Goal: Task Accomplishment & Management: Manage account settings

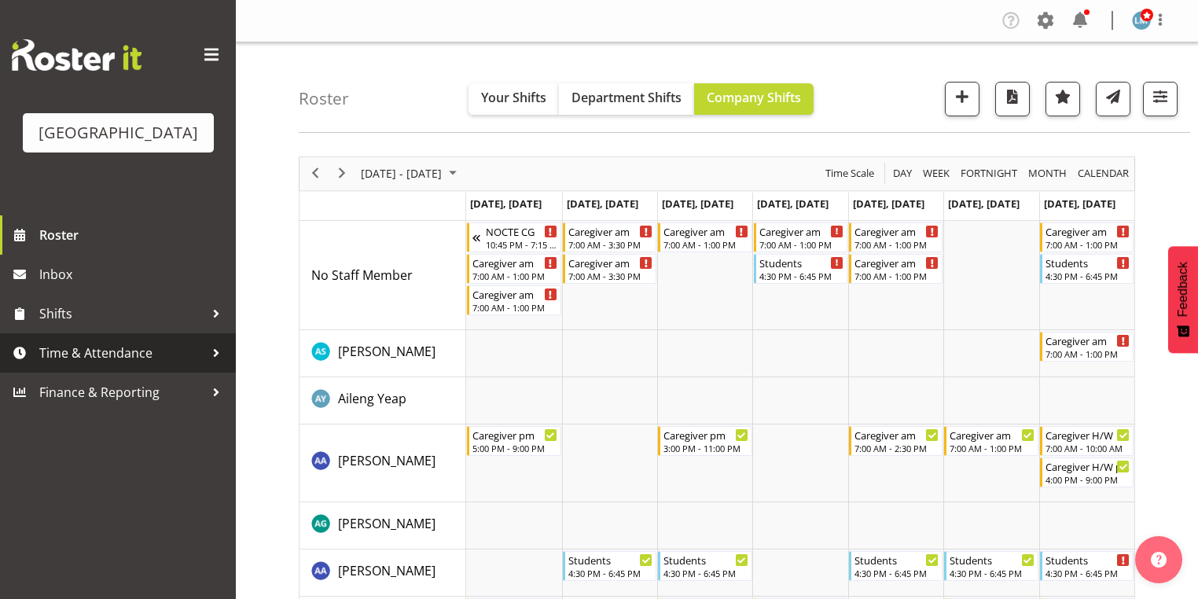
drag, startPoint x: 0, startPoint y: 0, endPoint x: 214, endPoint y: 377, distance: 433.1
click at [214, 365] on div at bounding box center [216, 353] width 24 height 24
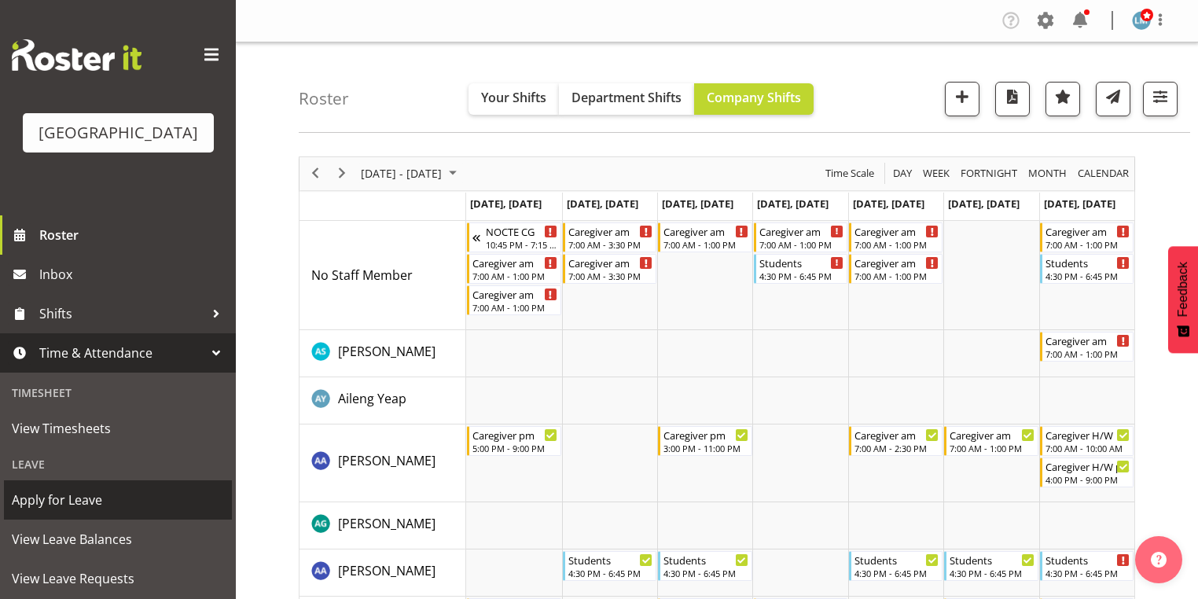
click at [133, 512] on span "Apply for Leave" at bounding box center [118, 500] width 212 height 24
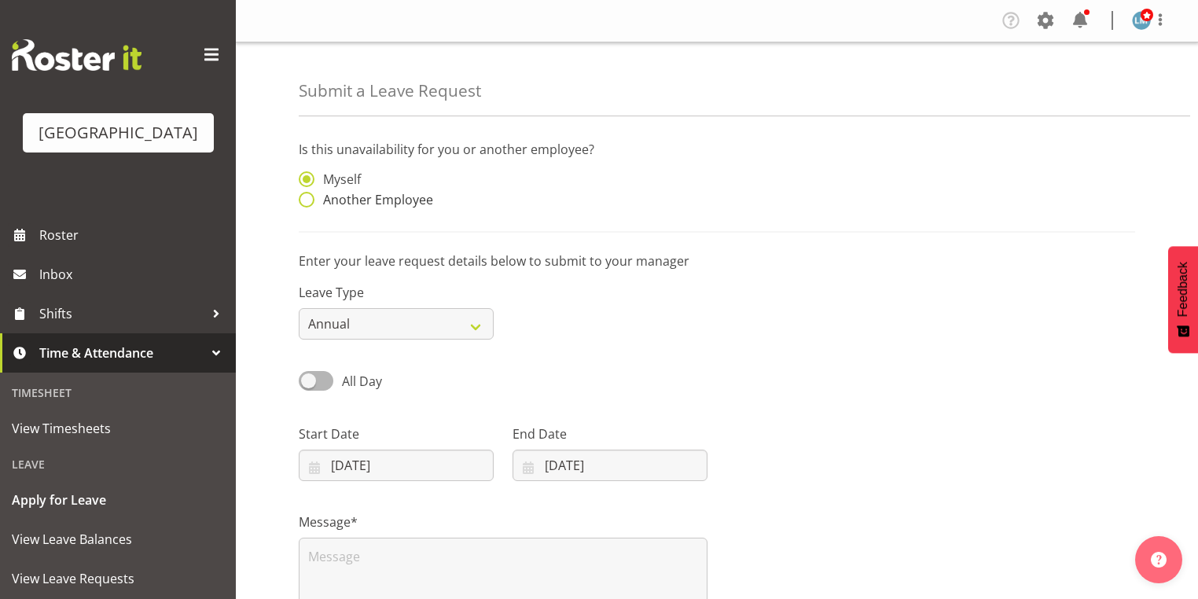
click at [302, 198] on span at bounding box center [307, 200] width 16 height 16
click at [302, 198] on input "Another Employee" at bounding box center [304, 200] width 10 height 10
radio input "true"
click at [614, 186] on input "text" at bounding box center [610, 186] width 195 height 31
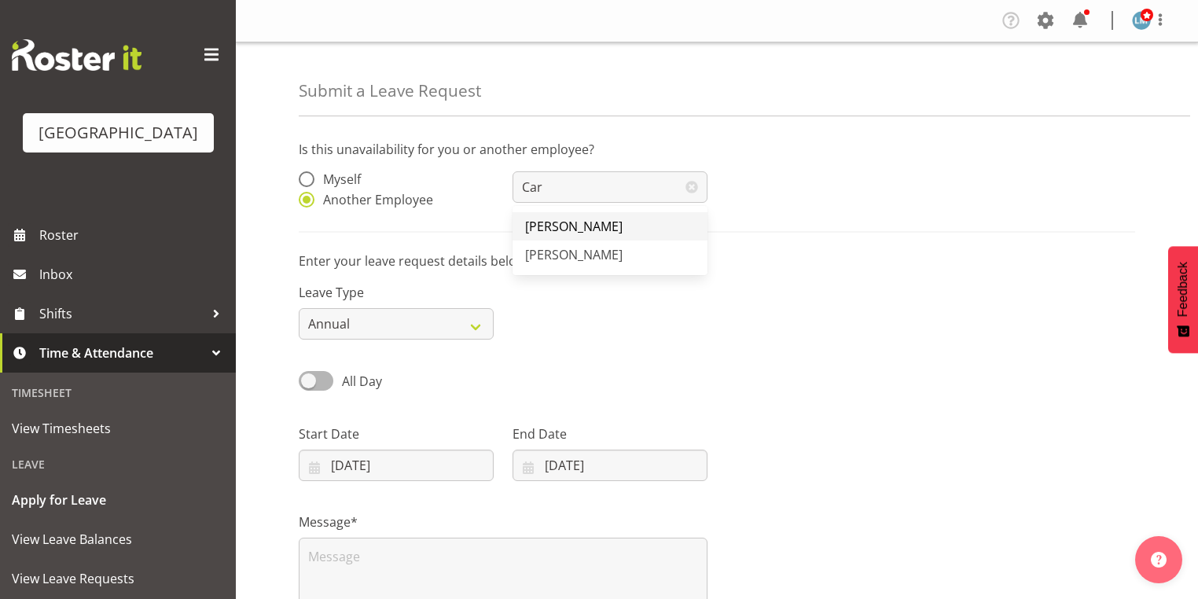
click at [587, 215] on link "[PERSON_NAME]" at bounding box center [610, 226] width 195 height 28
type input "[PERSON_NAME]"
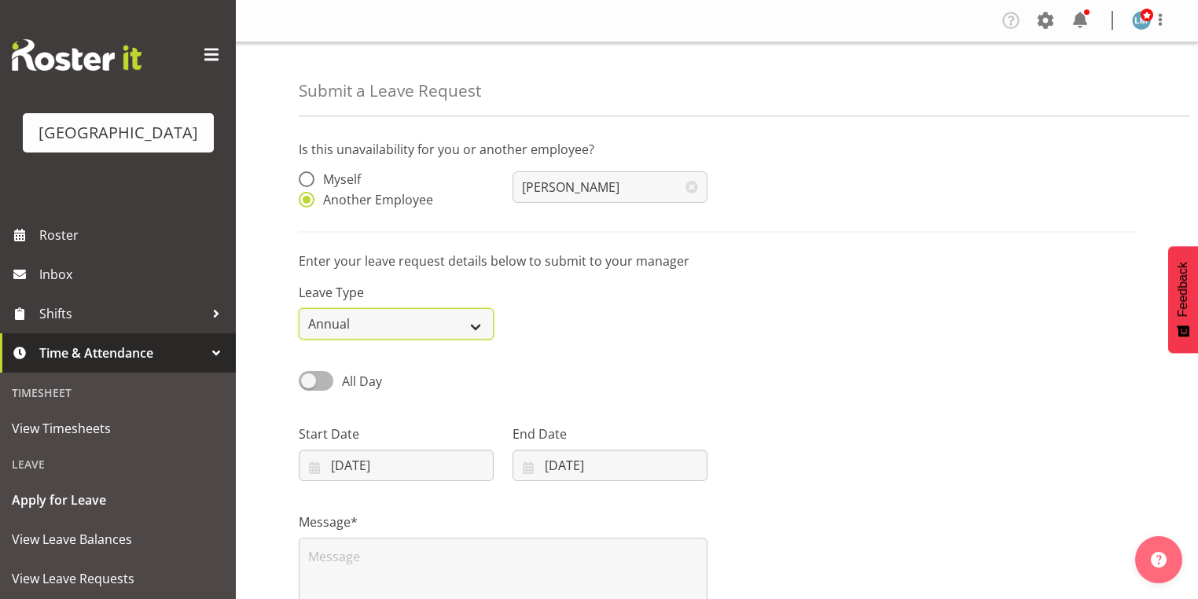
click at [477, 325] on select "Annual Sick Leave Without Pay Bereavement Domestic Violence Parental Jury Servi…" at bounding box center [396, 323] width 195 height 31
select select "Sick"
click at [299, 308] on select "Annual Sick Leave Without Pay Bereavement Domestic Violence Parental Jury Servi…" at bounding box center [396, 323] width 195 height 31
click at [318, 468] on input "[DATE]" at bounding box center [396, 465] width 195 height 31
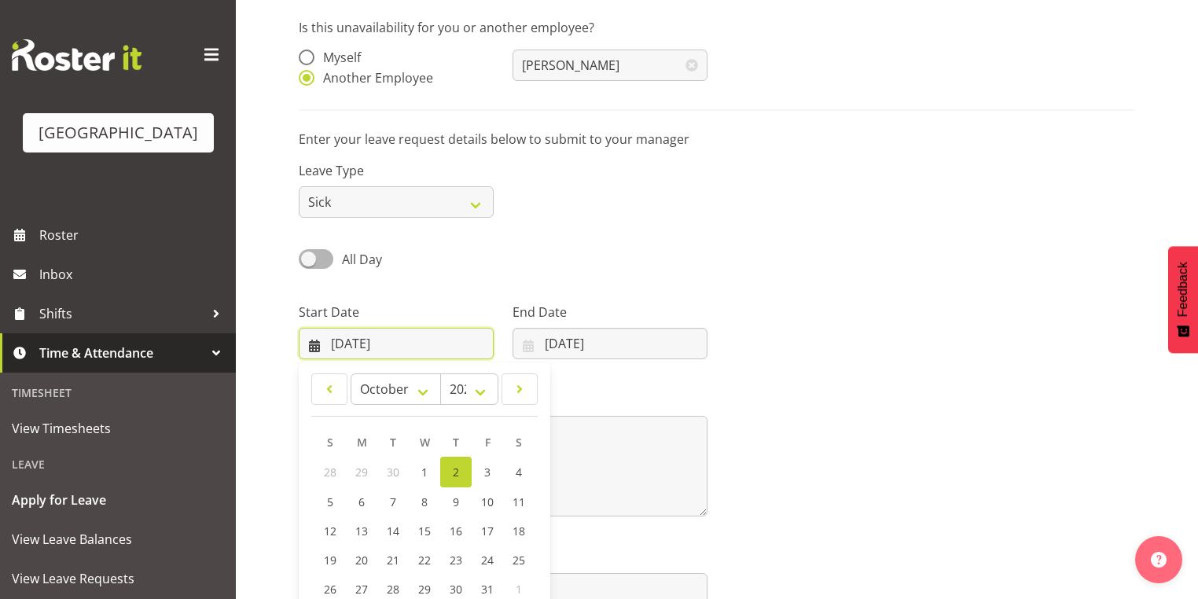
scroll to position [126, 0]
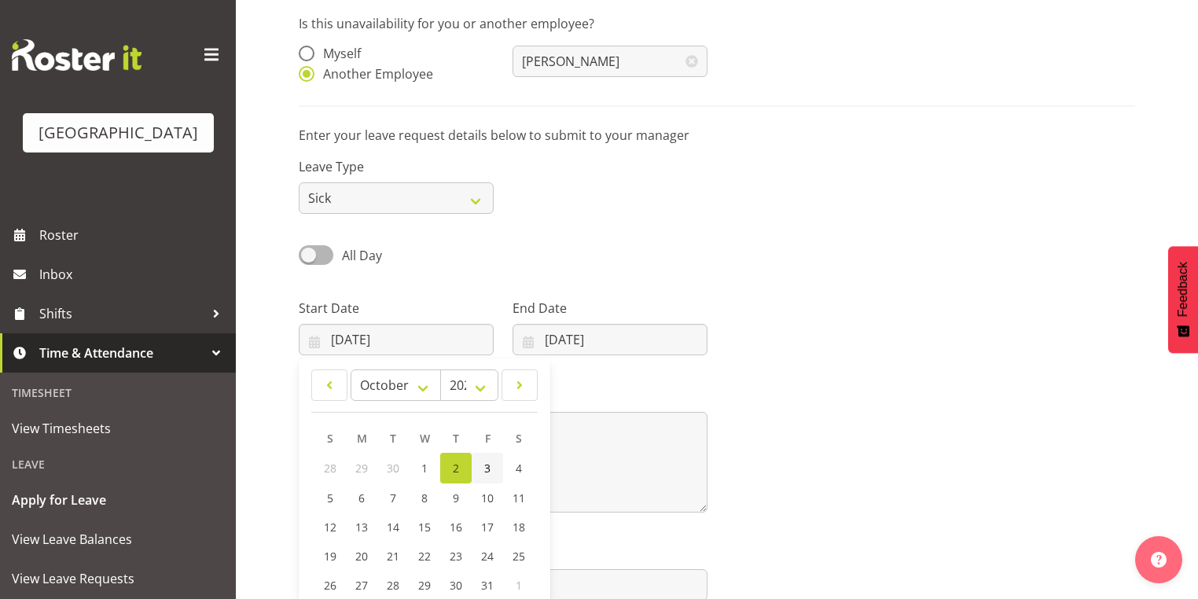
click at [489, 466] on span "3" at bounding box center [487, 468] width 6 height 15
type input "03/10/2025"
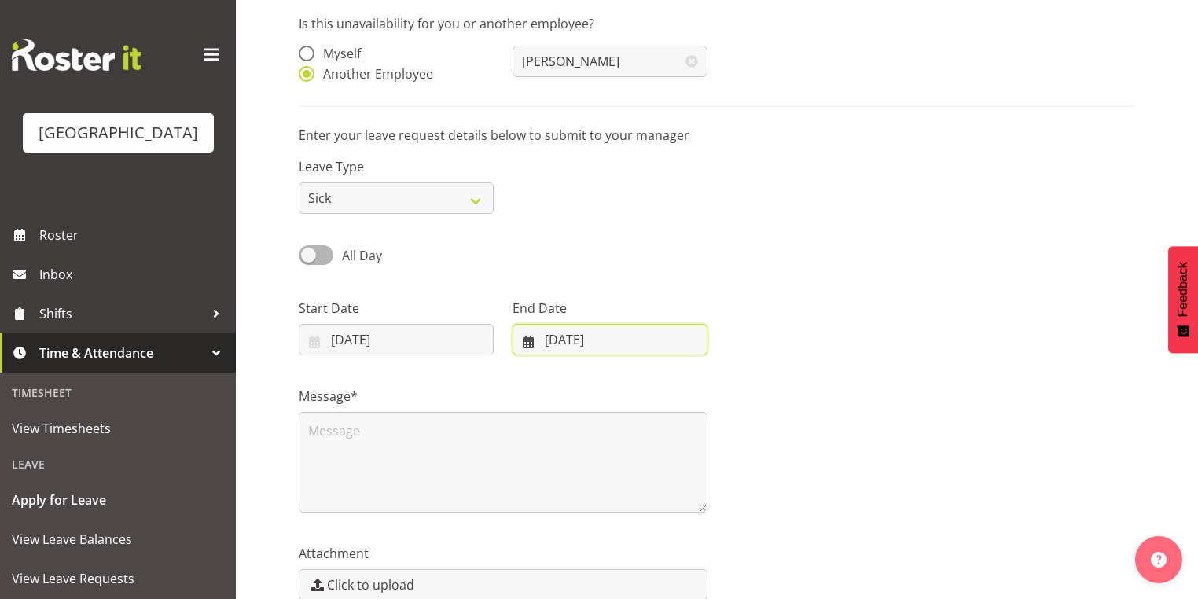
click at [521, 333] on input "[DATE]" at bounding box center [610, 339] width 195 height 31
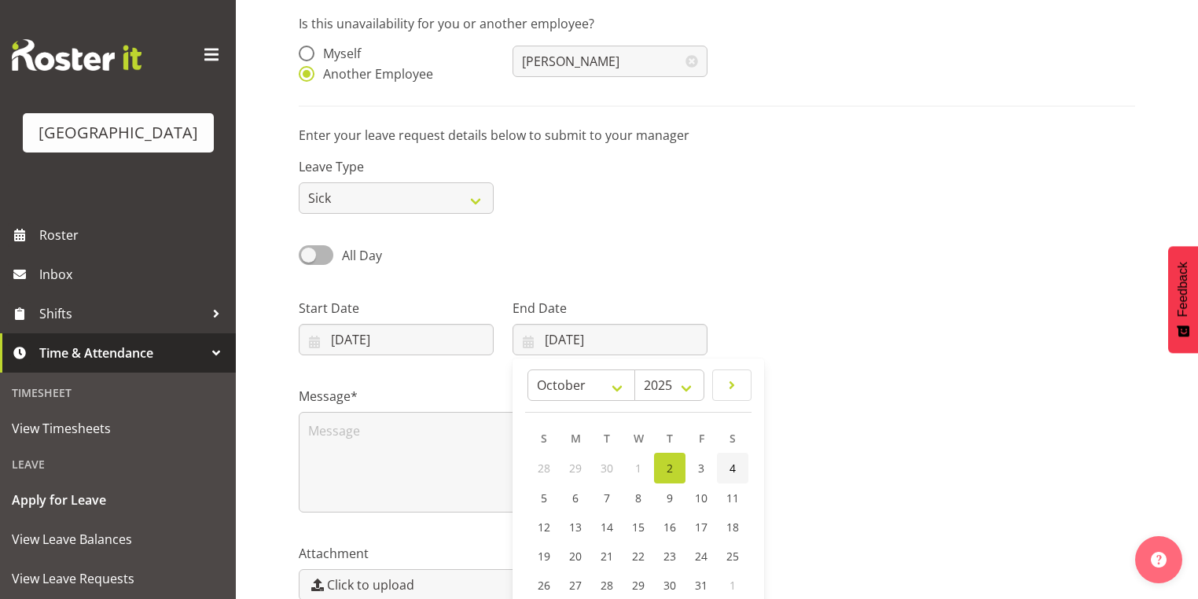
click at [739, 466] on link "4" at bounding box center [732, 468] width 31 height 31
type input "04/10/2025"
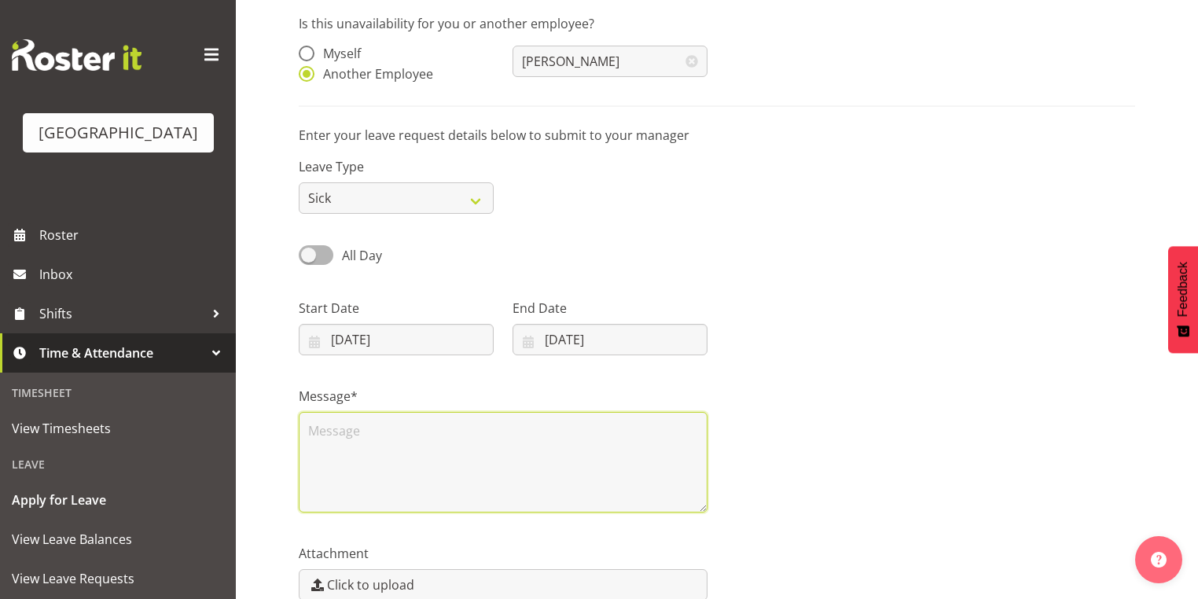
click at [485, 459] on textarea at bounding box center [503, 462] width 409 height 101
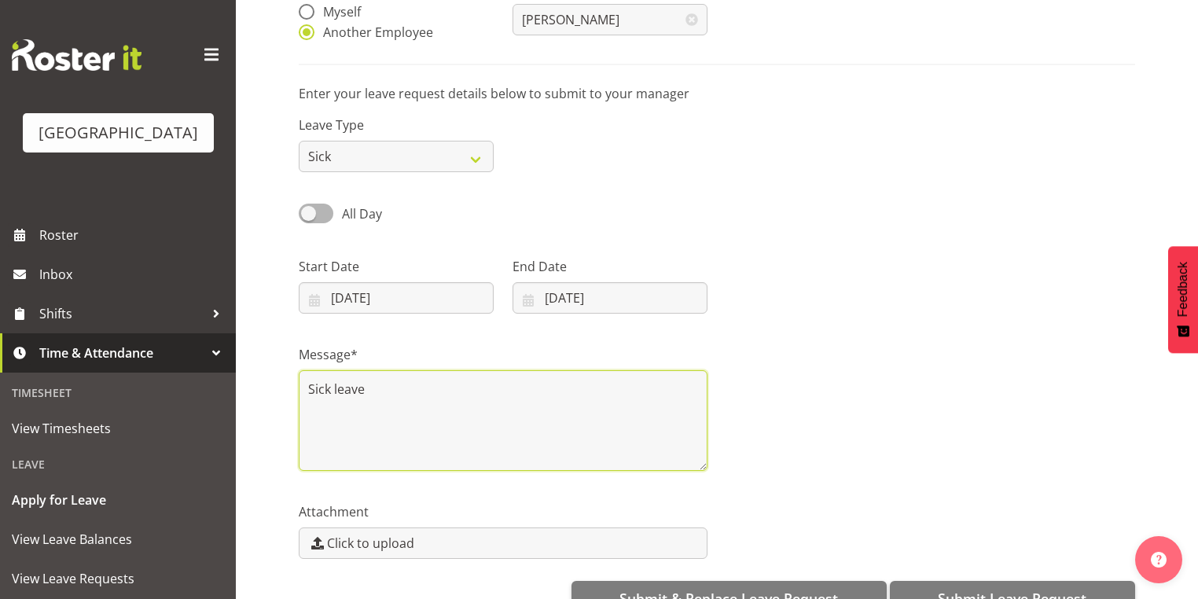
scroll to position [205, 0]
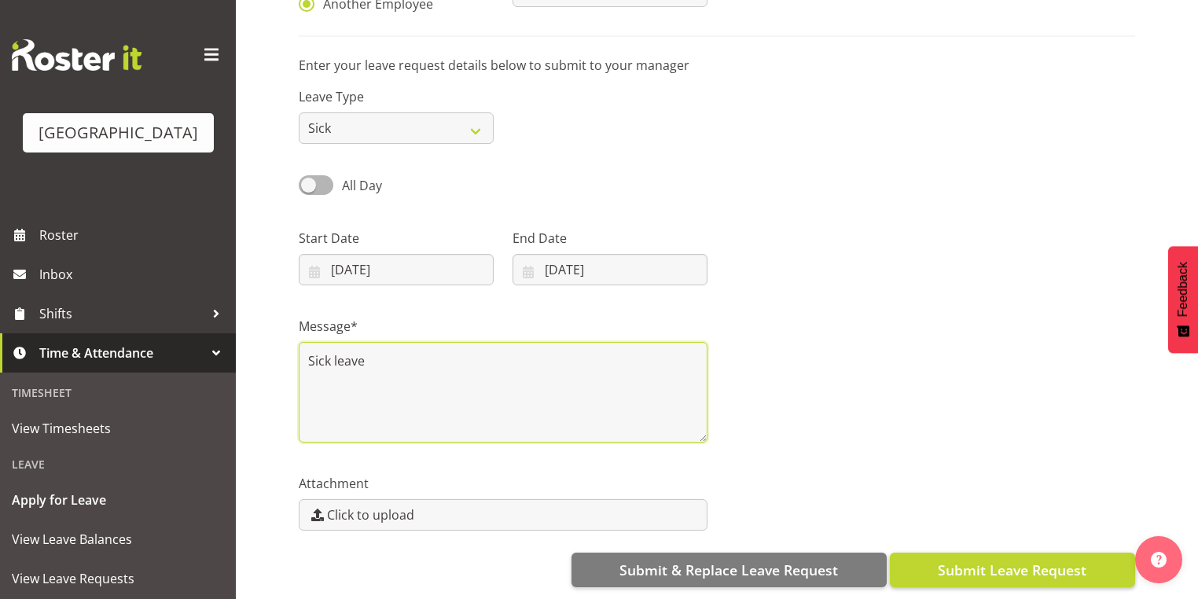
type textarea "Sick leave"
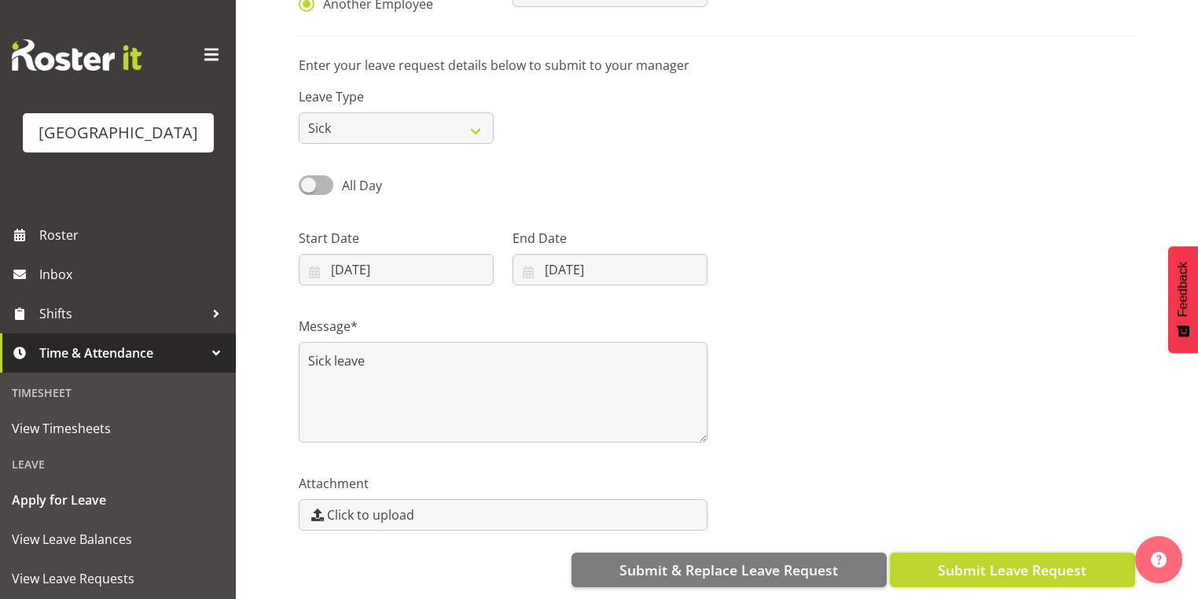
click at [1030, 560] on span "Submit Leave Request" at bounding box center [1012, 570] width 149 height 20
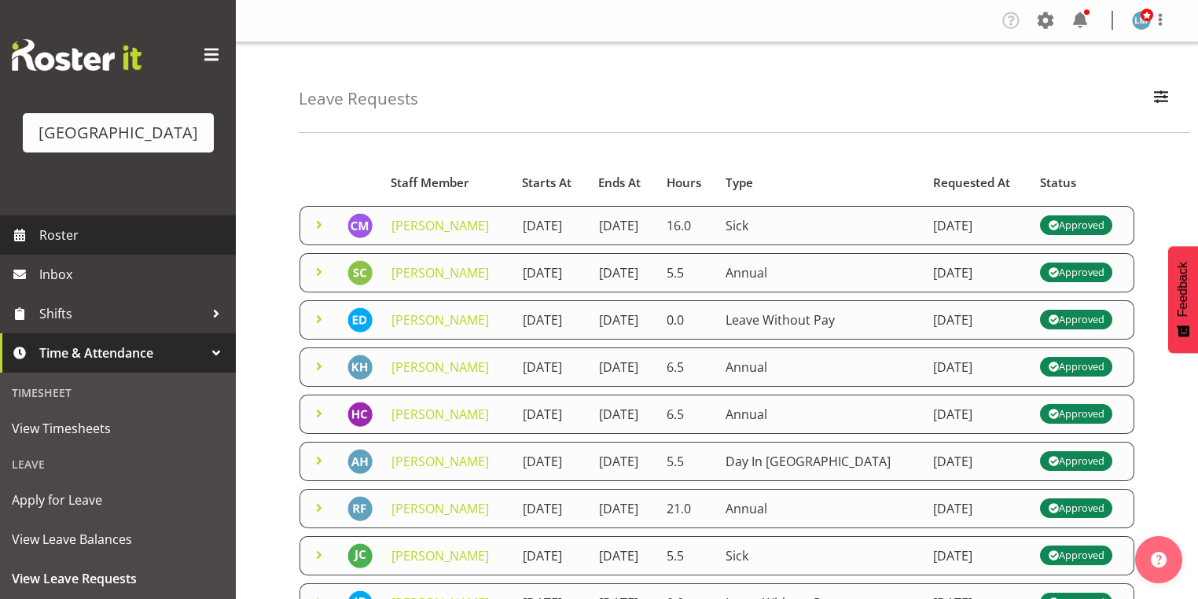
click at [69, 247] on span "Roster" at bounding box center [133, 235] width 189 height 24
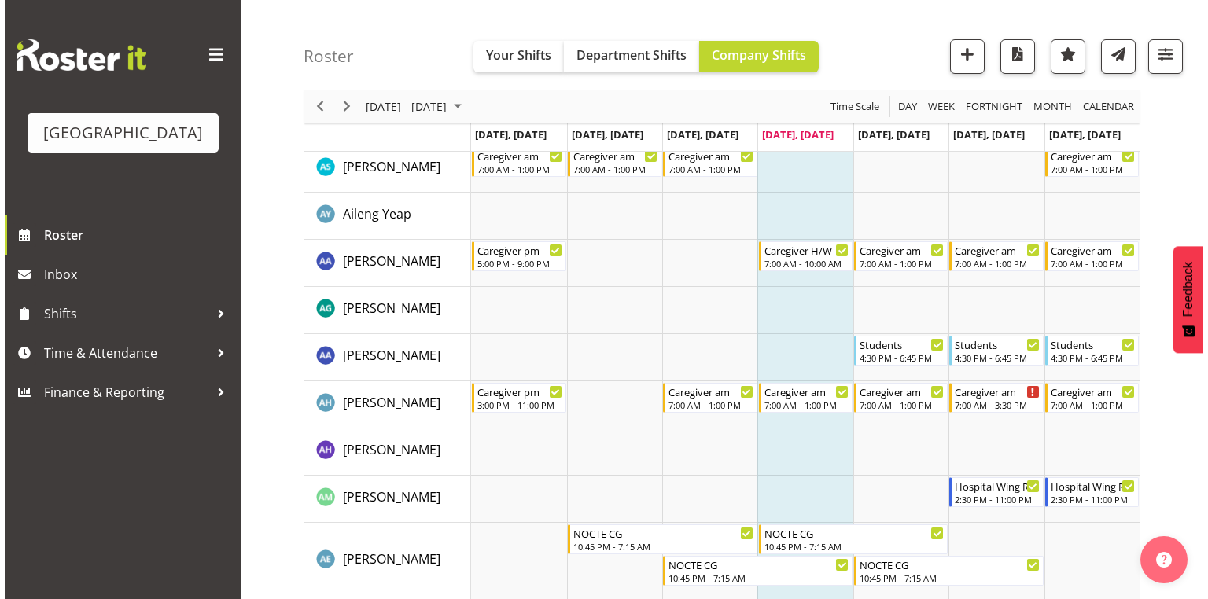
scroll to position [126, 0]
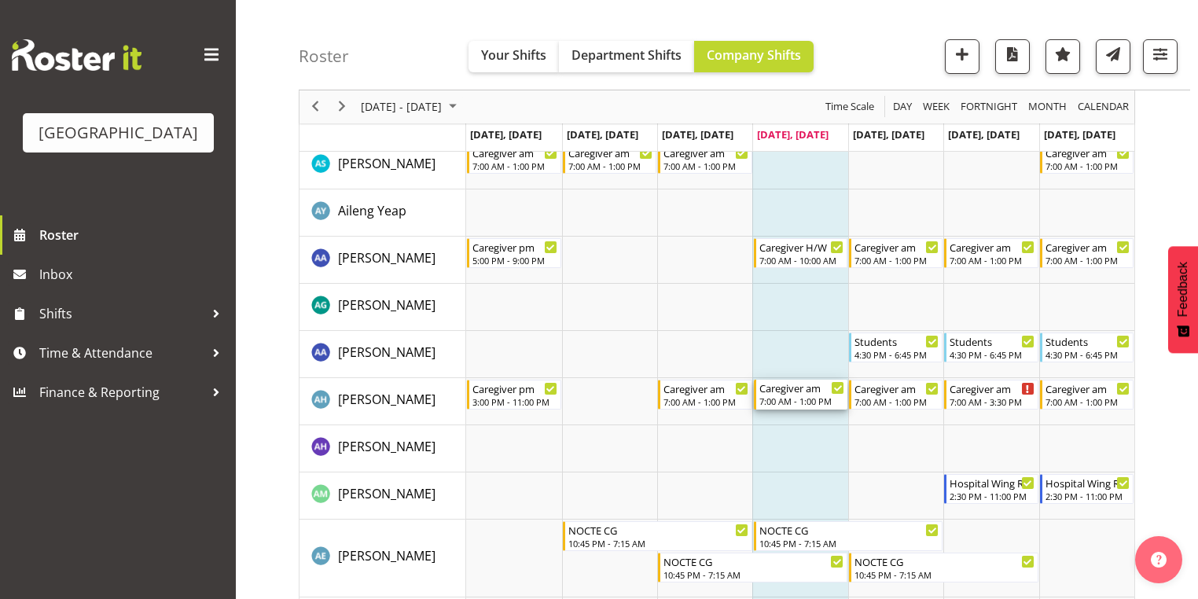
click at [796, 399] on div "7:00 AM - 1:00 PM" at bounding box center [802, 401] width 85 height 13
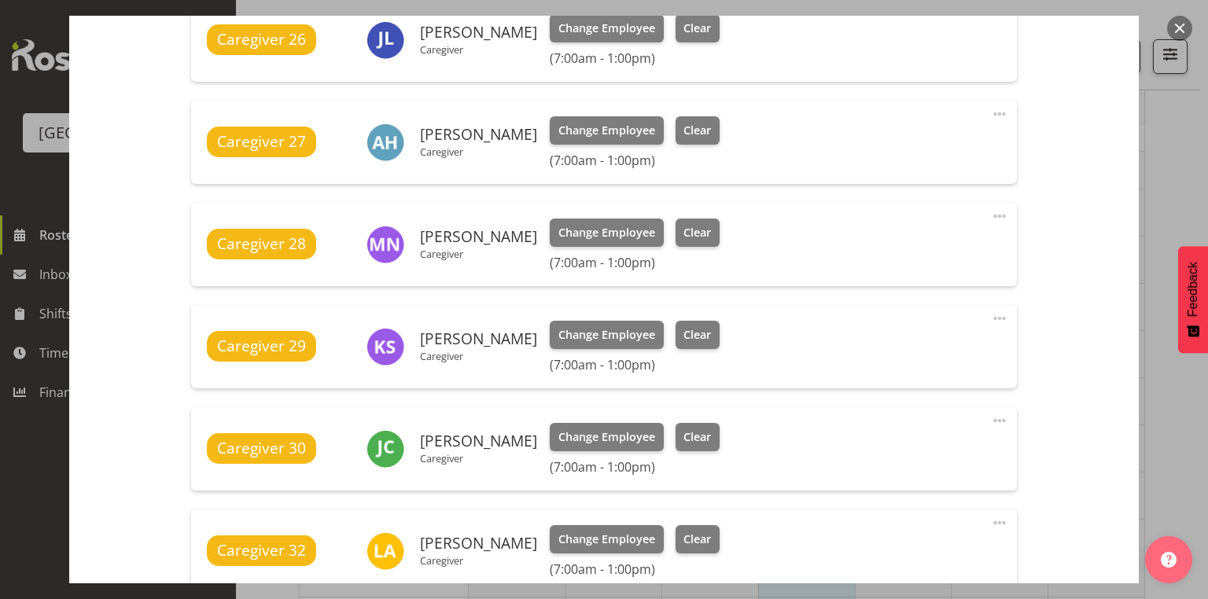
scroll to position [881, 0]
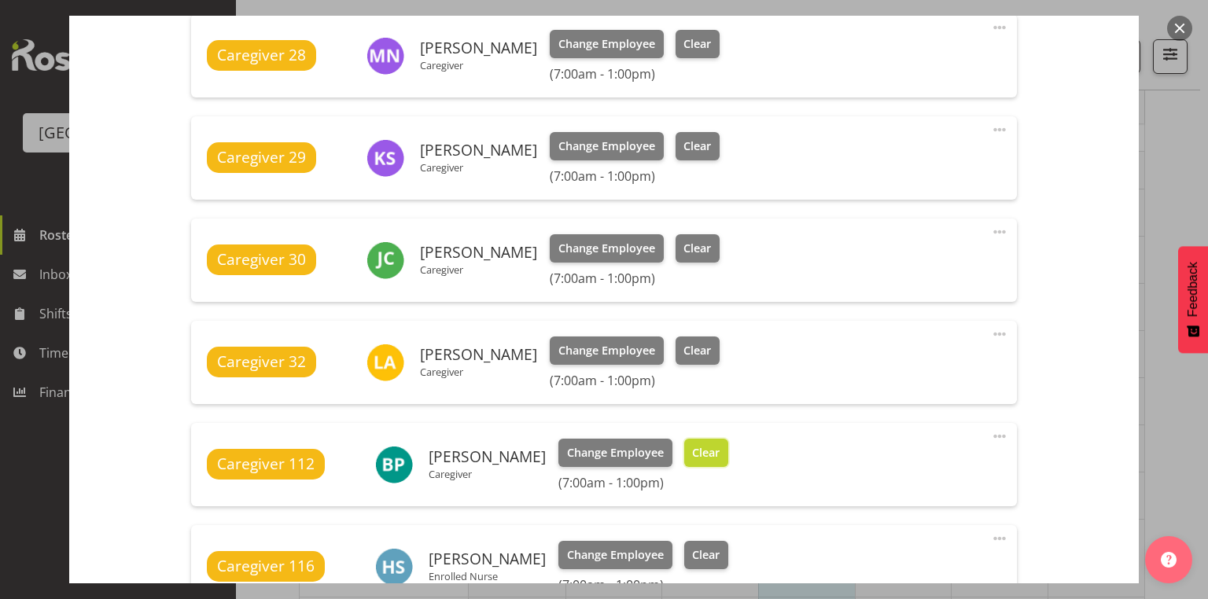
click at [692, 447] on span "Clear" at bounding box center [706, 452] width 28 height 17
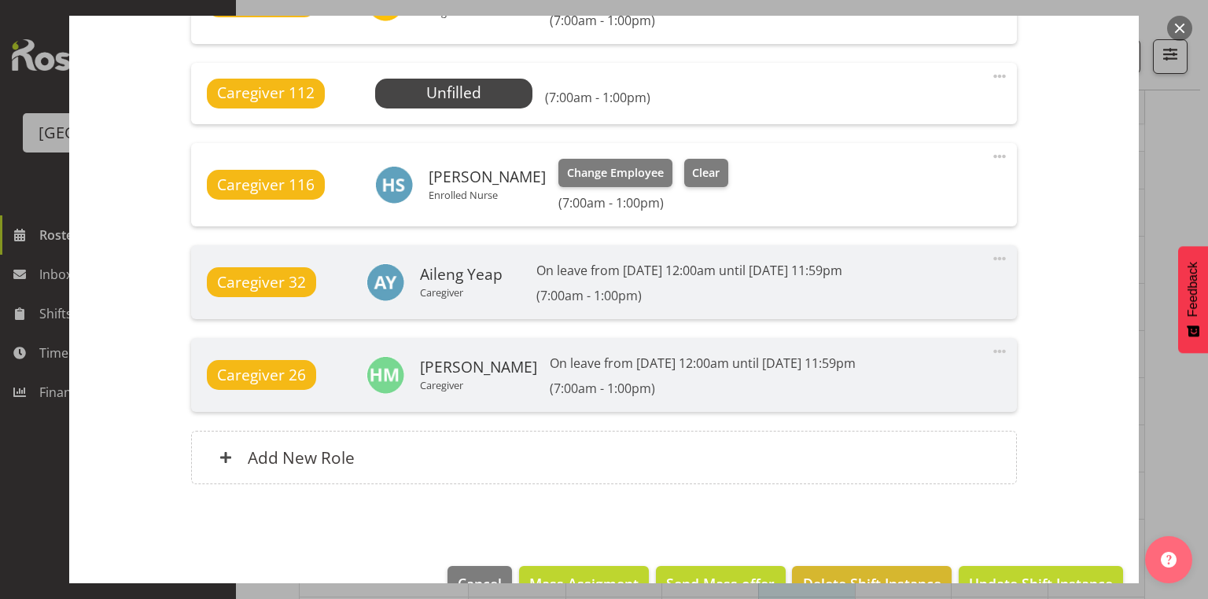
scroll to position [1280, 0]
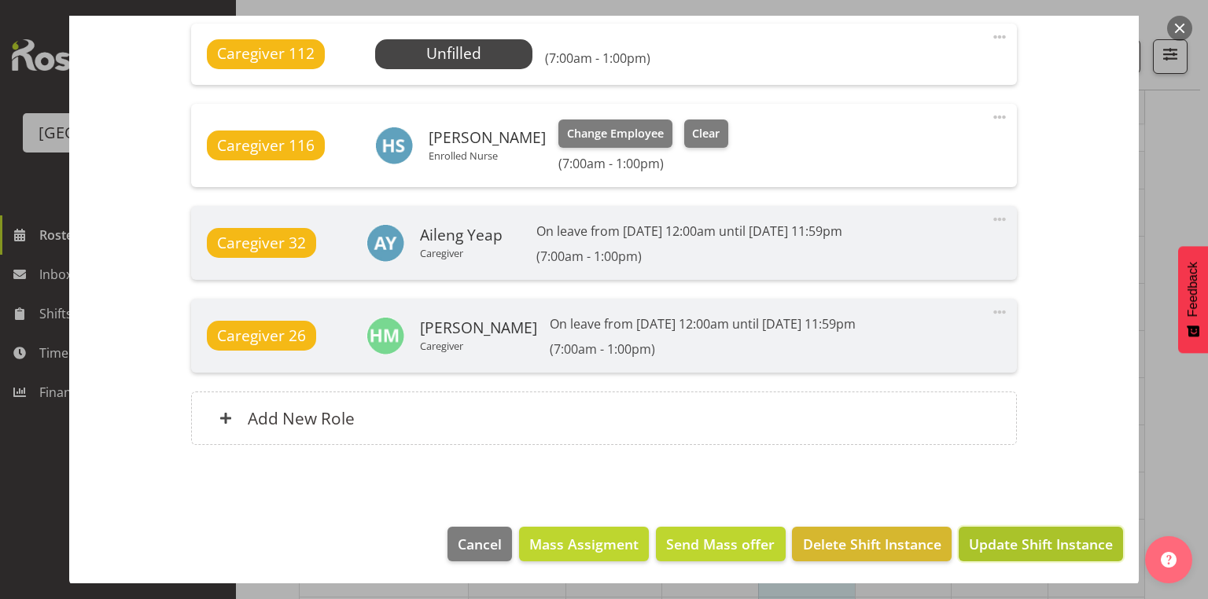
click at [985, 534] on span "Update Shift Instance" at bounding box center [1041, 544] width 144 height 20
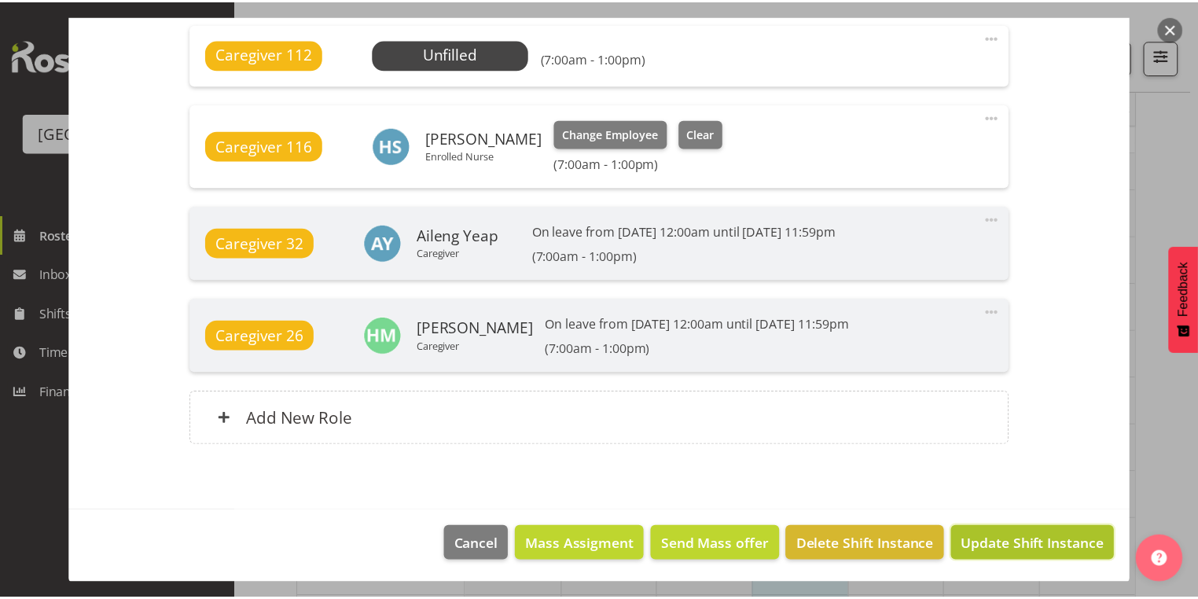
scroll to position [1218, 0]
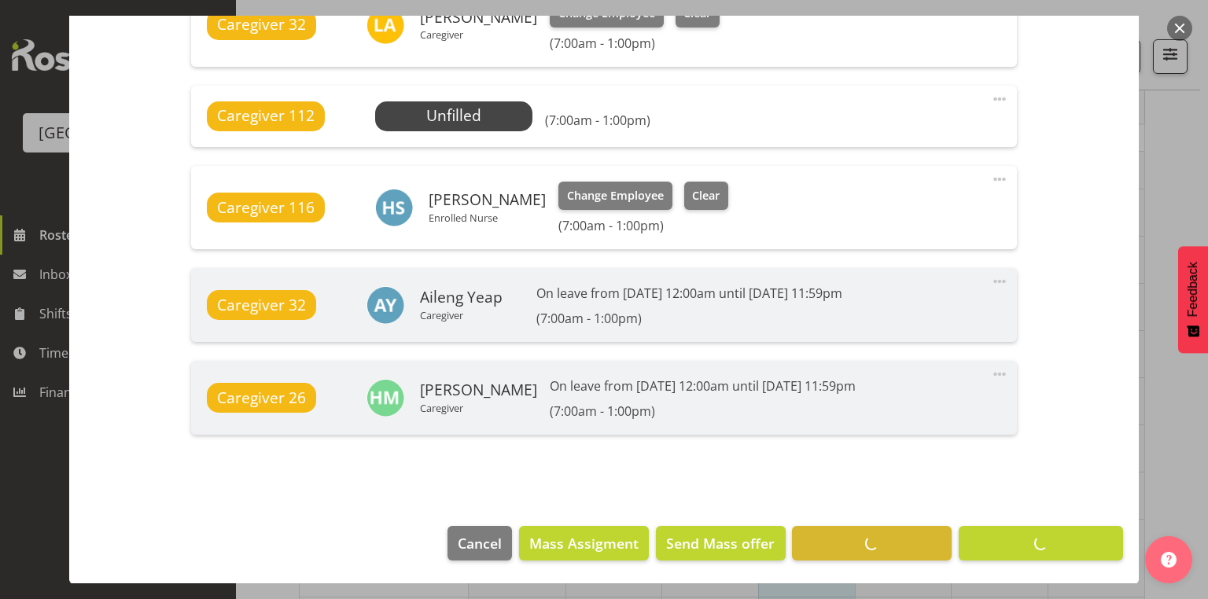
click at [1176, 22] on button "button" at bounding box center [1179, 28] width 25 height 25
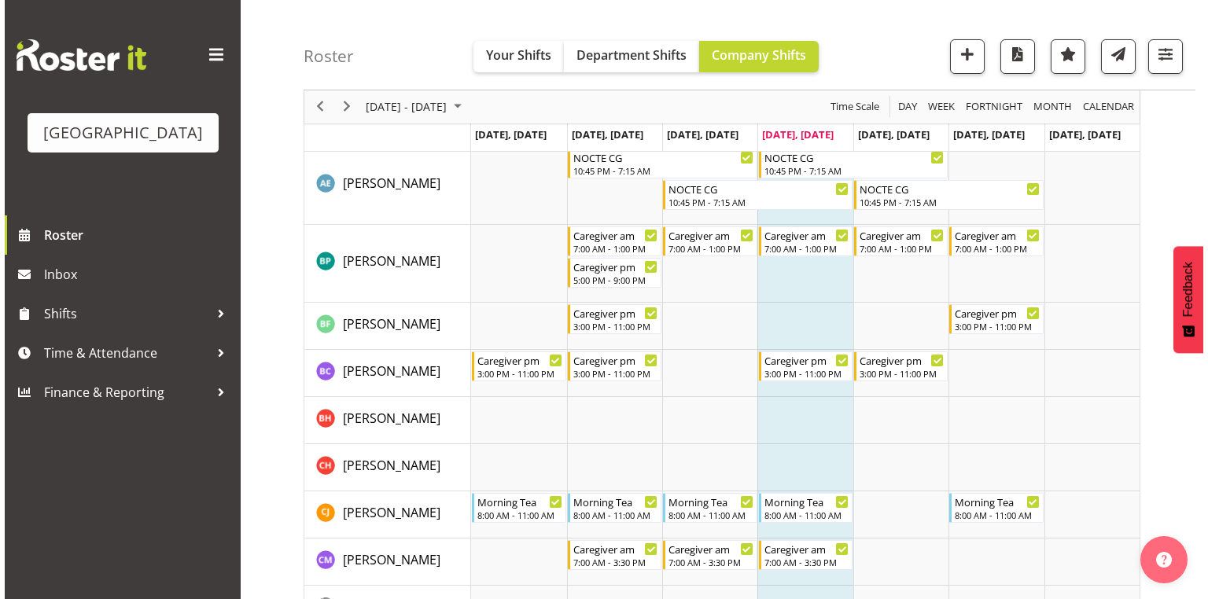
scroll to position [503, 0]
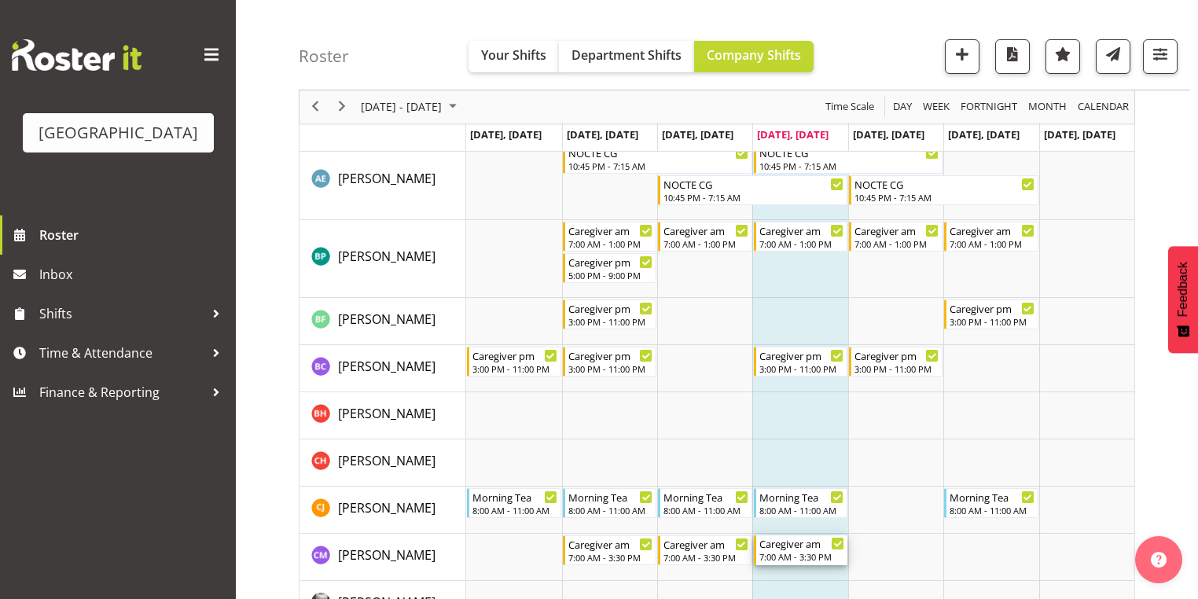
click at [799, 549] on div "Caregiver am" at bounding box center [802, 543] width 85 height 16
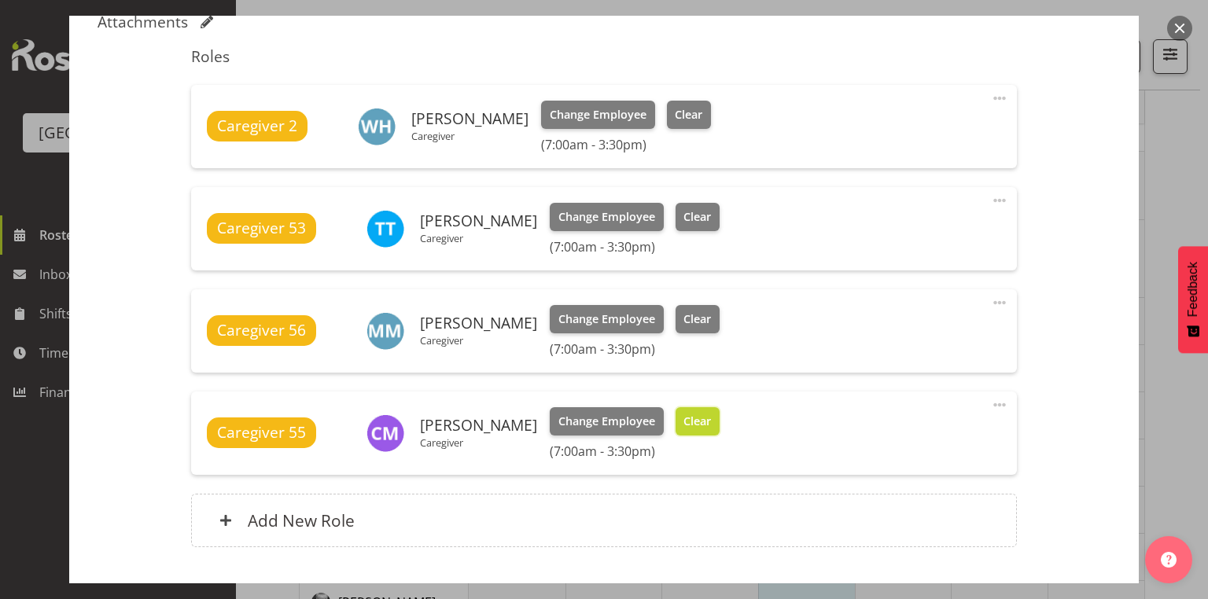
click at [688, 418] on span "Clear" at bounding box center [697, 421] width 28 height 17
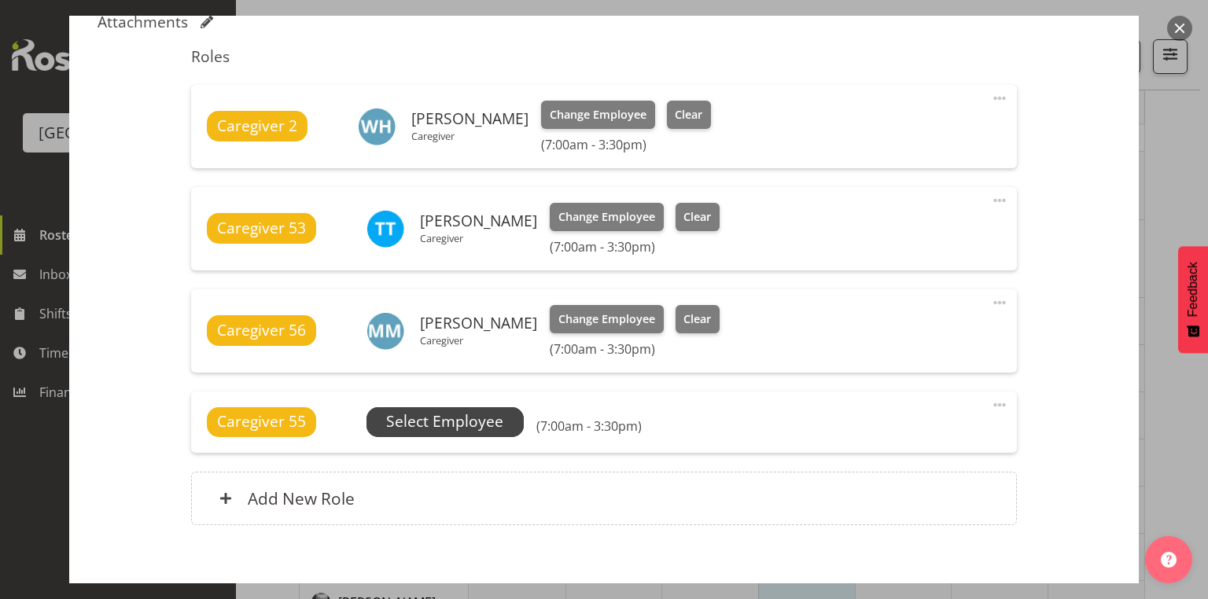
click at [478, 412] on span "Select Employee" at bounding box center [444, 421] width 117 height 23
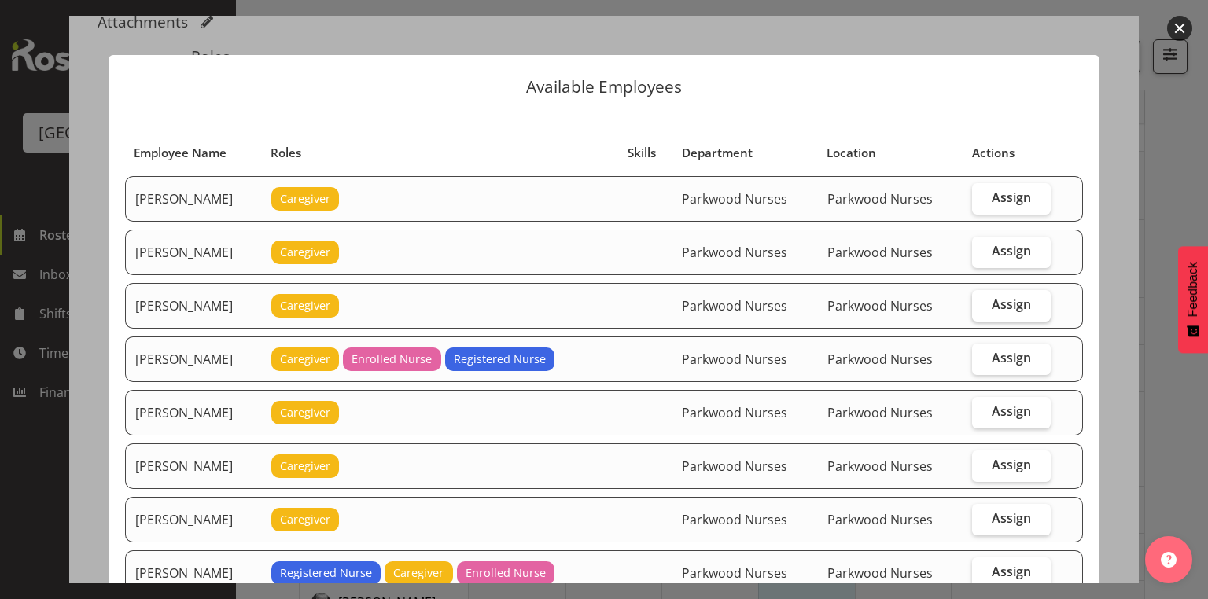
click at [1004, 299] on span "Assign" at bounding box center [1011, 304] width 39 height 16
click at [982, 300] on input "Assign" at bounding box center [977, 305] width 10 height 10
checkbox input "true"
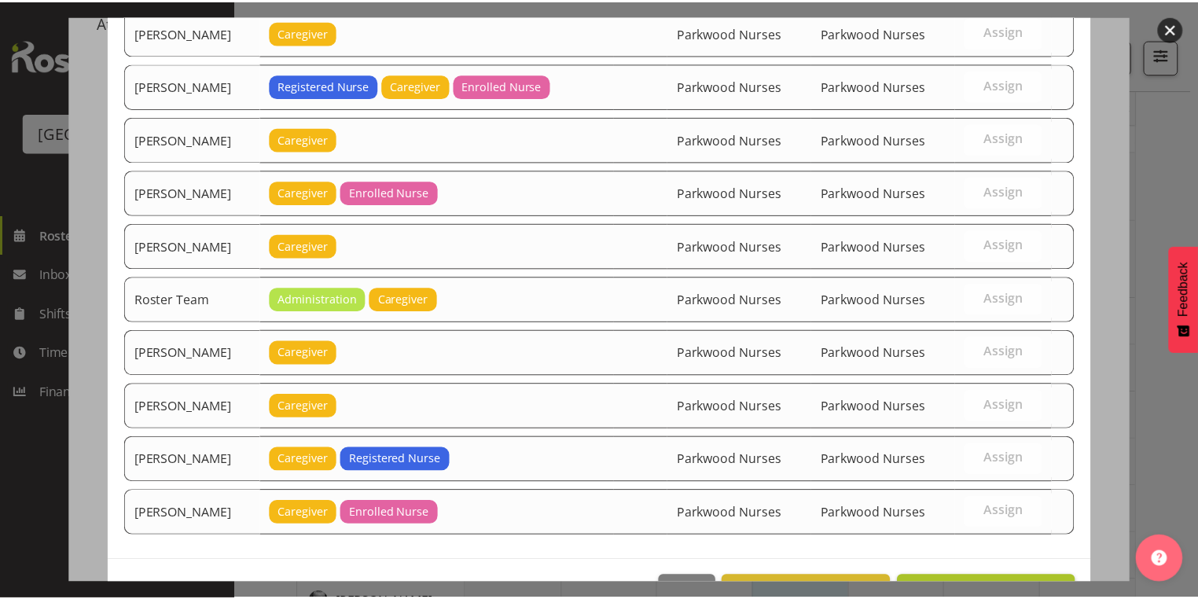
scroll to position [1689, 0]
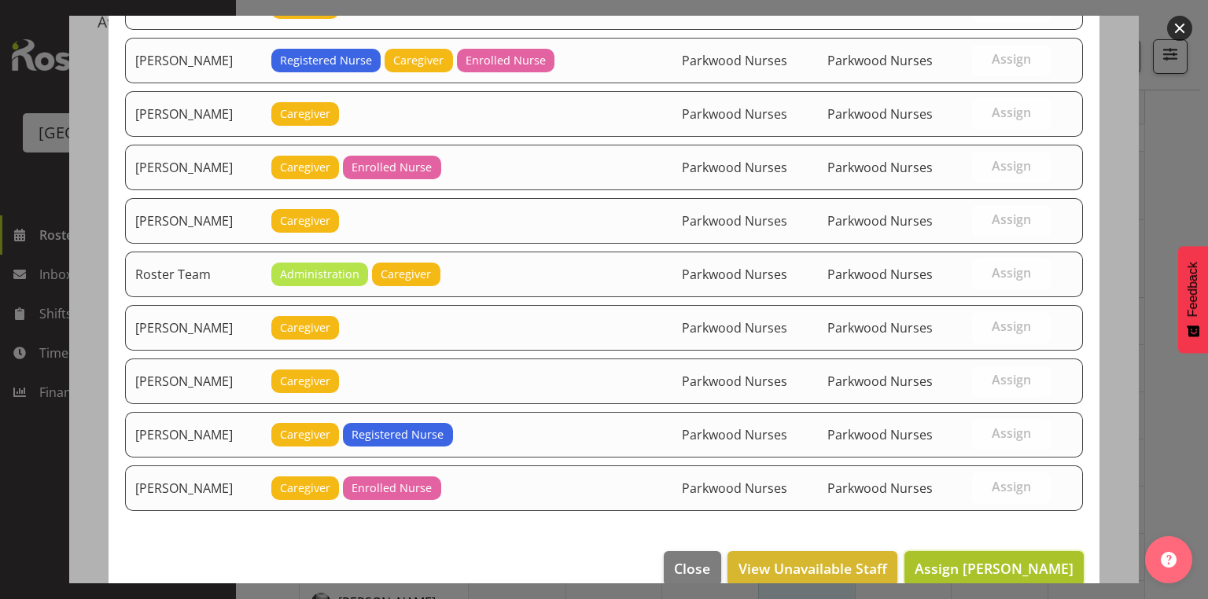
click at [1000, 559] on span "Assign Bailey Potter" at bounding box center [994, 568] width 159 height 19
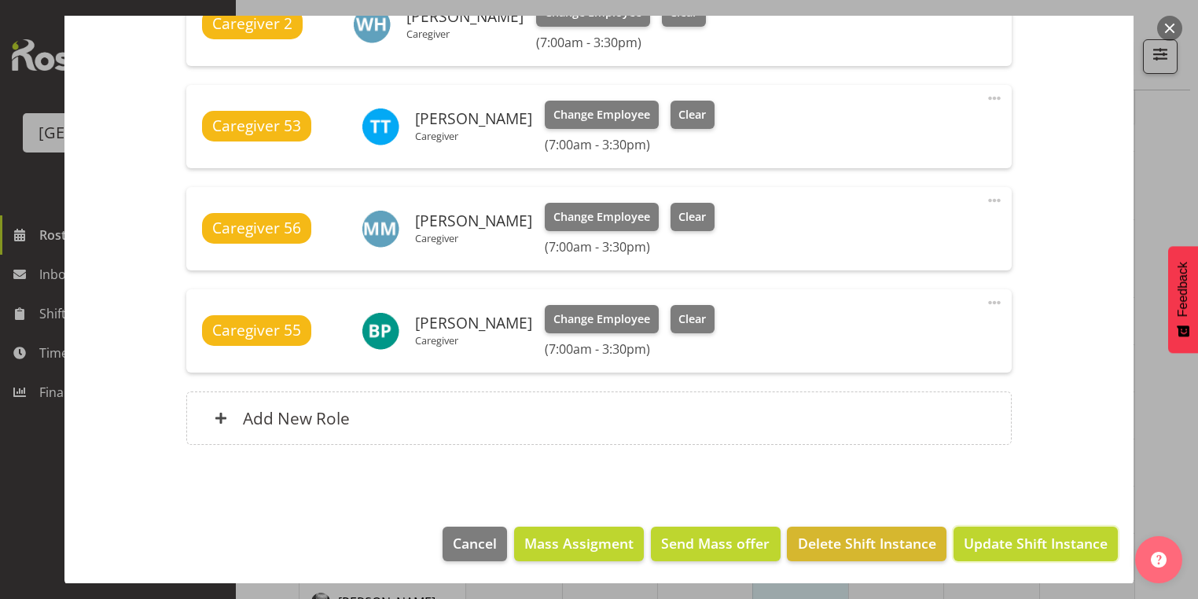
click at [1000, 547] on span "Update Shift Instance" at bounding box center [1036, 543] width 144 height 20
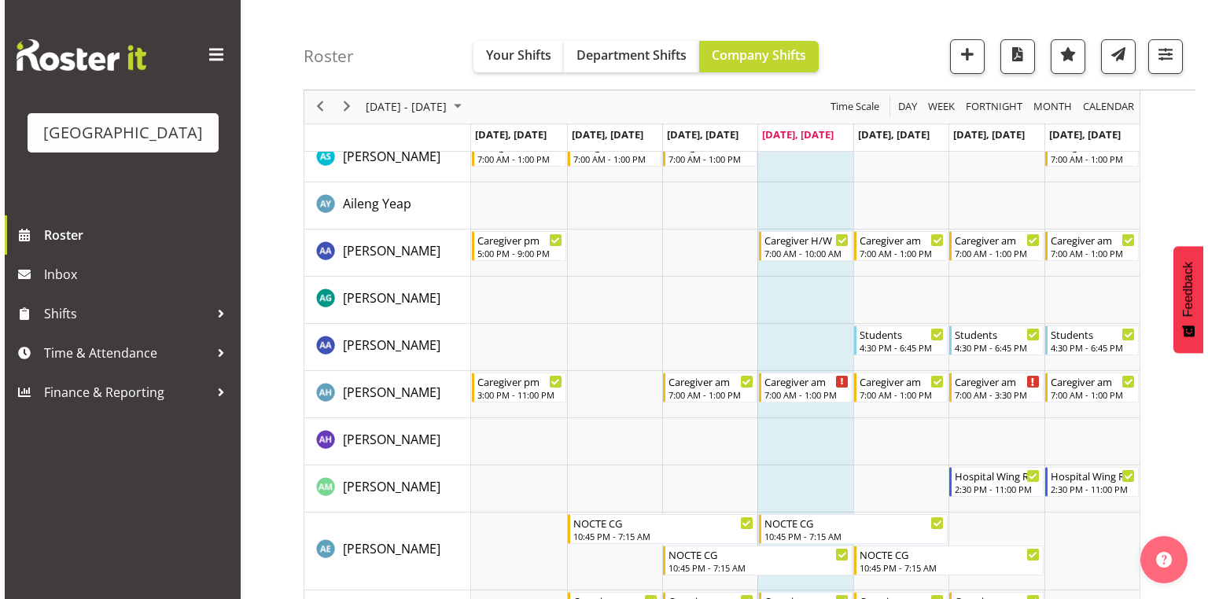
scroll to position [63, 0]
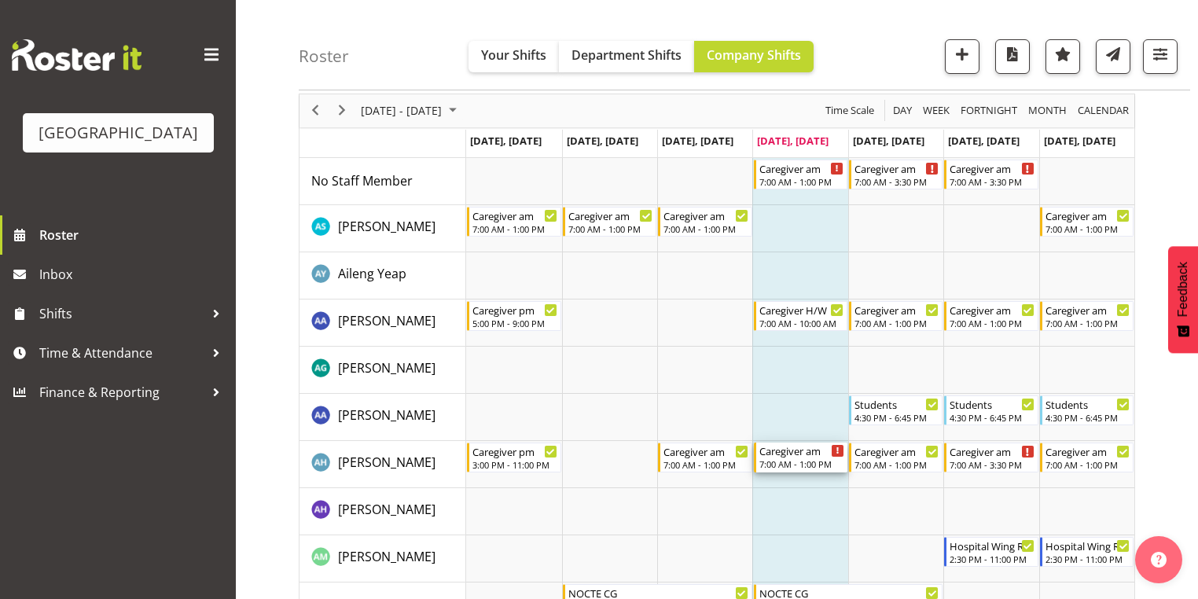
click at [774, 461] on div "7:00 AM - 1:00 PM" at bounding box center [802, 464] width 85 height 13
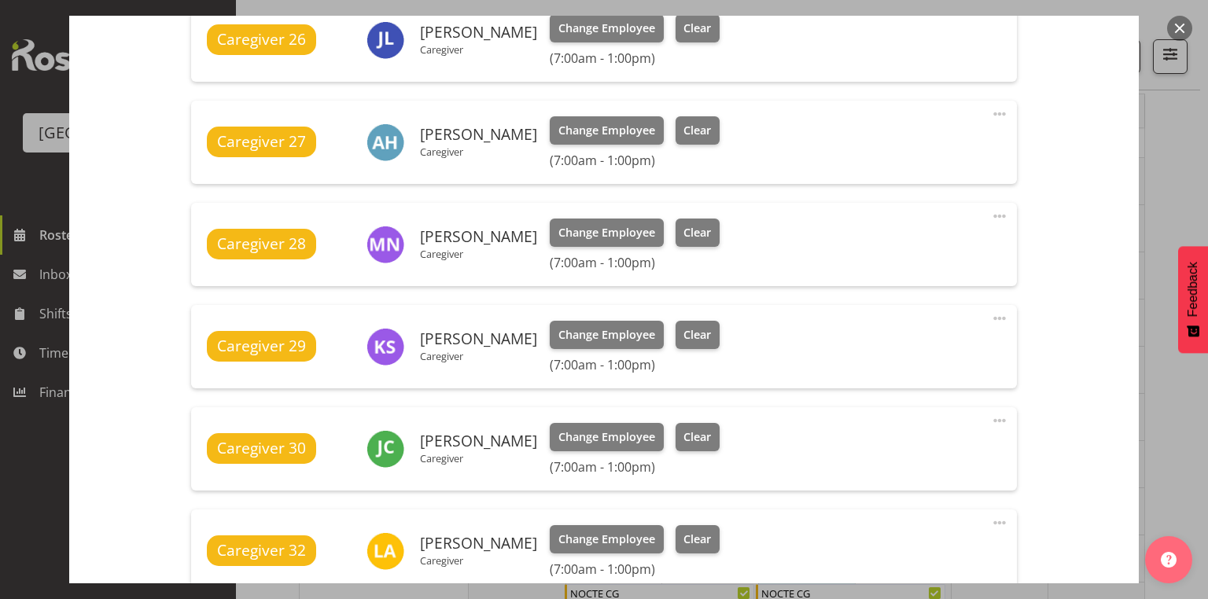
scroll to position [944, 0]
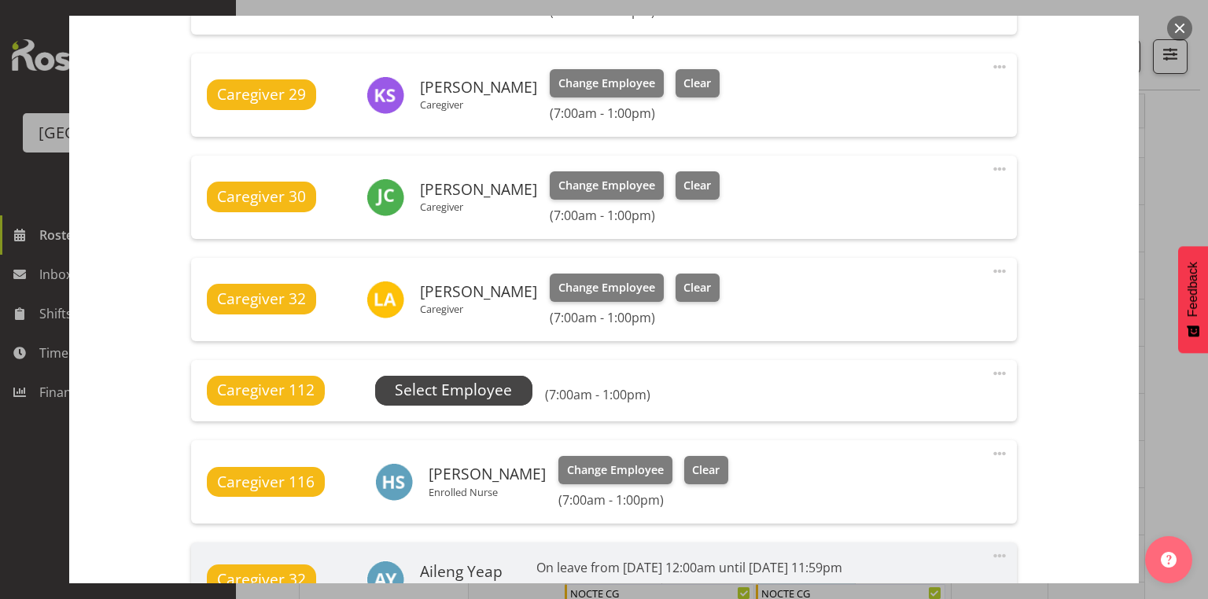
click at [441, 387] on span "Select Employee" at bounding box center [453, 390] width 117 height 23
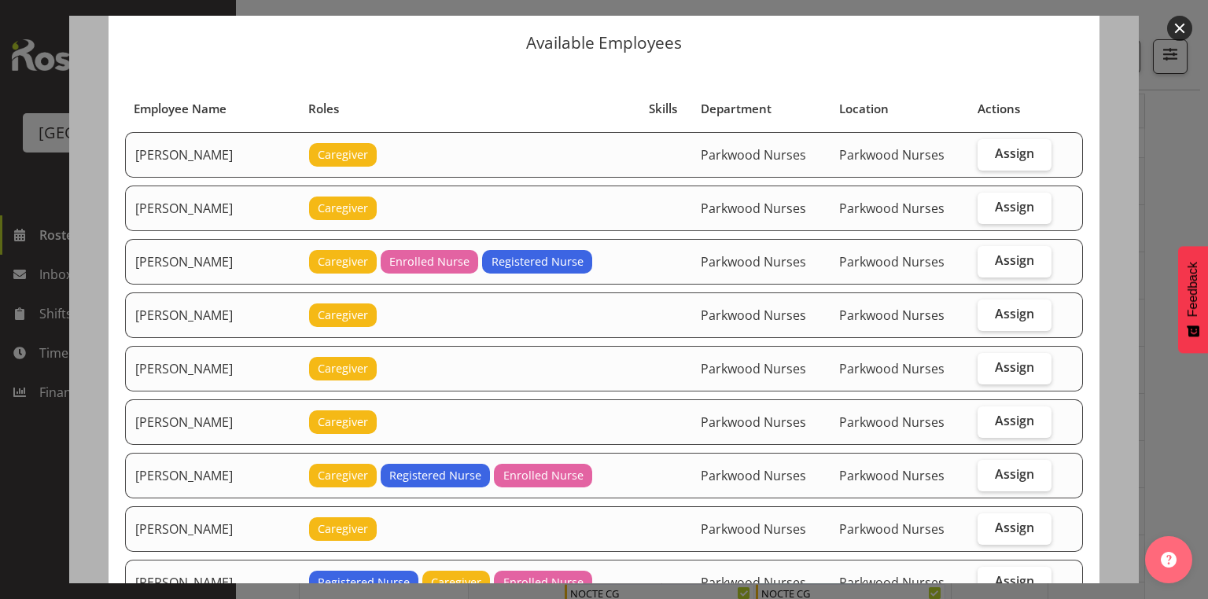
scroll to position [63, 0]
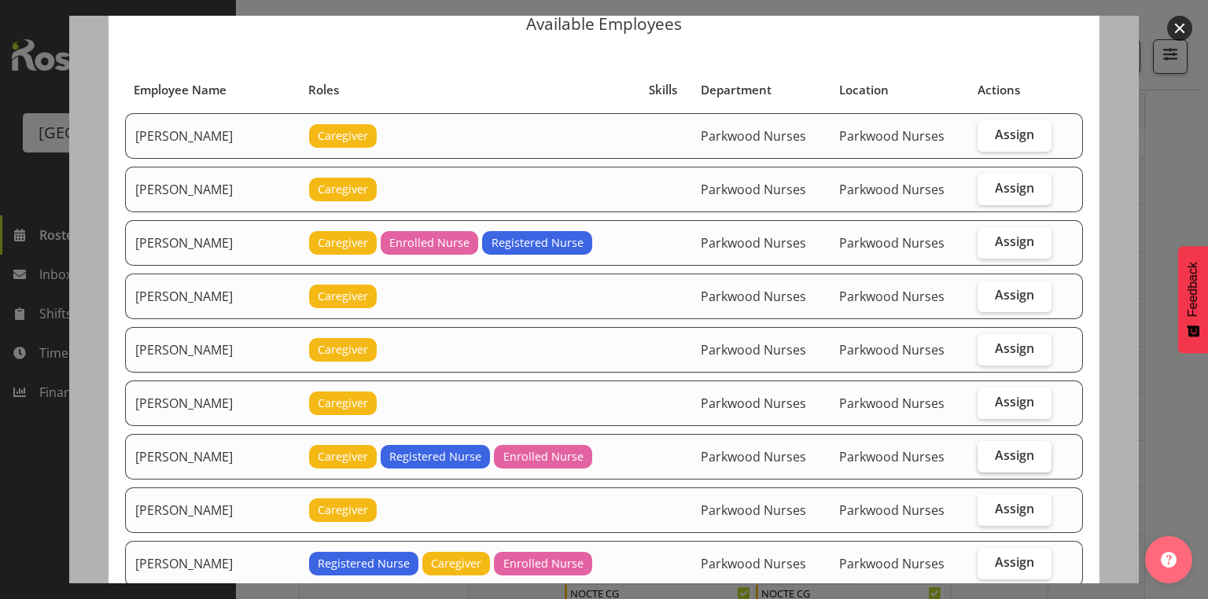
click at [1013, 450] on span "Assign" at bounding box center [1014, 455] width 39 height 16
click at [988, 451] on input "Assign" at bounding box center [982, 456] width 10 height 10
checkbox input "true"
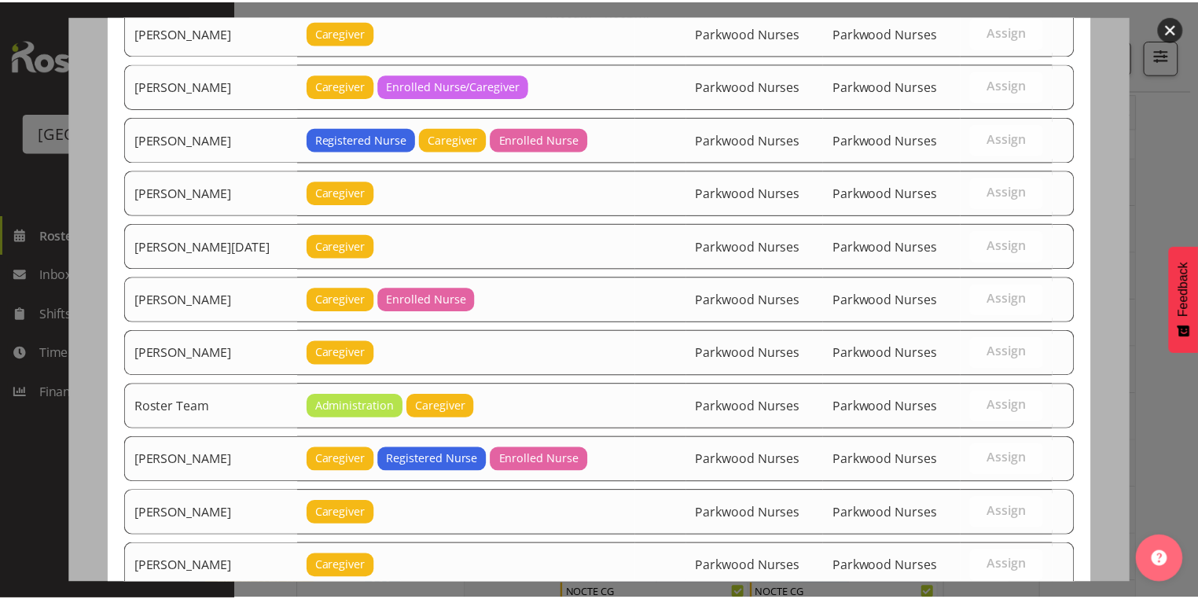
scroll to position [2007, 0]
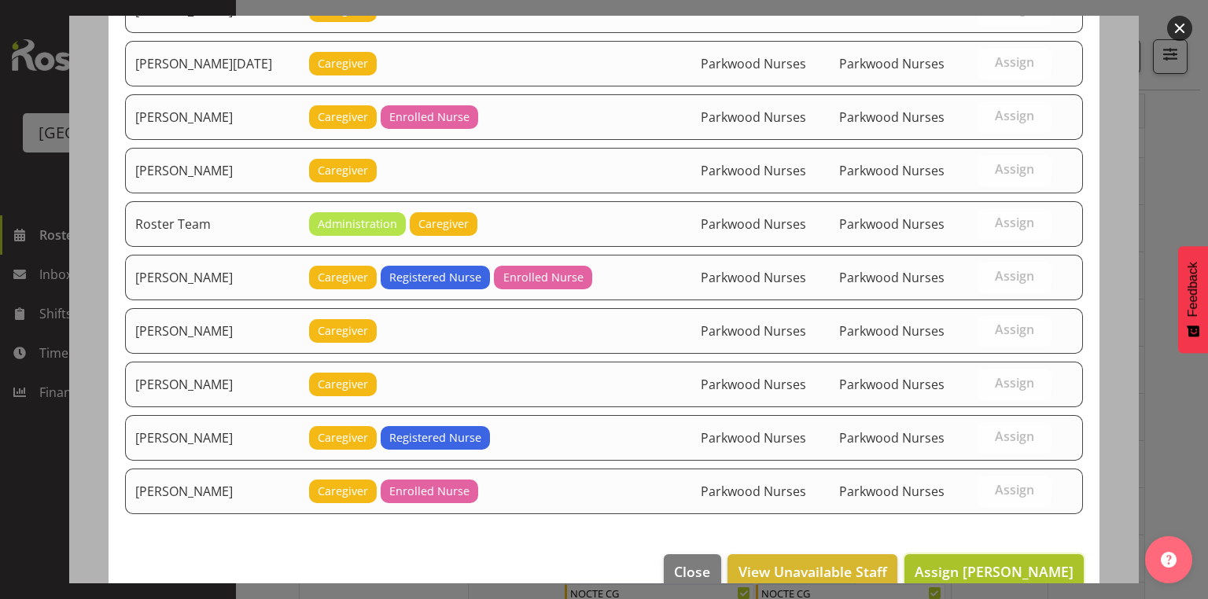
click at [984, 562] on span "Assign Carol Merrett" at bounding box center [994, 571] width 159 height 19
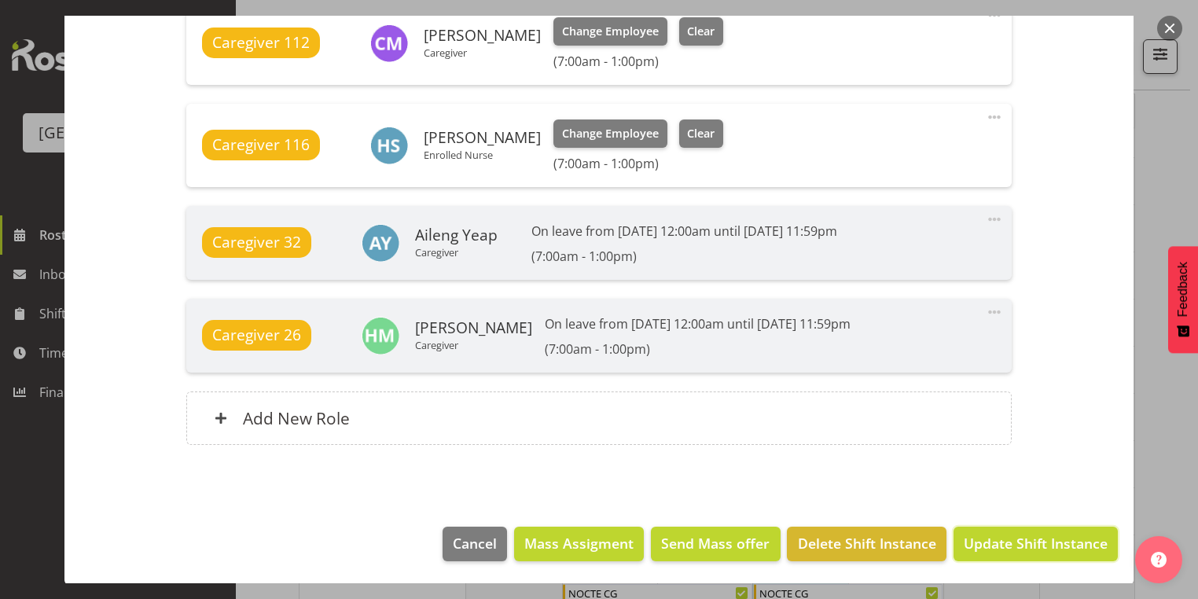
click at [984, 540] on span "Update Shift Instance" at bounding box center [1036, 543] width 144 height 20
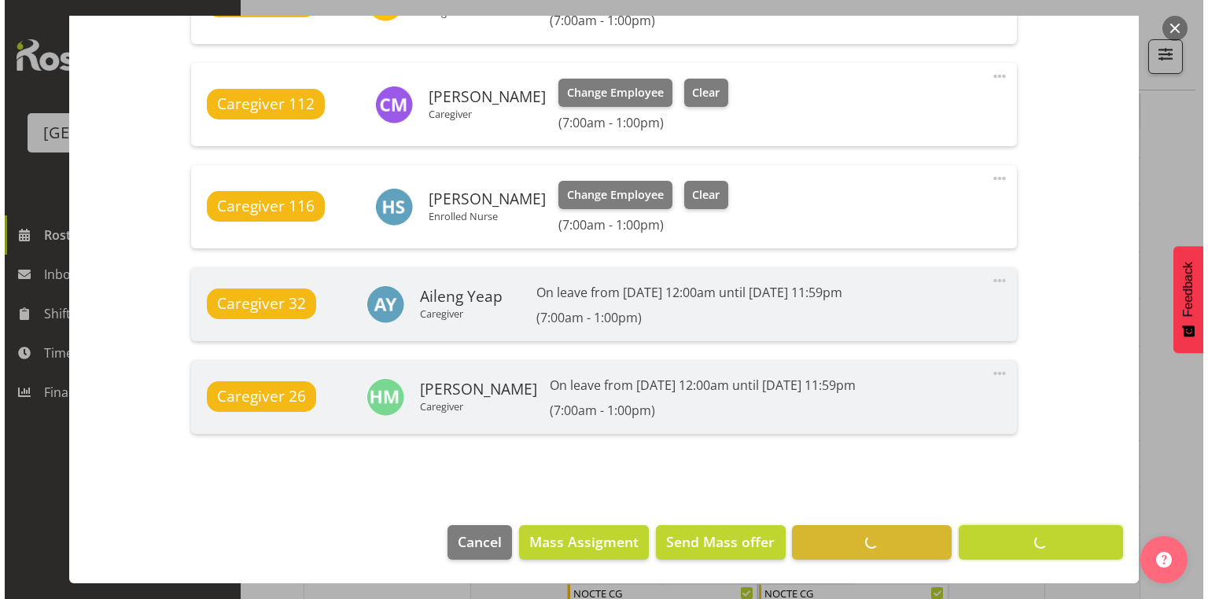
scroll to position [1239, 0]
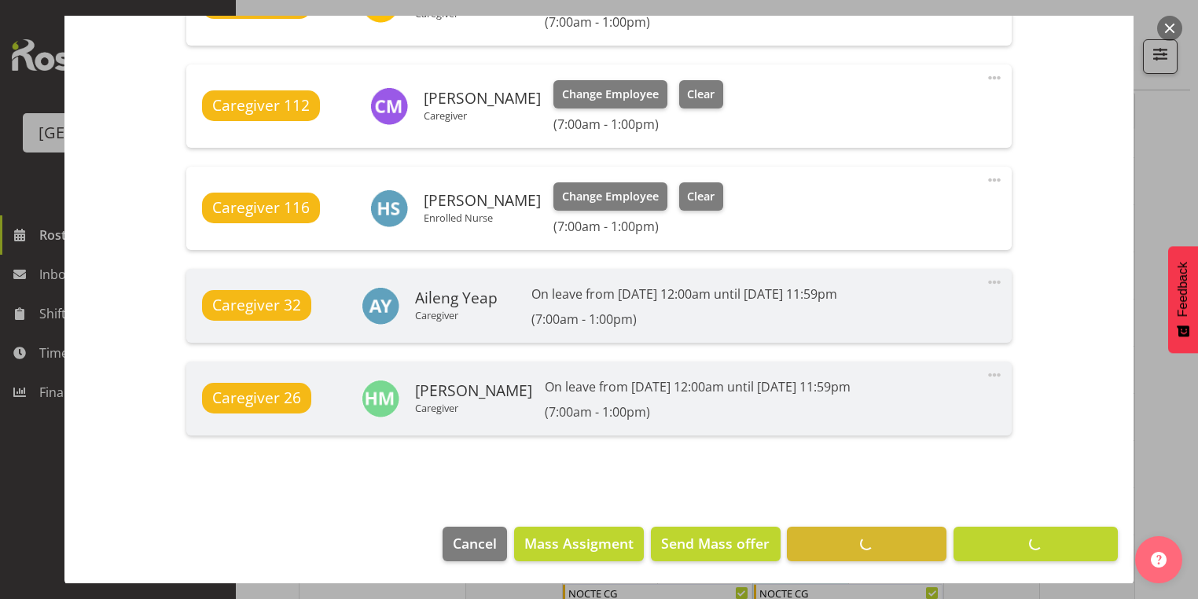
click at [1175, 21] on button "button" at bounding box center [1169, 28] width 25 height 25
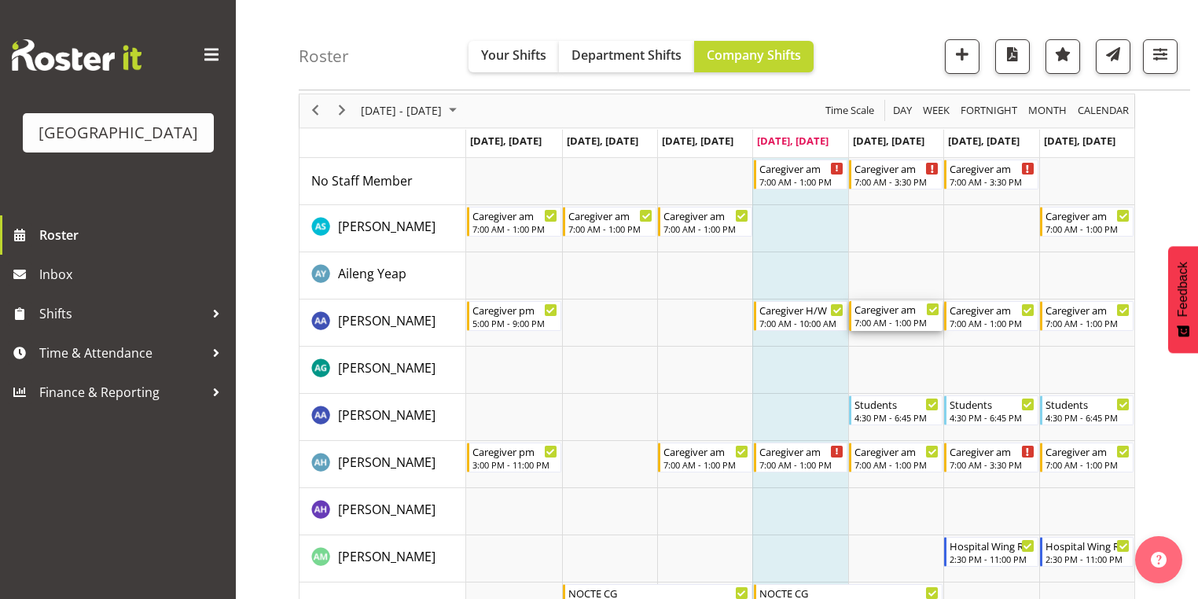
click at [896, 312] on div "Caregiver am" at bounding box center [897, 309] width 85 height 16
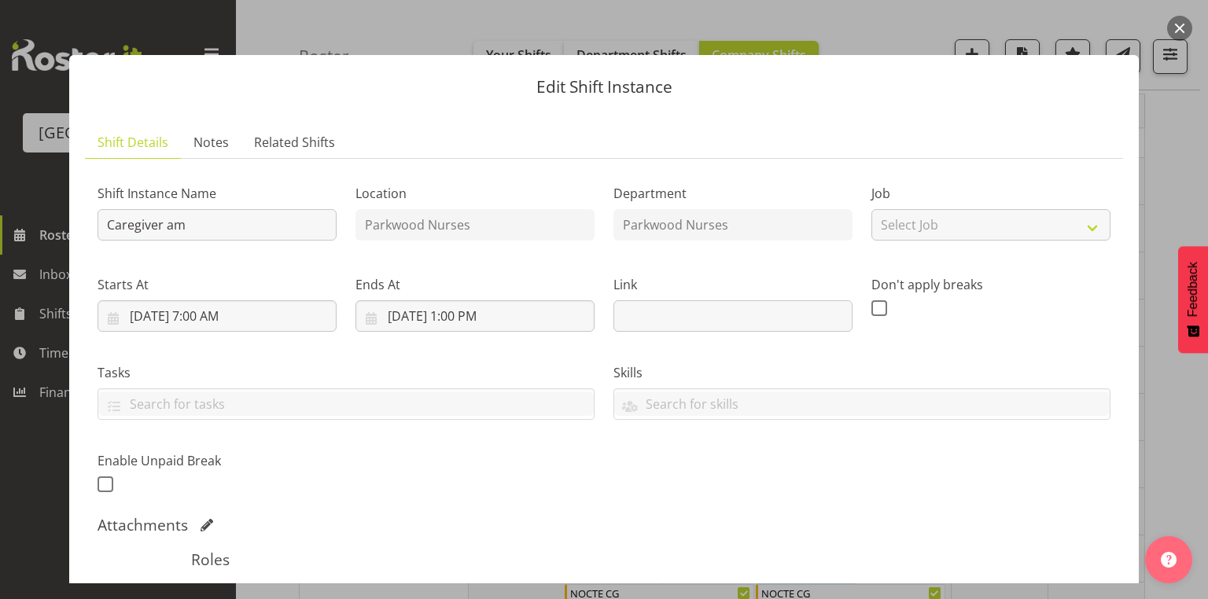
scroll to position [252, 0]
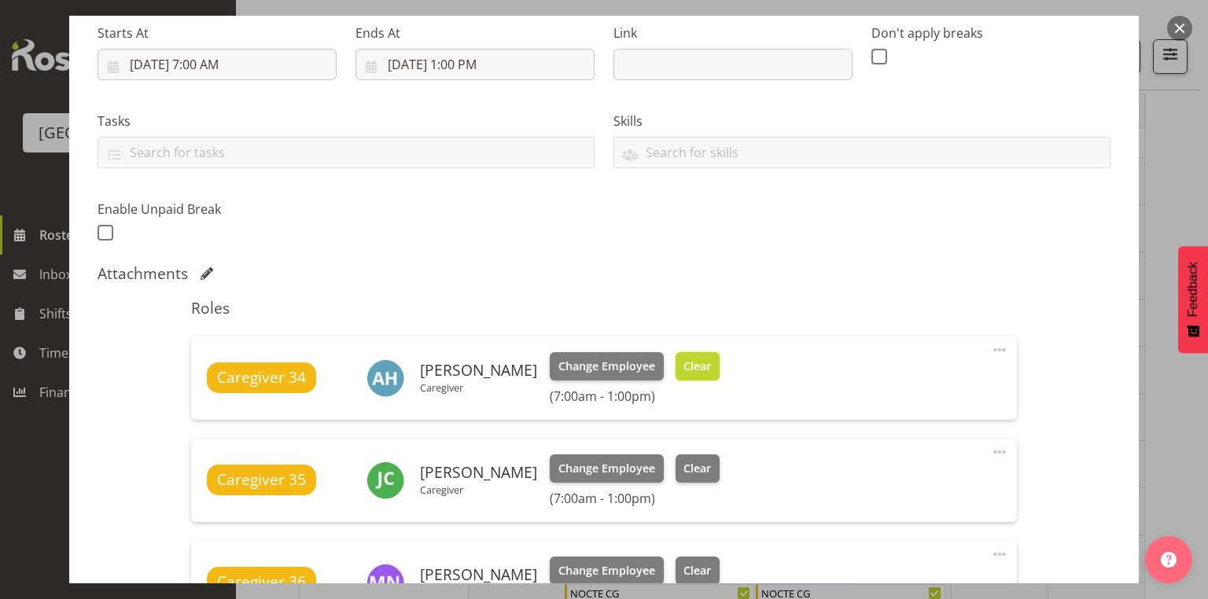
click at [711, 359] on span "Clear" at bounding box center [697, 366] width 28 height 17
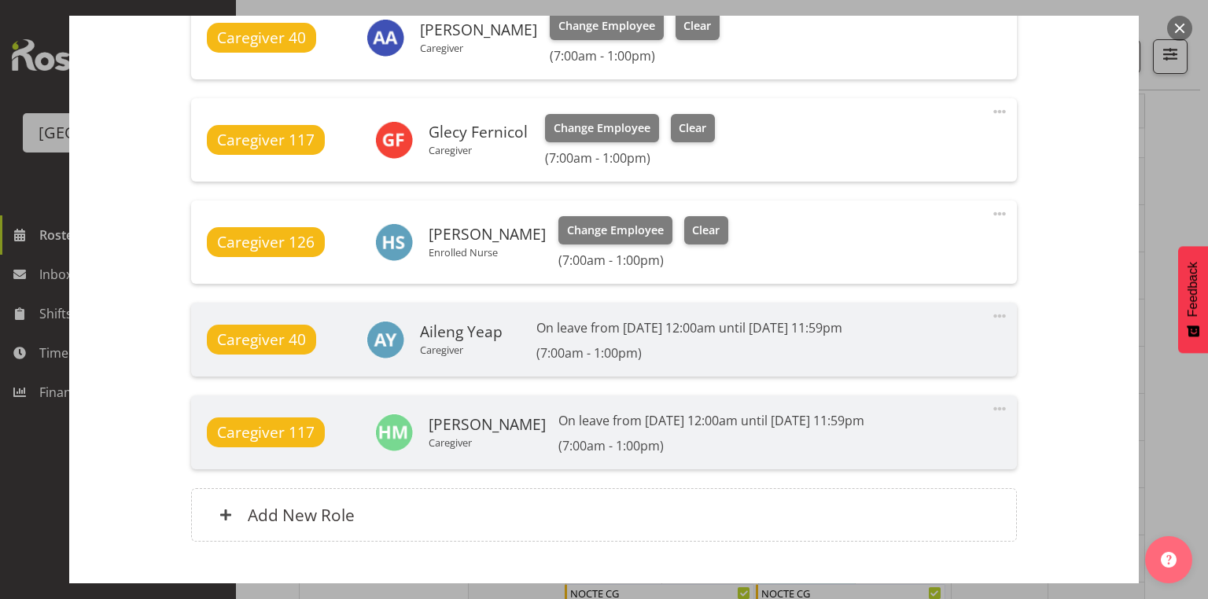
scroll to position [1280, 0]
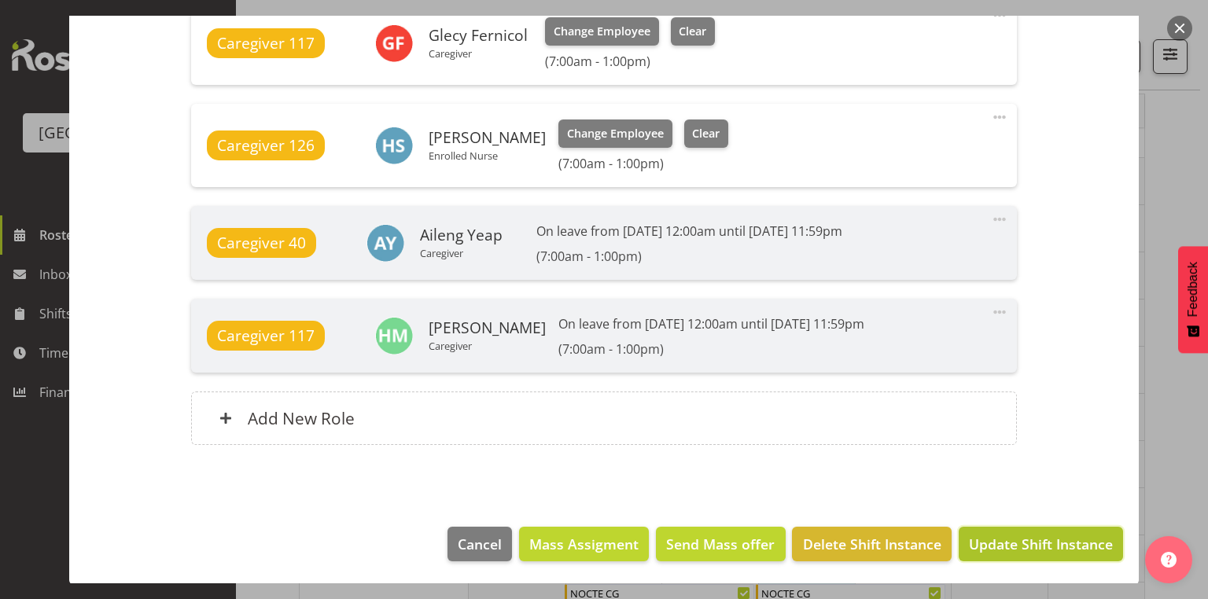
click at [1044, 541] on span "Update Shift Instance" at bounding box center [1041, 544] width 144 height 20
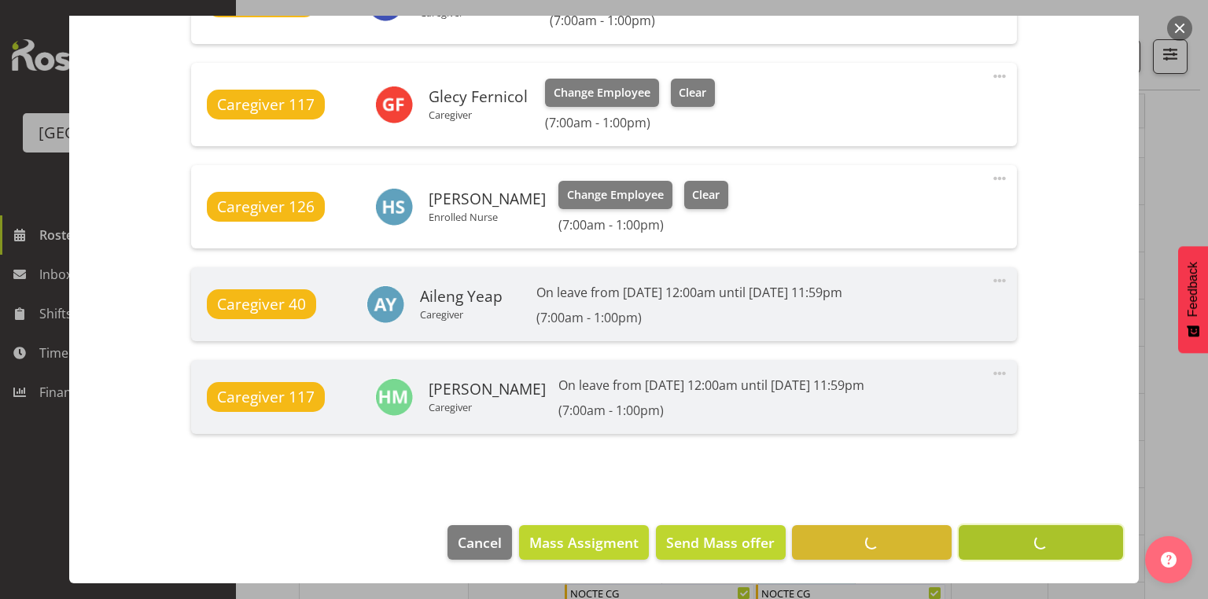
scroll to position [1218, 0]
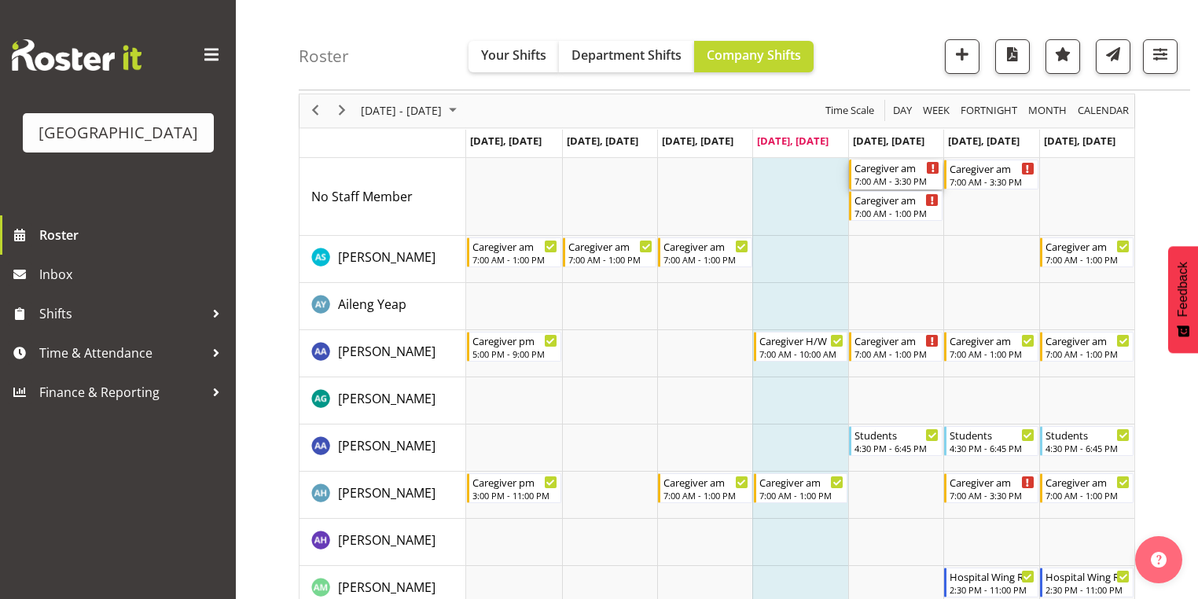
click at [901, 175] on div "7:00 AM - 3:30 PM" at bounding box center [897, 181] width 85 height 13
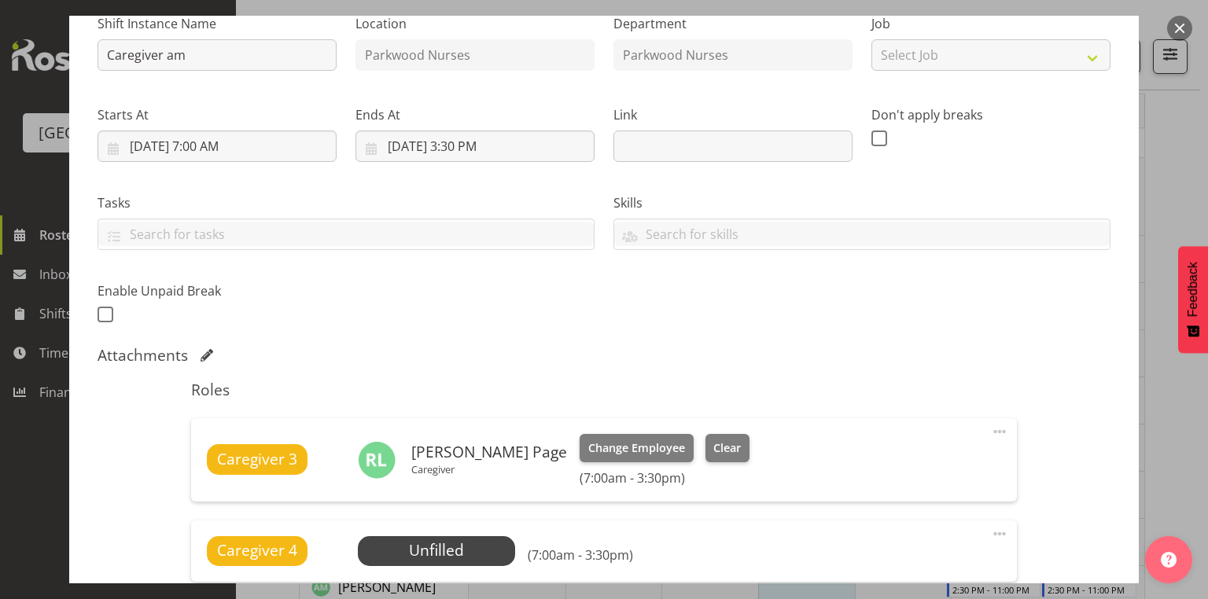
scroll to position [315, 0]
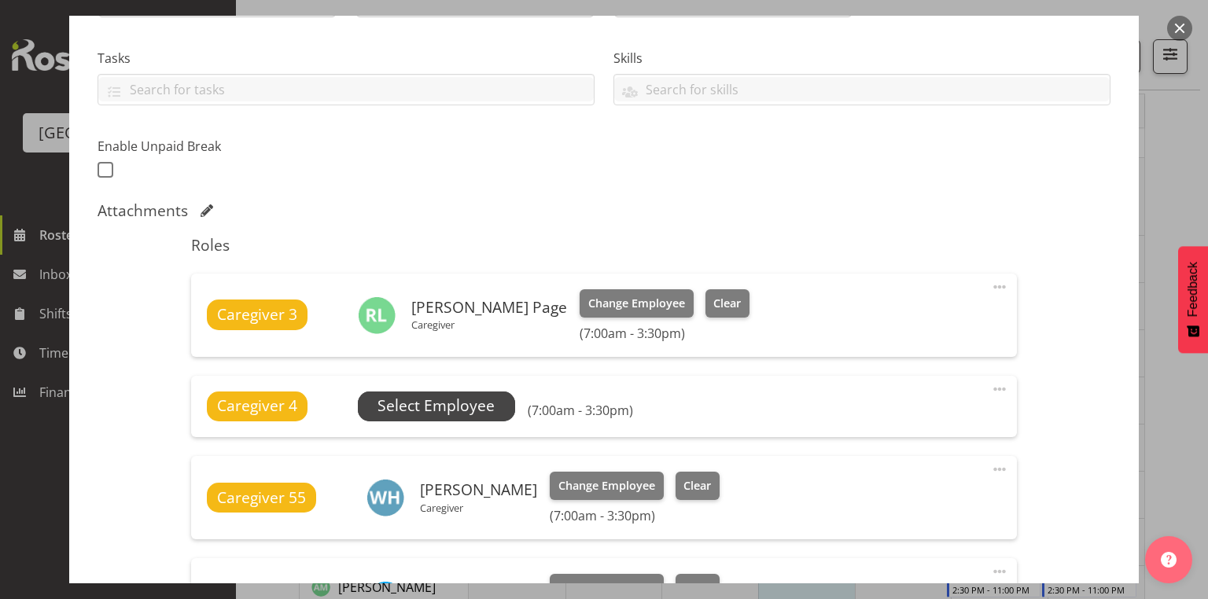
click at [443, 399] on span "Select Employee" at bounding box center [435, 406] width 117 height 23
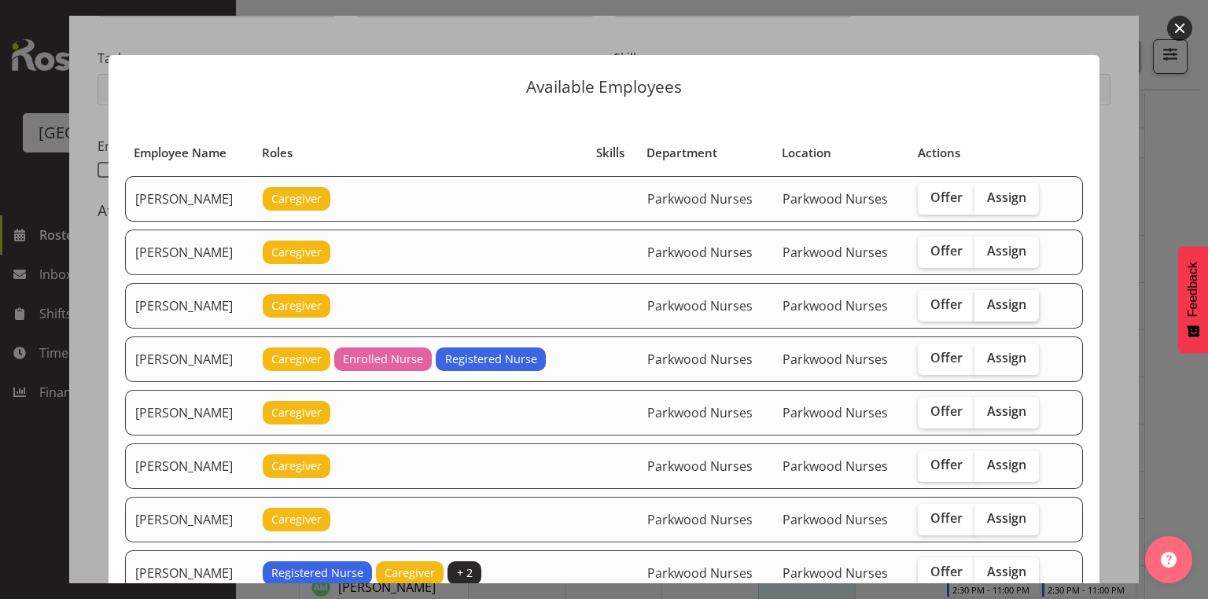
click at [1004, 305] on span "Assign" at bounding box center [1006, 304] width 39 height 16
click at [985, 305] on input "Assign" at bounding box center [979, 305] width 10 height 10
checkbox input "true"
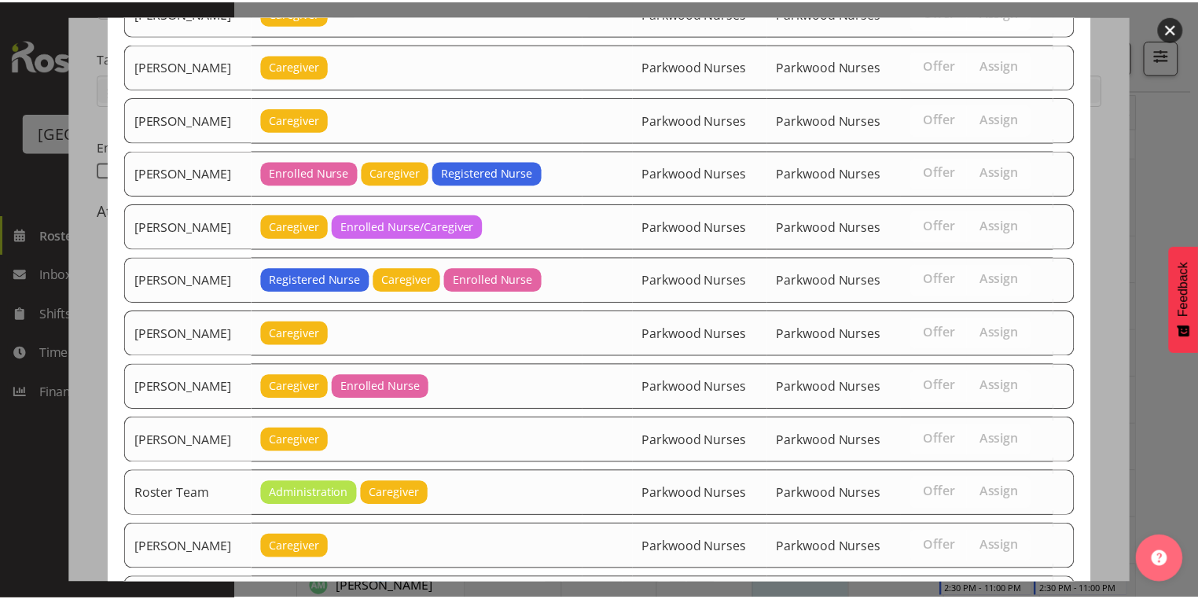
scroll to position [1425, 0]
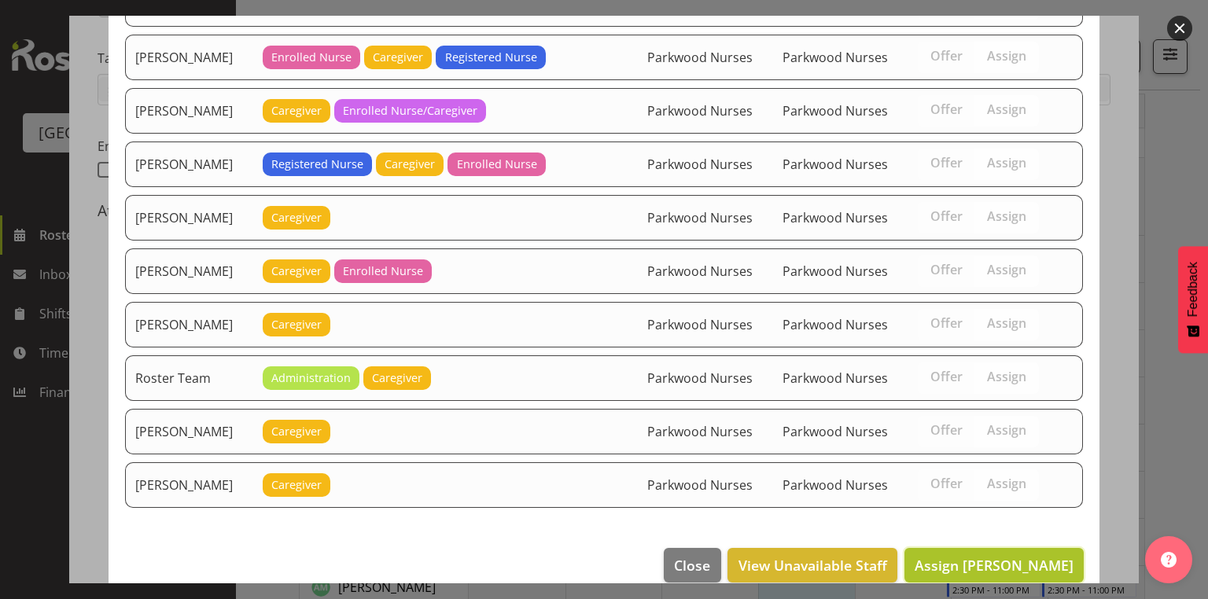
click at [999, 556] on span "Assign Angela Hogendoorn" at bounding box center [994, 565] width 159 height 19
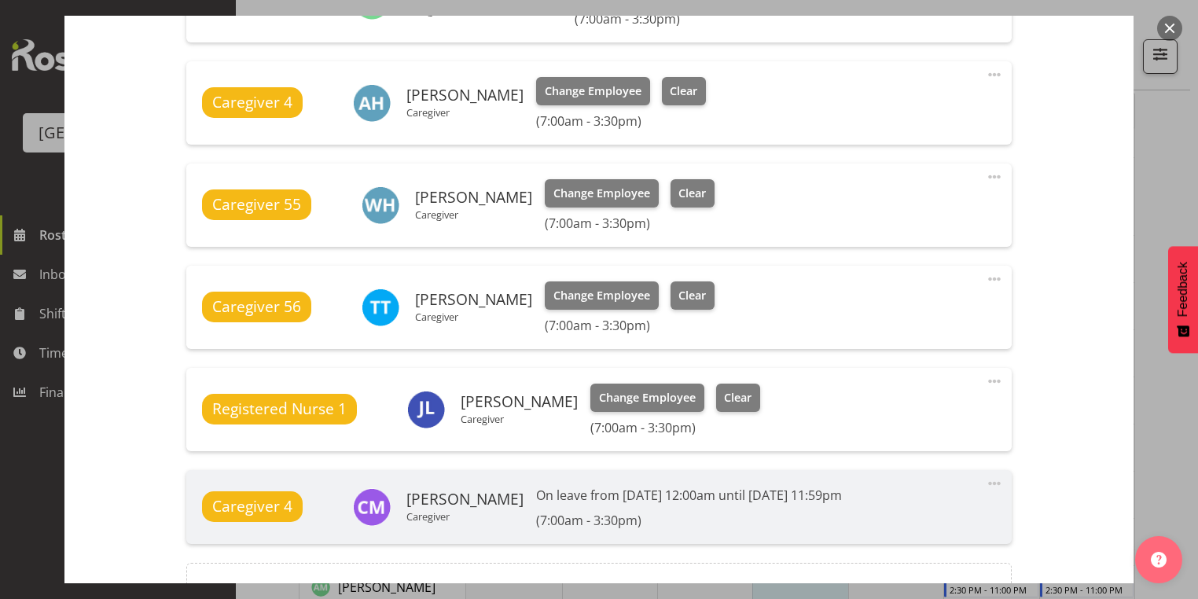
scroll to position [800, 0]
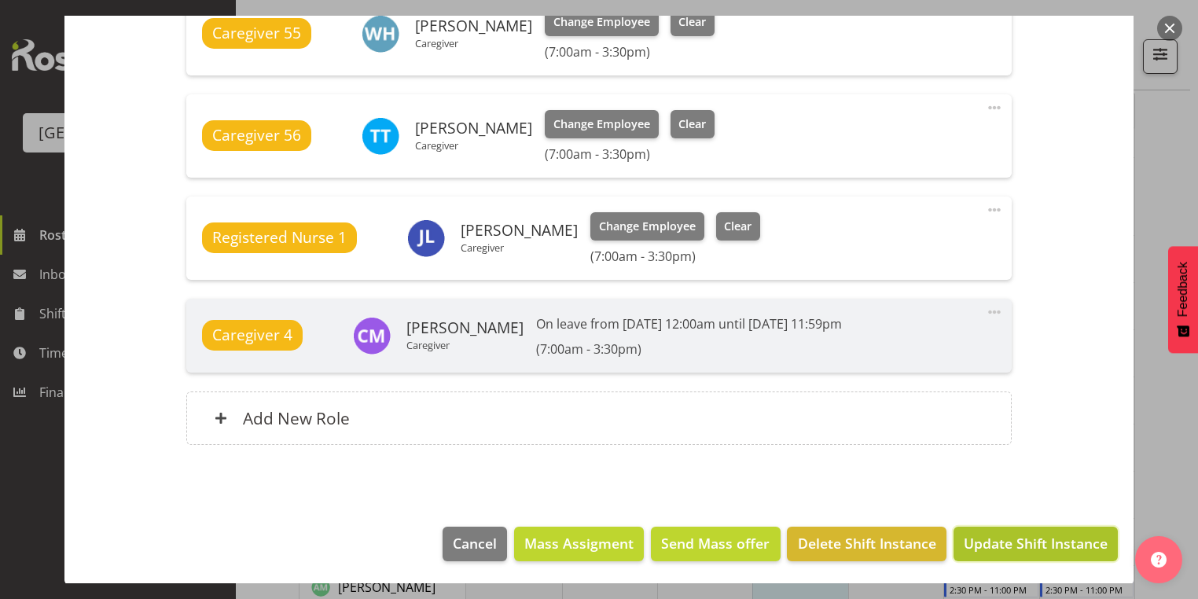
click at [1016, 539] on span "Update Shift Instance" at bounding box center [1036, 543] width 144 height 20
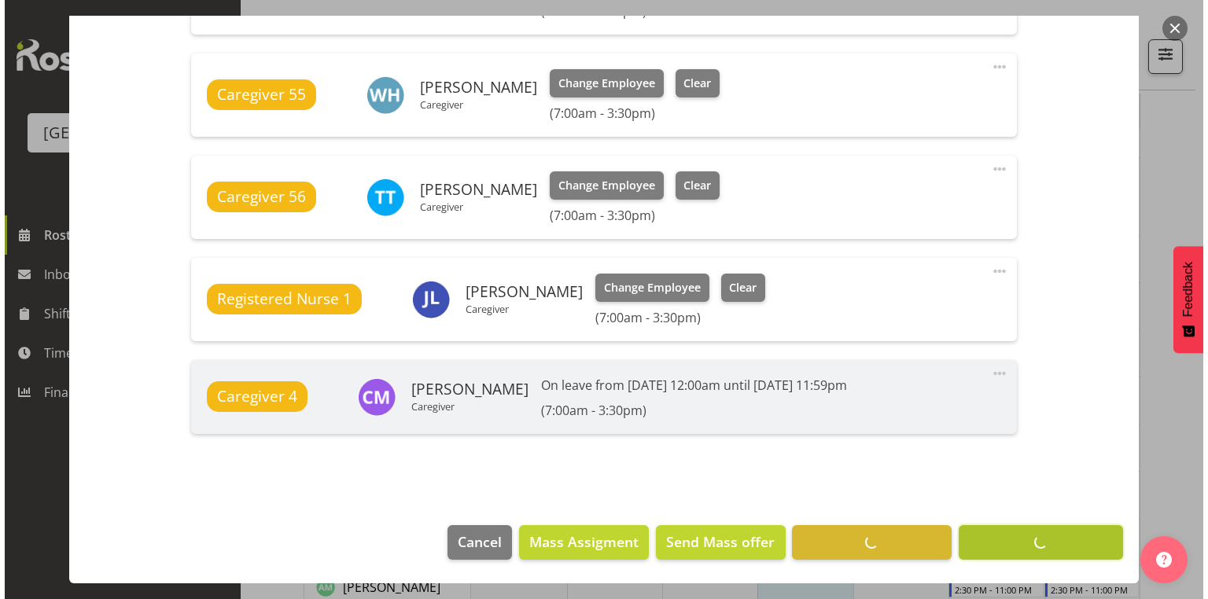
scroll to position [738, 0]
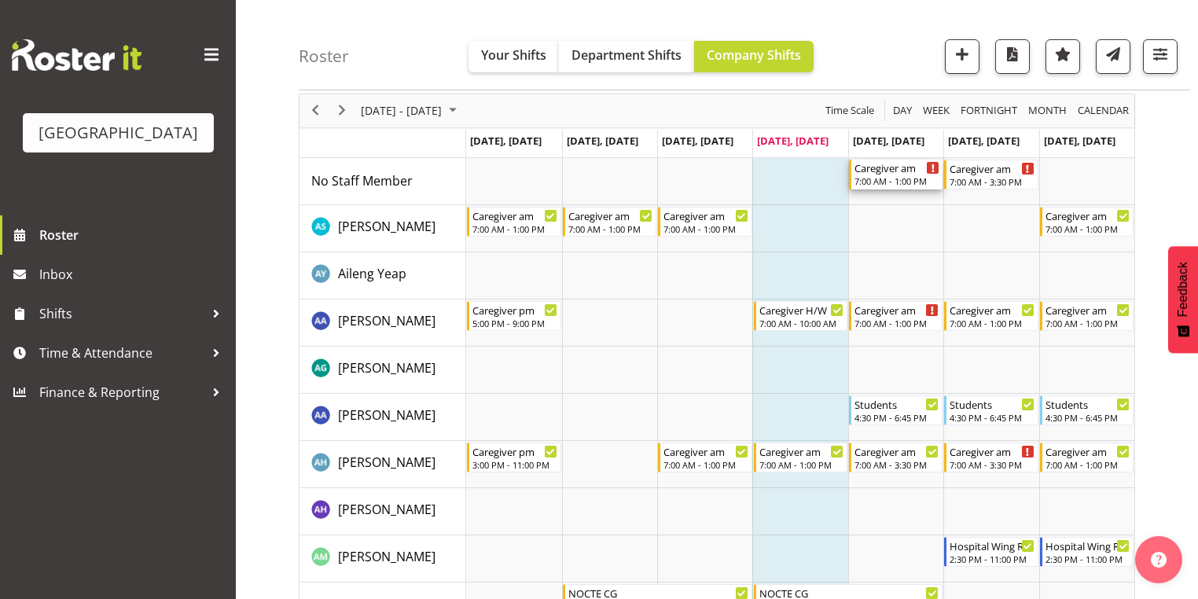
click at [865, 174] on div "Caregiver am" at bounding box center [897, 168] width 85 height 16
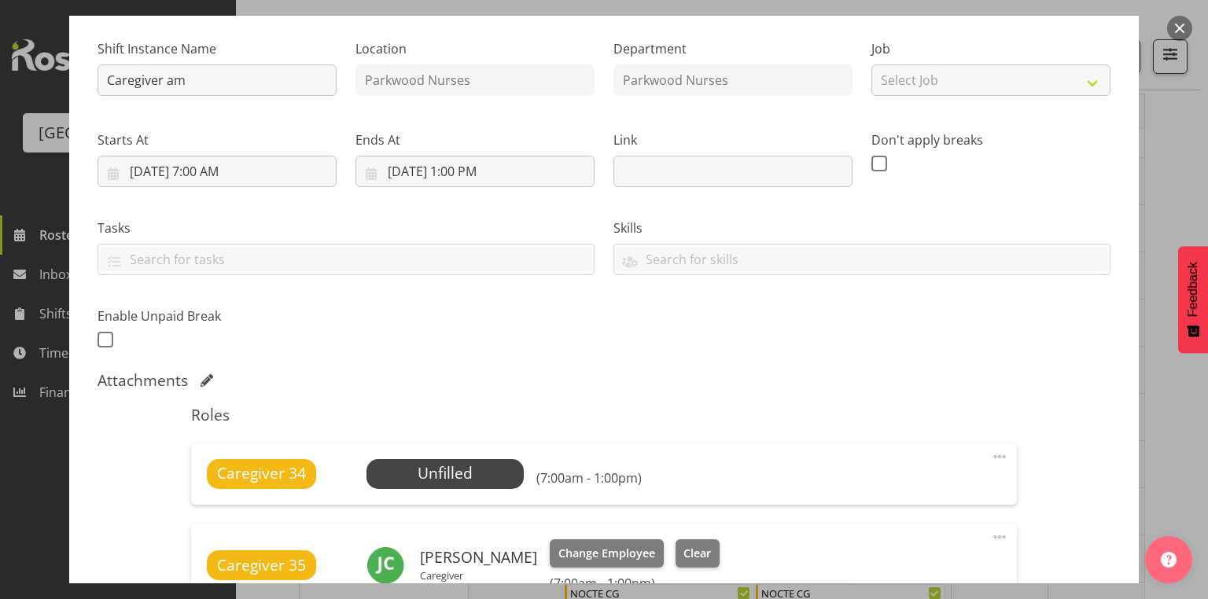
scroll to position [252, 0]
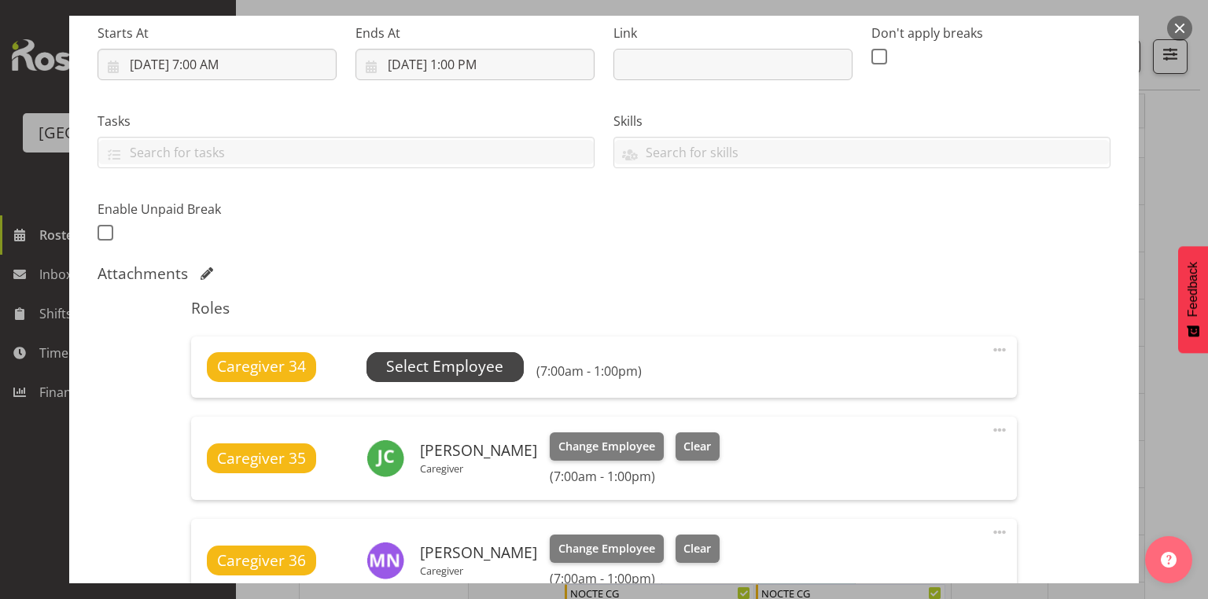
click at [456, 359] on span "Select Employee" at bounding box center [444, 366] width 117 height 23
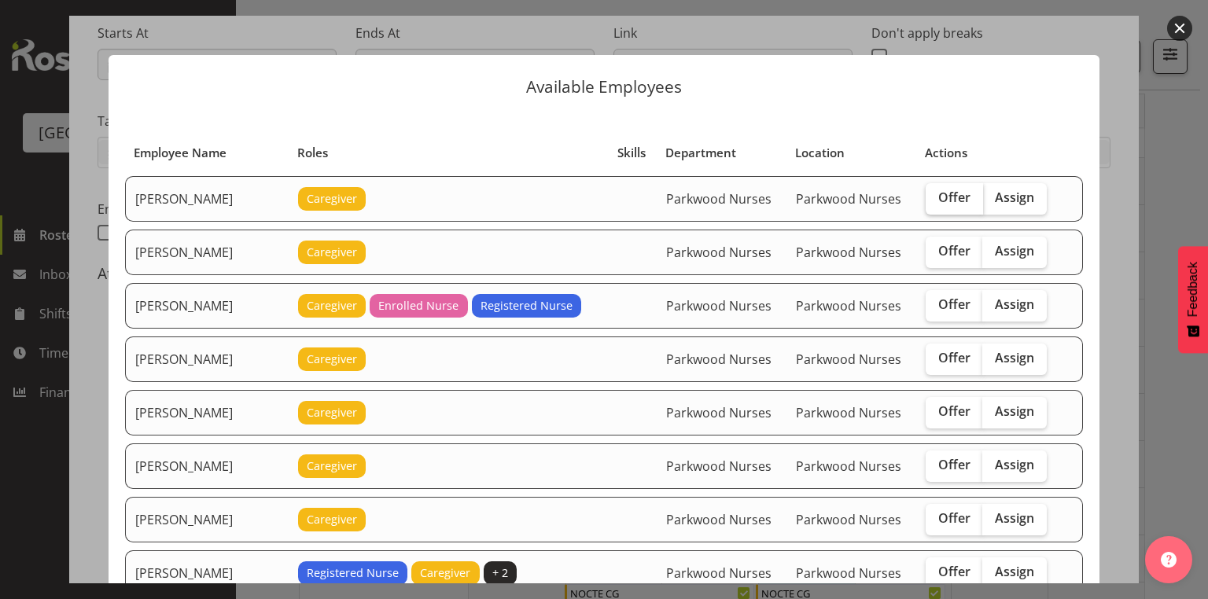
click at [942, 196] on span "Offer" at bounding box center [954, 198] width 32 height 16
click at [936, 196] on input "Offer" at bounding box center [931, 198] width 10 height 10
checkbox input "true"
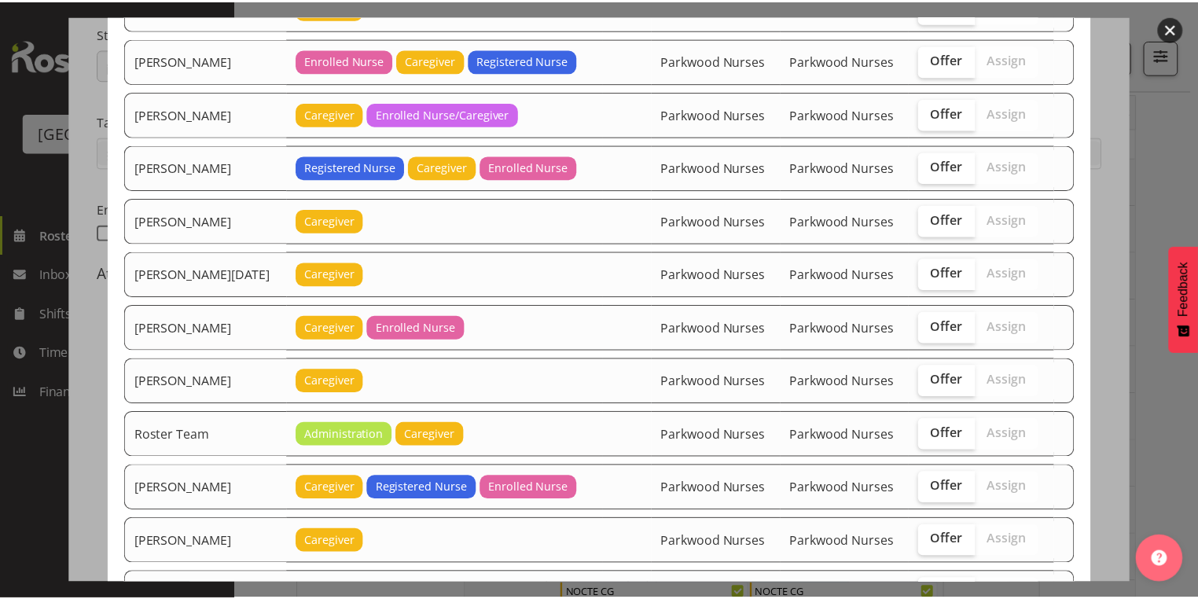
scroll to position [1795, 0]
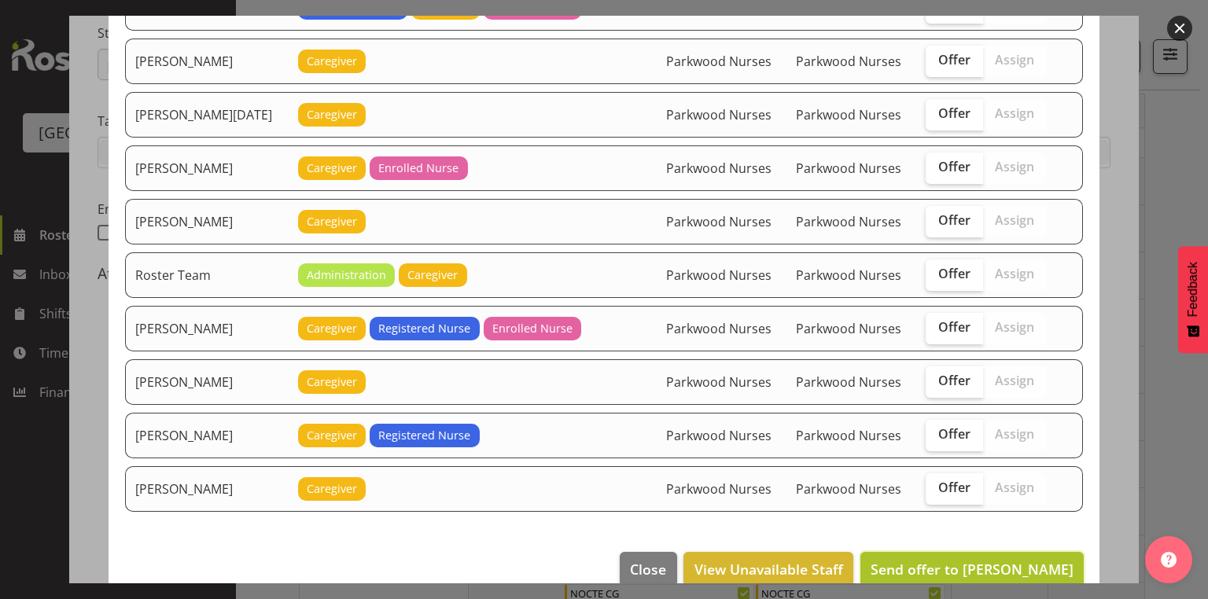
click at [974, 560] on span "Send offer to Abigail Savage" at bounding box center [971, 569] width 203 height 19
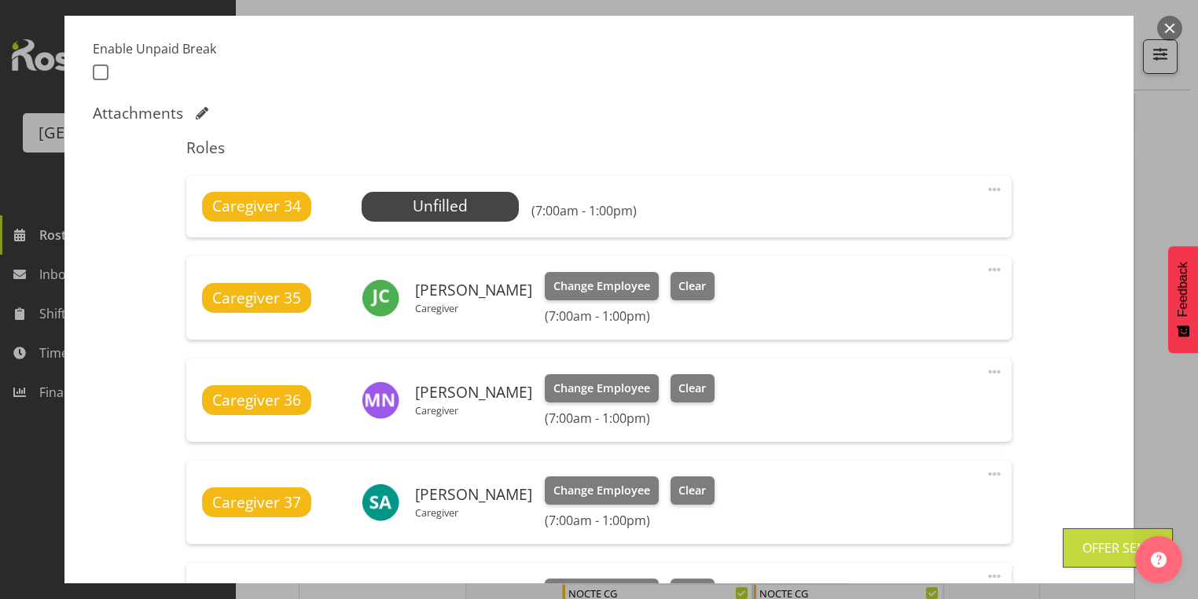
scroll to position [566, 0]
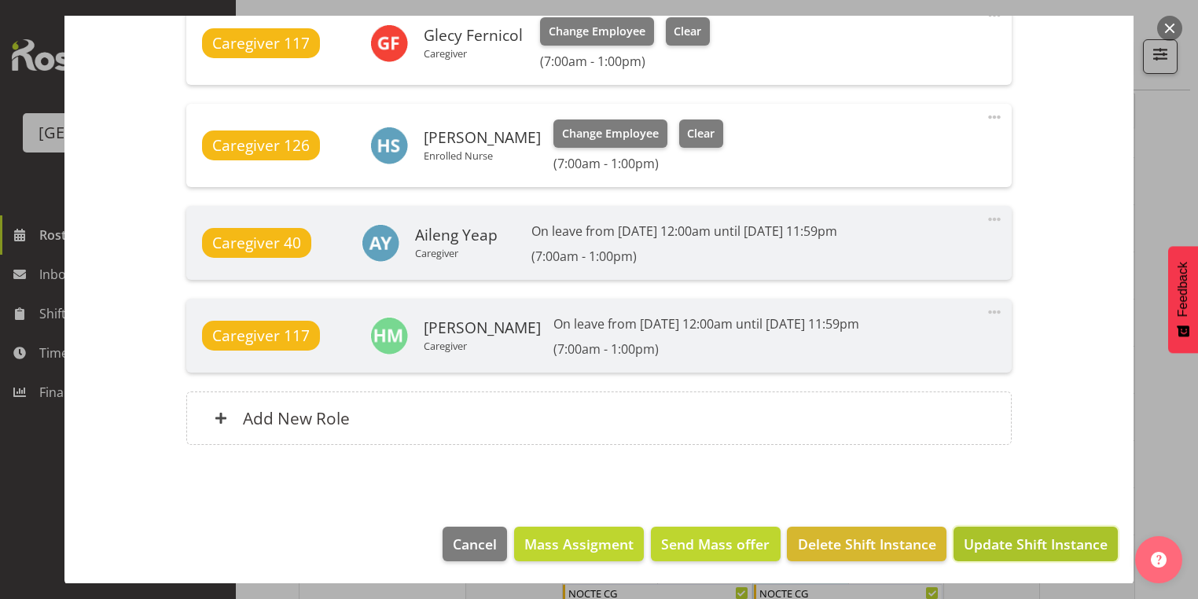
click at [979, 541] on span "Update Shift Instance" at bounding box center [1036, 544] width 144 height 20
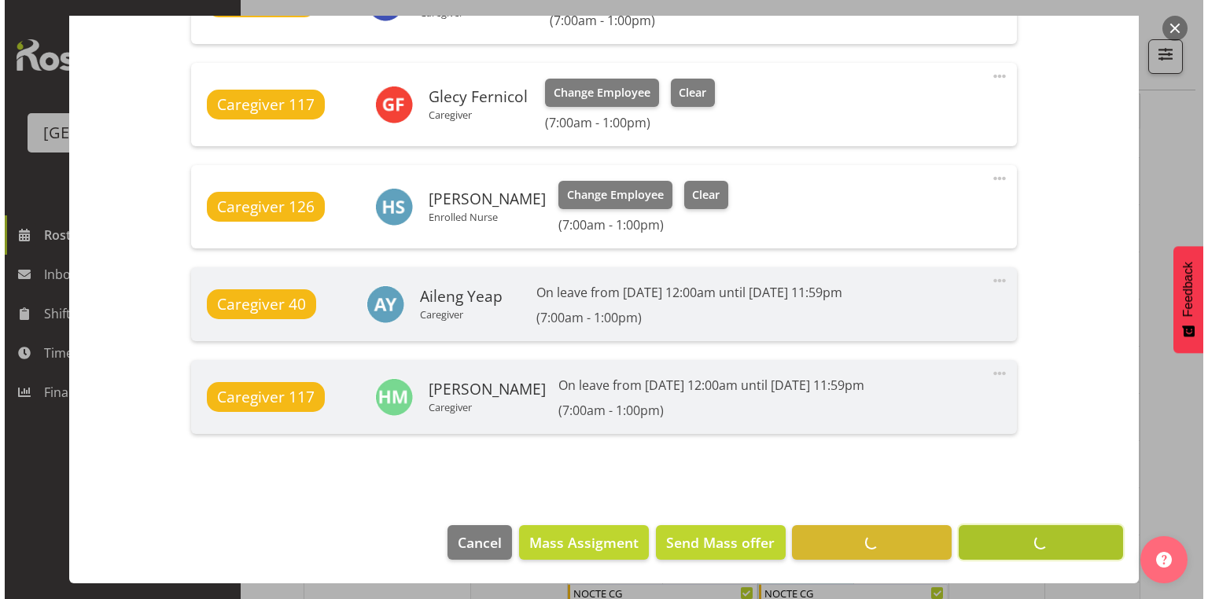
scroll to position [1218, 0]
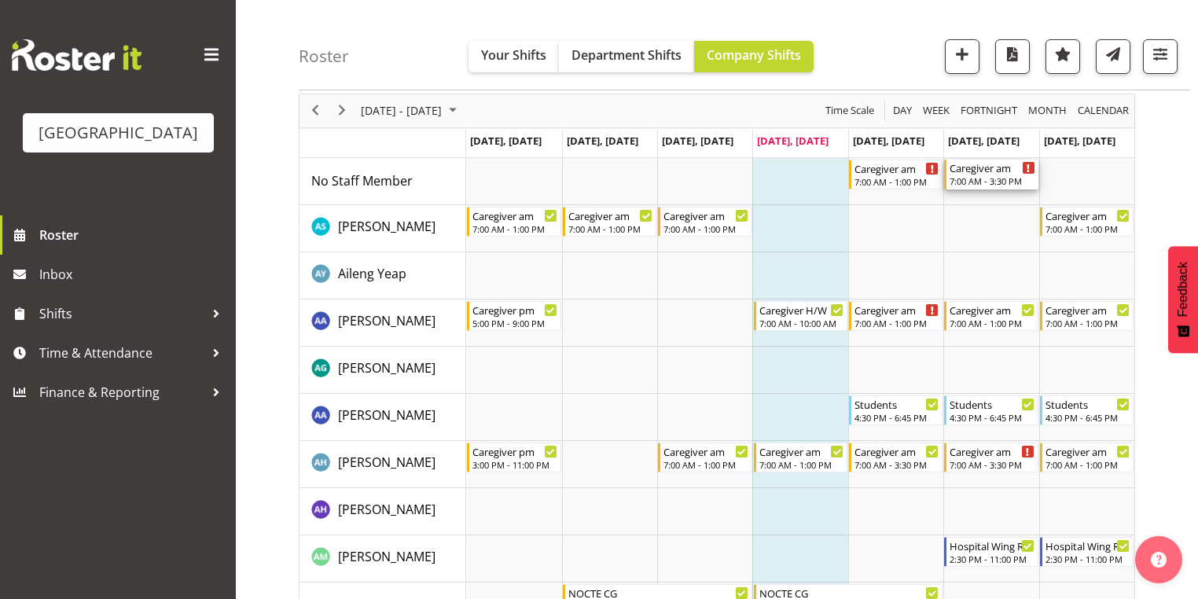
click at [977, 174] on div "Caregiver am" at bounding box center [992, 168] width 85 height 16
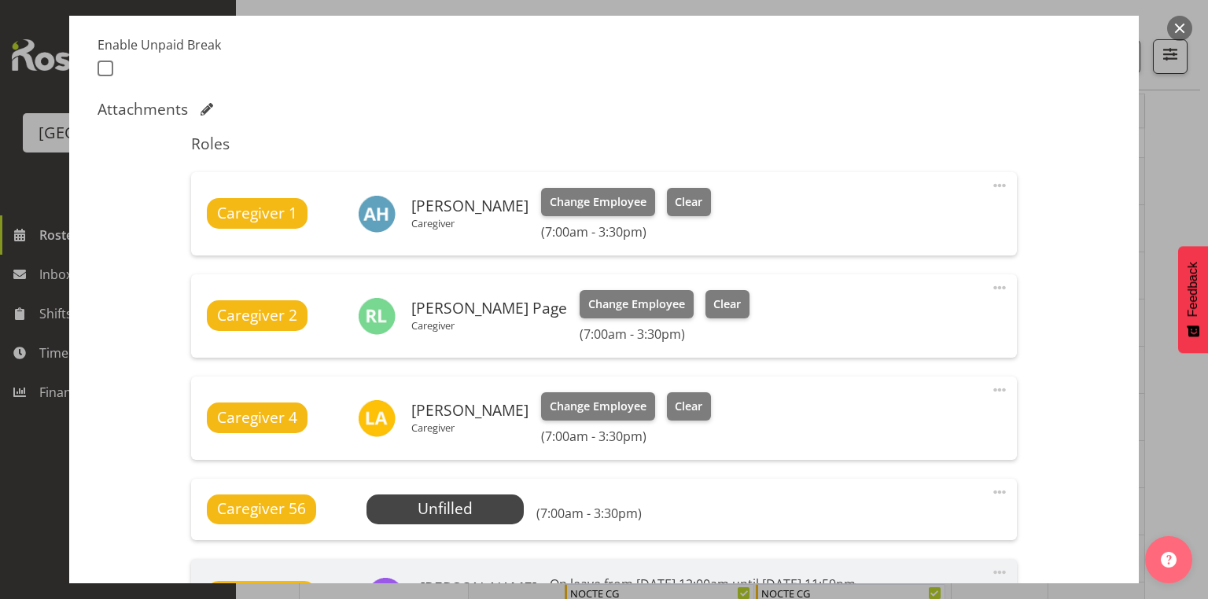
scroll to position [566, 0]
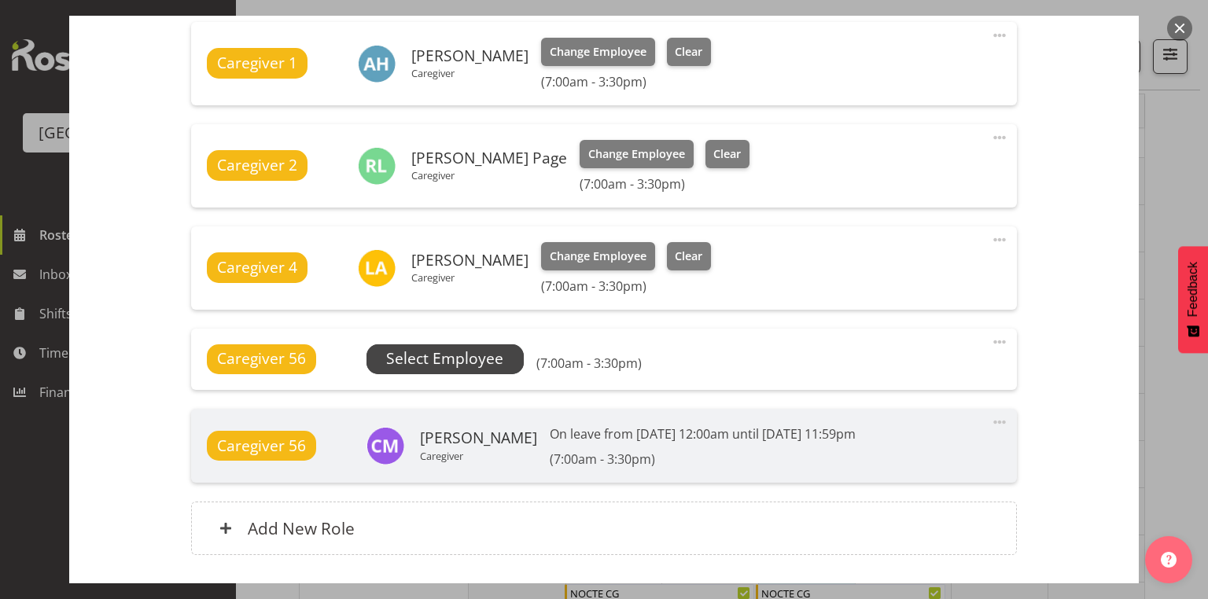
click at [457, 357] on span "Select Employee" at bounding box center [444, 359] width 117 height 23
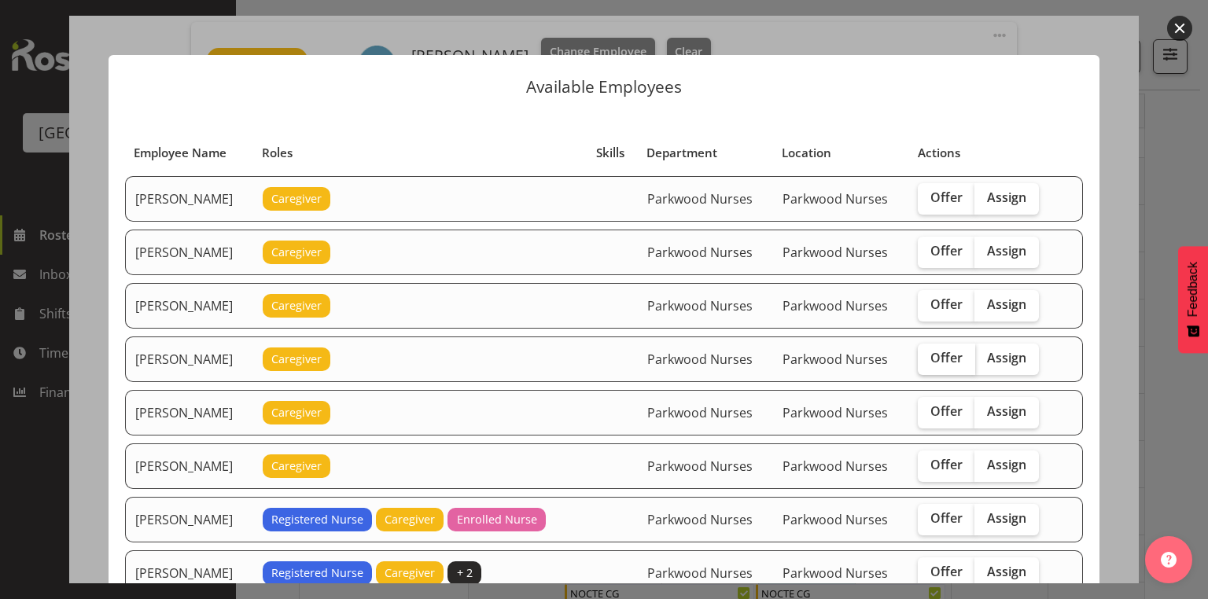
click at [961, 352] on span "Offer" at bounding box center [946, 358] width 32 height 16
click at [928, 353] on input "Offer" at bounding box center [923, 358] width 10 height 10
checkbox input "true"
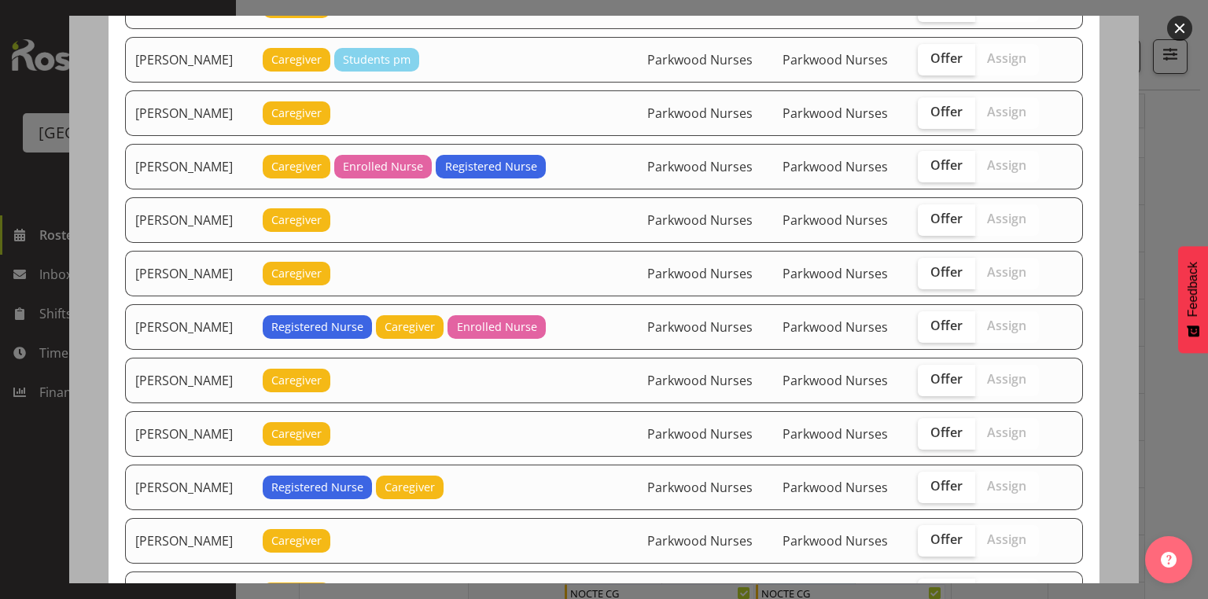
scroll to position [629, 0]
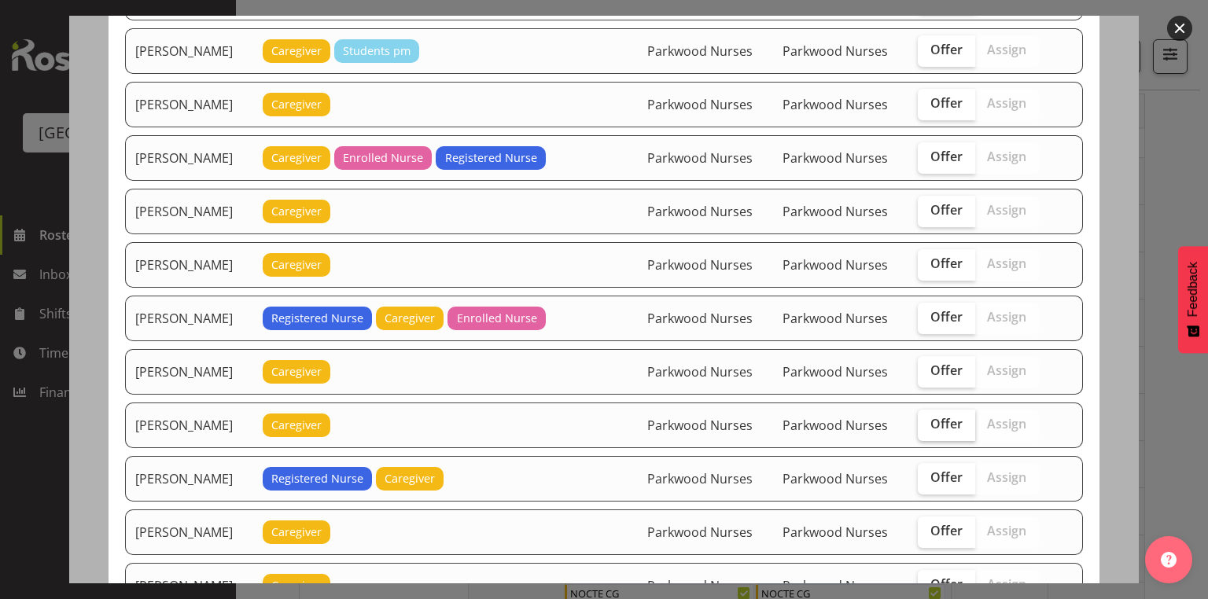
click at [945, 416] on span "Offer" at bounding box center [946, 424] width 32 height 16
click at [928, 419] on input "Offer" at bounding box center [923, 424] width 10 height 10
checkbox input "true"
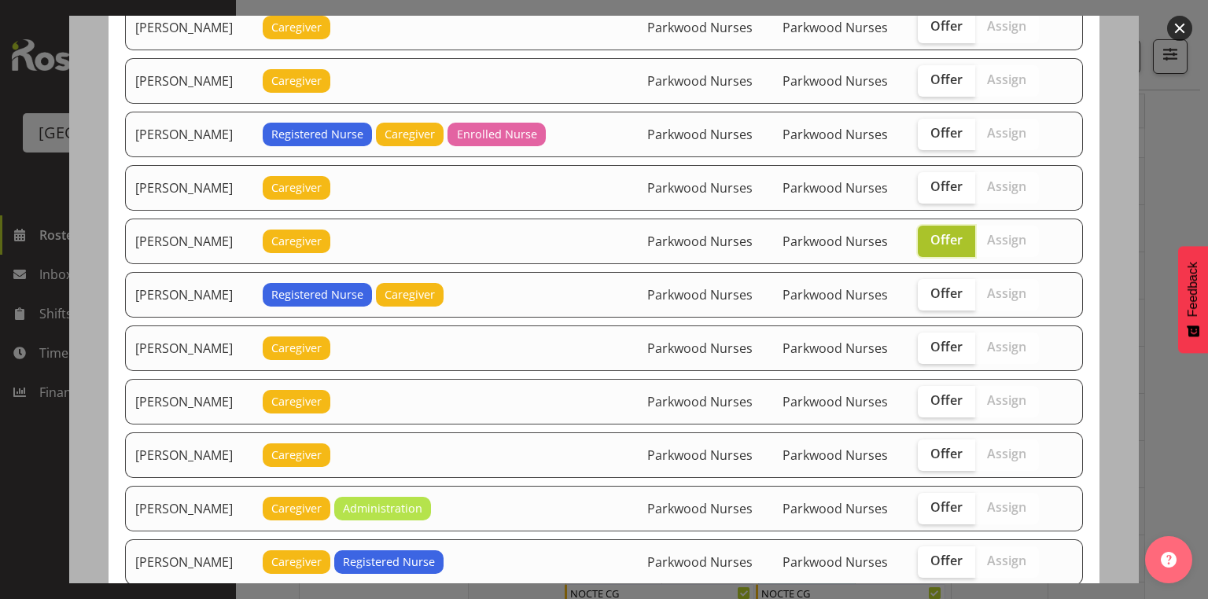
scroll to position [818, 0]
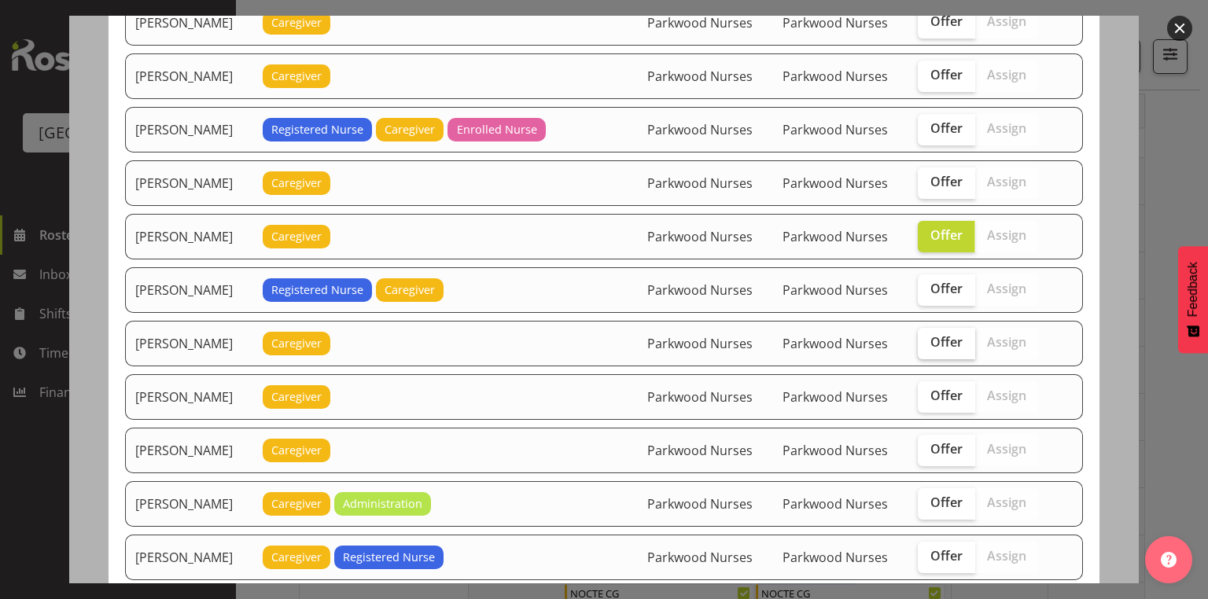
click at [951, 334] on span "Offer" at bounding box center [946, 342] width 32 height 16
click at [928, 337] on input "Offer" at bounding box center [923, 342] width 10 height 10
checkbox input "true"
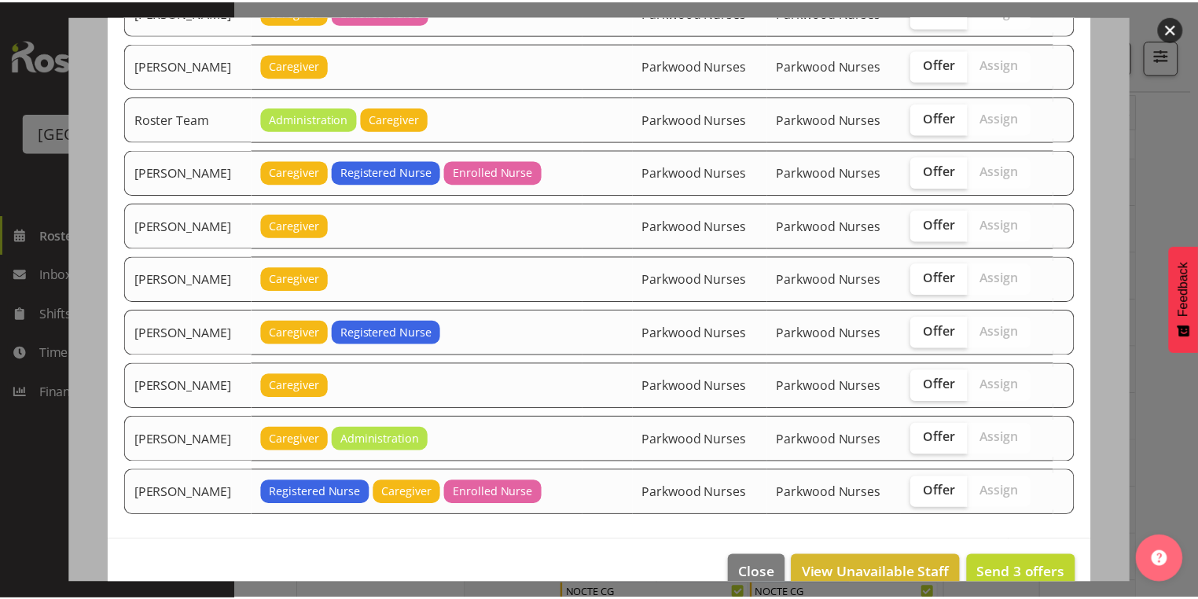
scroll to position [1743, 0]
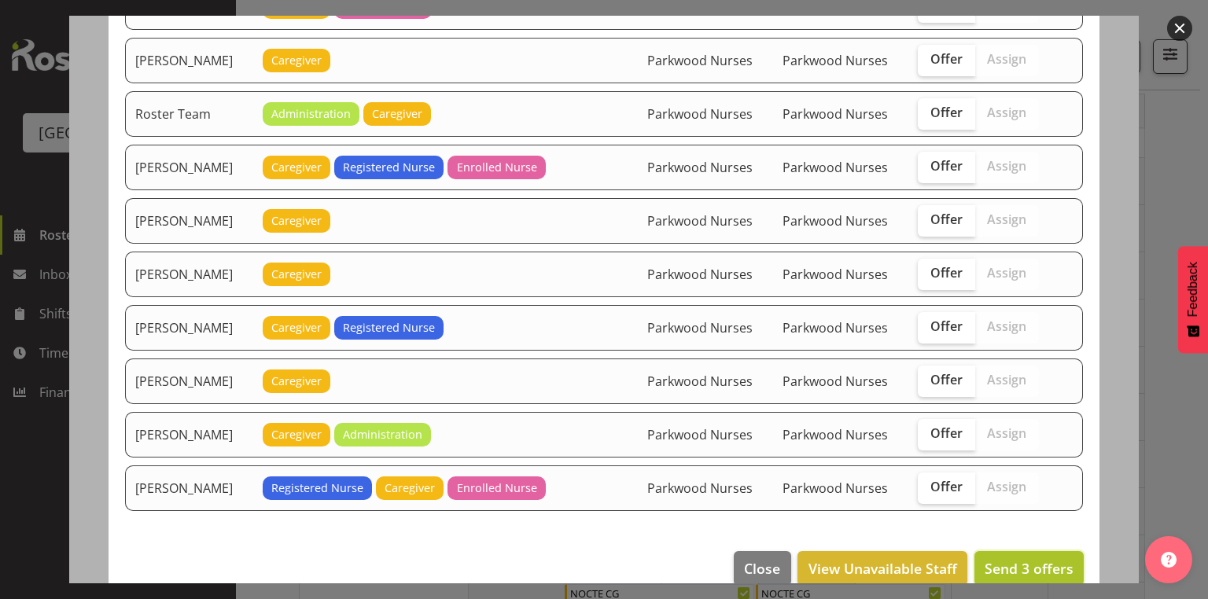
click at [1007, 559] on span "Send 3 offers" at bounding box center [1029, 568] width 89 height 19
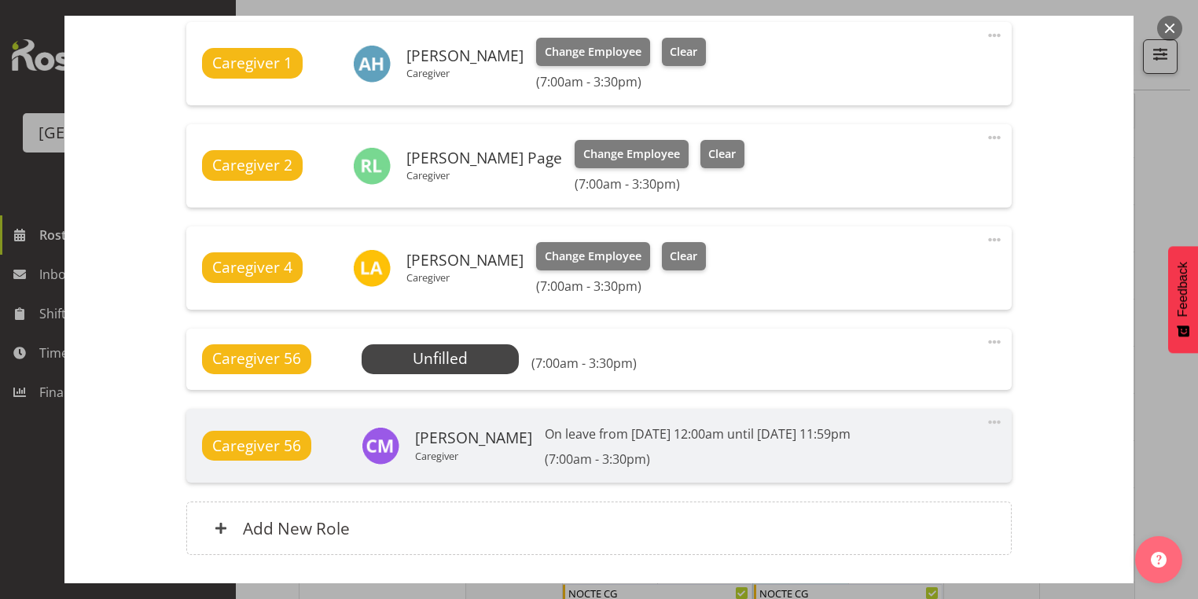
scroll to position [676, 0]
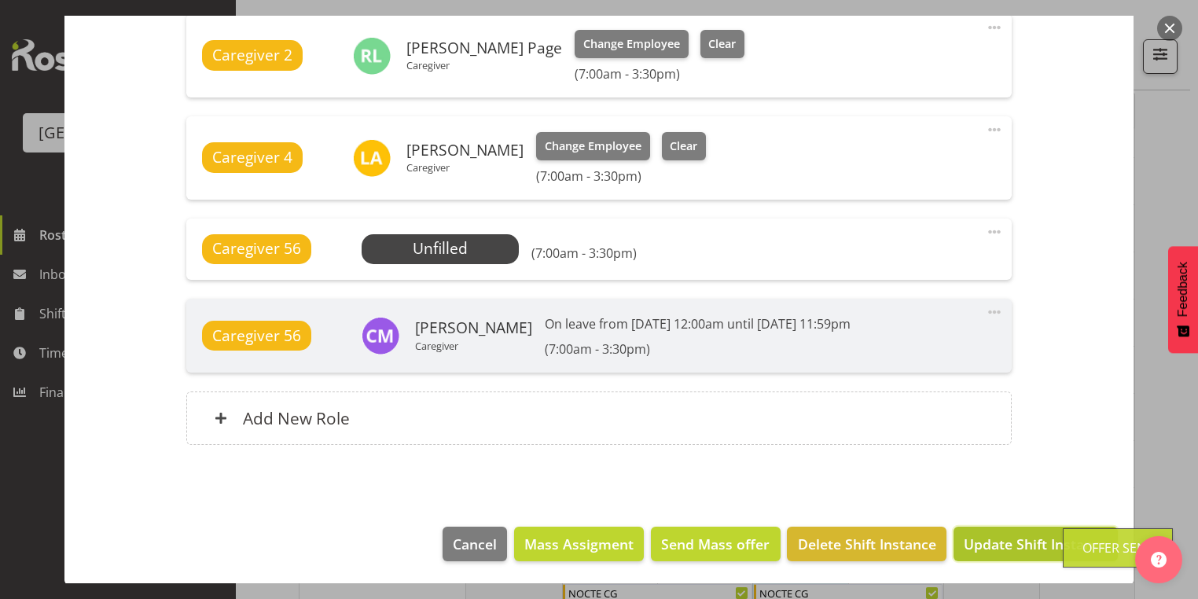
click at [1006, 541] on span "Update Shift Instance" at bounding box center [1036, 544] width 144 height 20
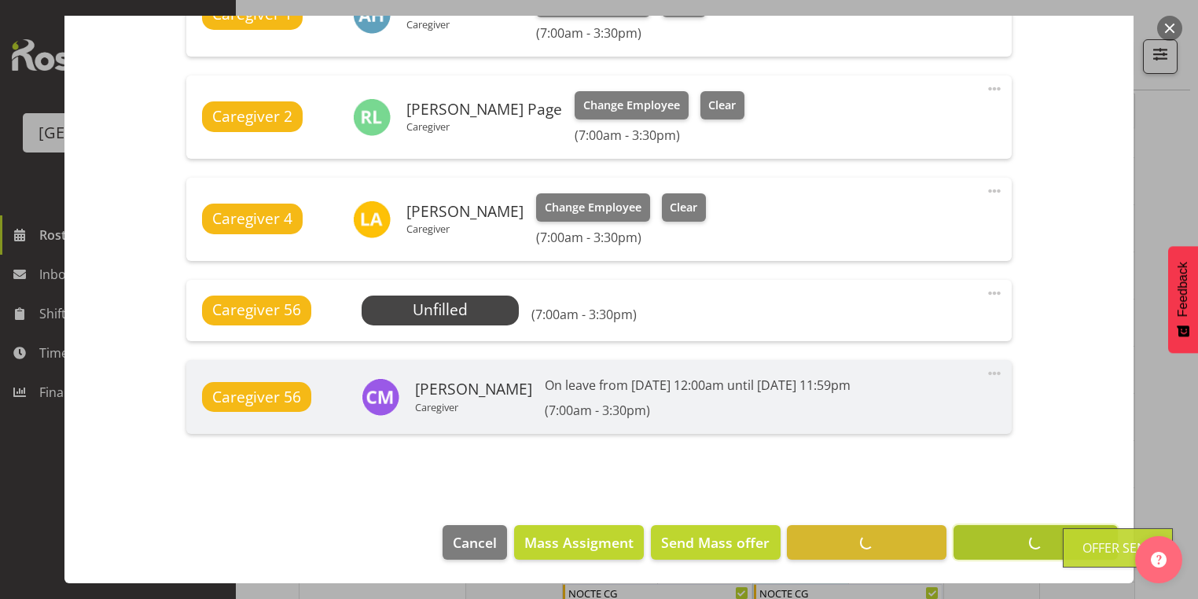
scroll to position [614, 0]
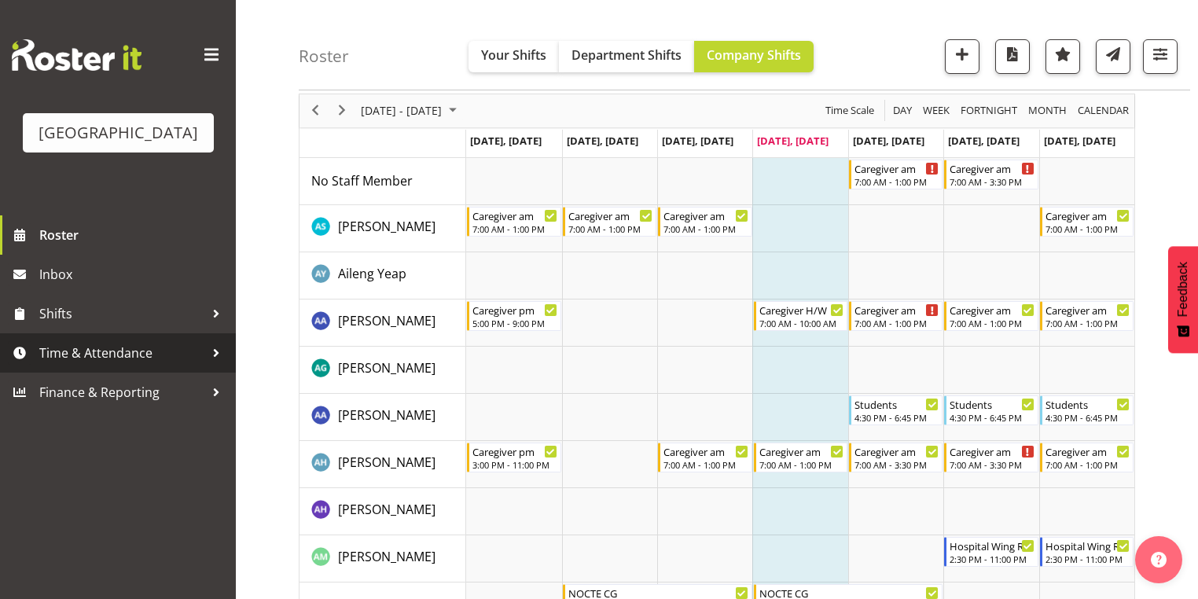
click at [219, 365] on div at bounding box center [216, 353] width 24 height 24
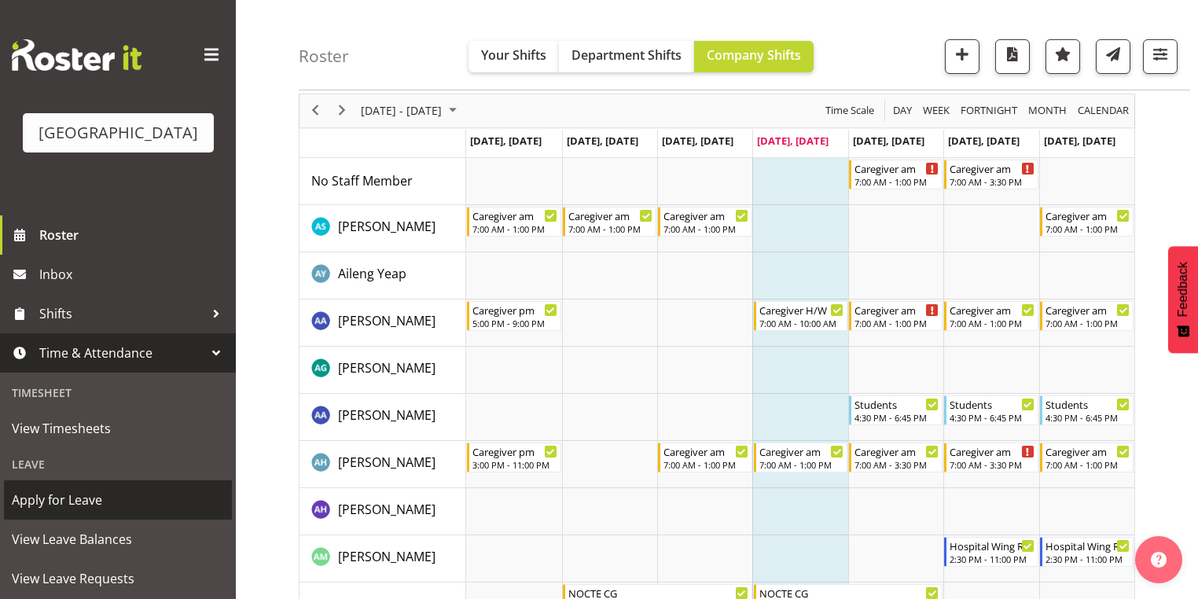
click at [131, 512] on span "Apply for Leave" at bounding box center [118, 500] width 212 height 24
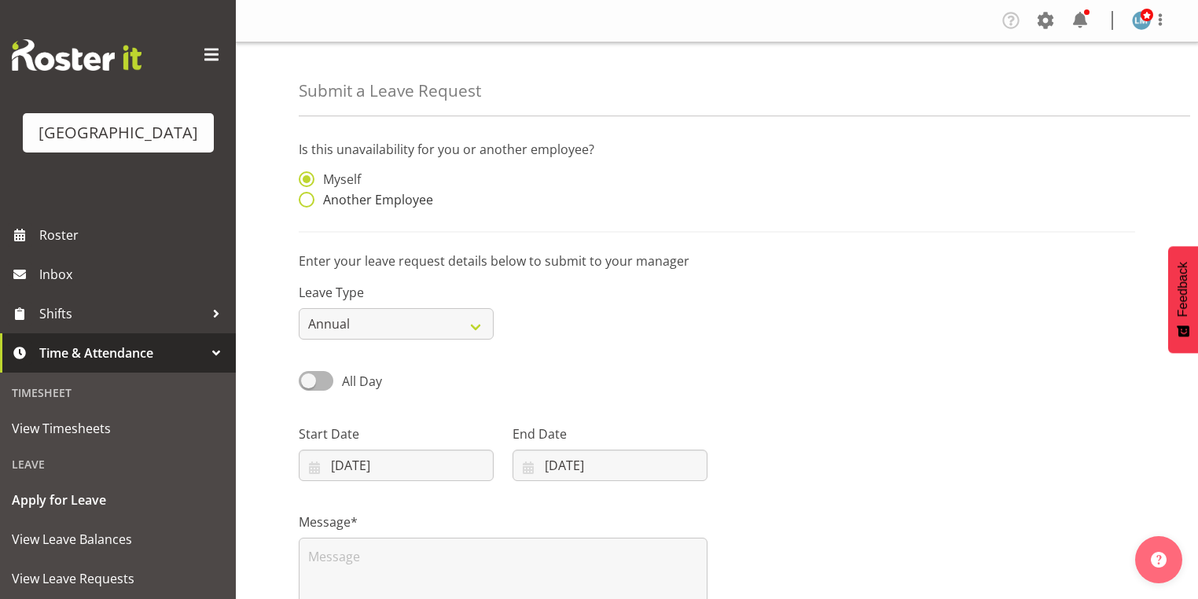
click at [305, 200] on span at bounding box center [307, 200] width 16 height 16
click at [305, 200] on input "Another Employee" at bounding box center [304, 200] width 10 height 10
radio input "true"
click at [566, 194] on input "text" at bounding box center [610, 186] width 195 height 31
click at [566, 220] on span "[PERSON_NAME]" at bounding box center [574, 226] width 98 height 17
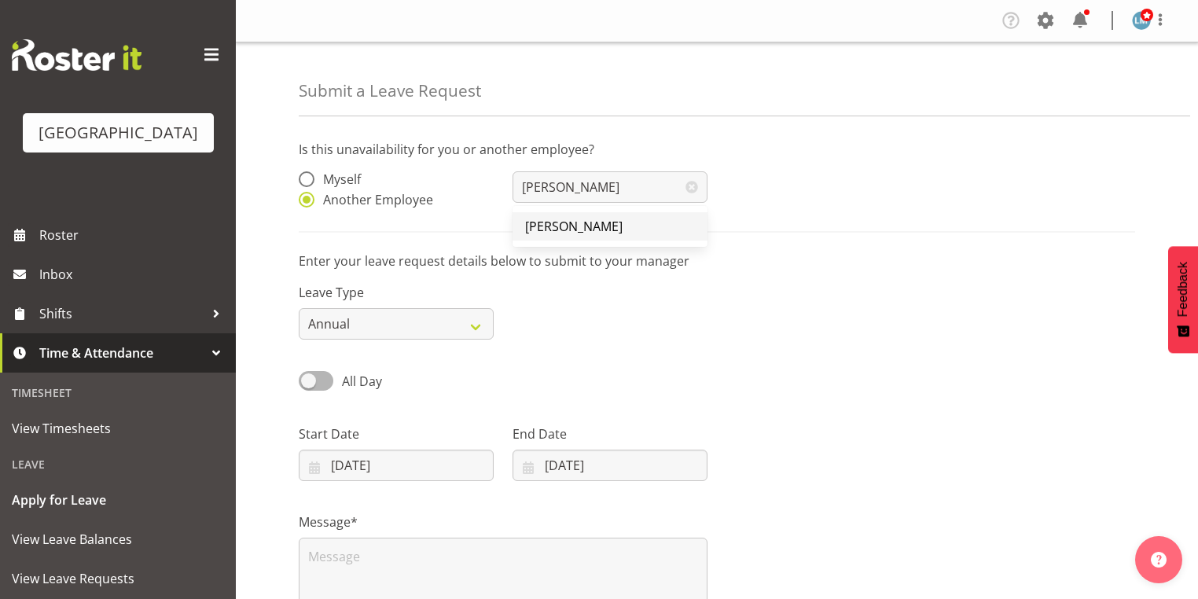
type input "[PERSON_NAME]"
click at [316, 466] on input "[DATE]" at bounding box center [396, 465] width 195 height 31
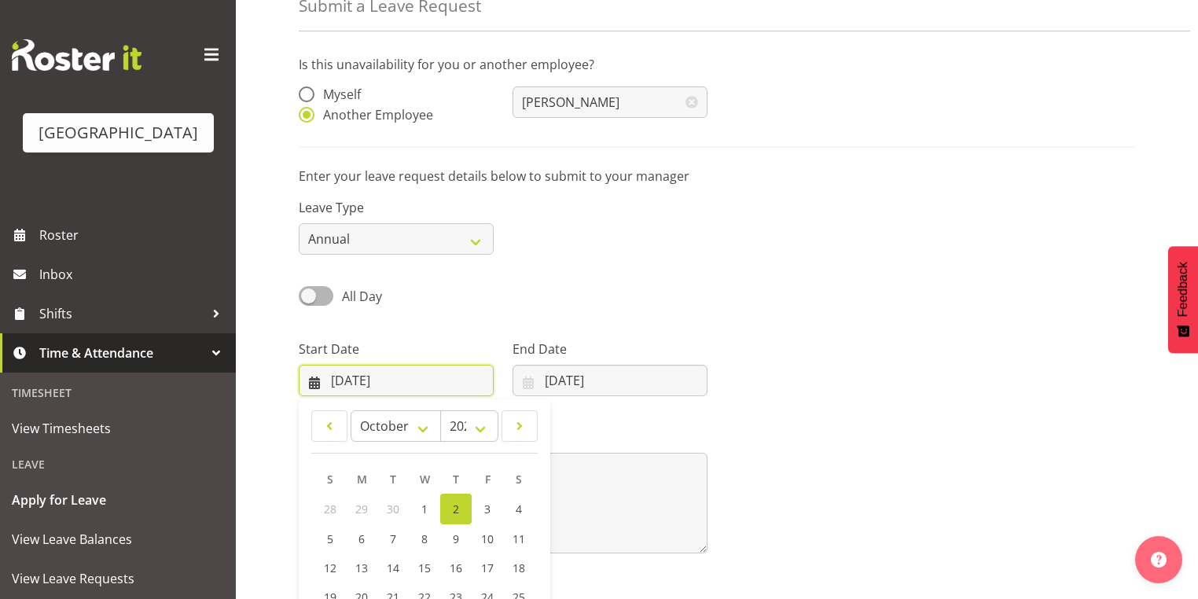
scroll to position [189, 0]
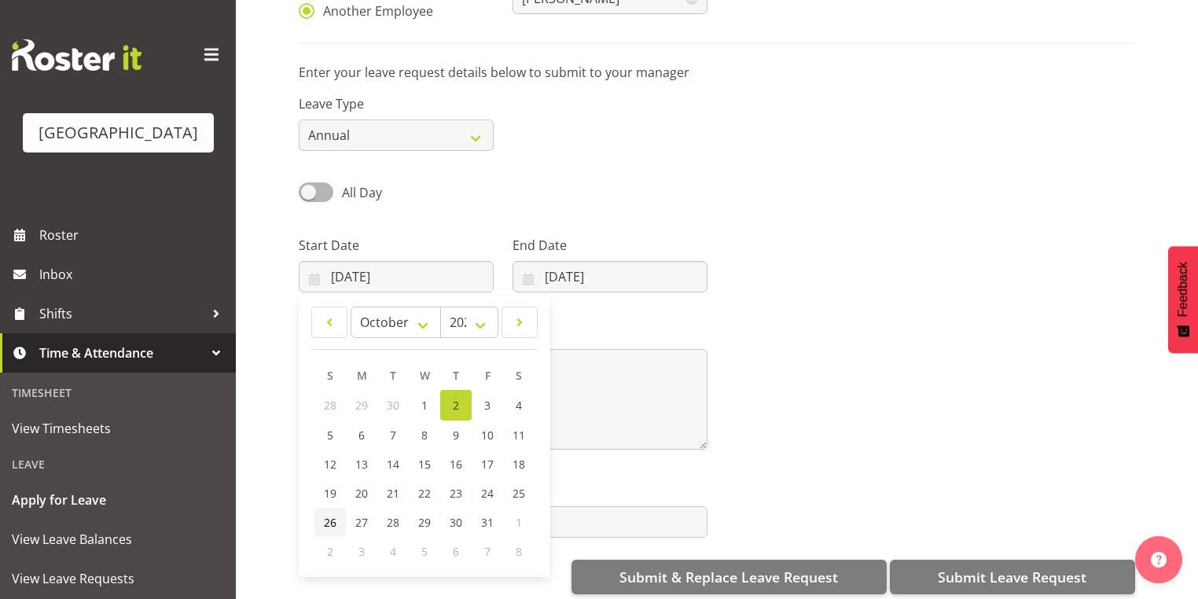
click at [319, 519] on link "26" at bounding box center [330, 522] width 31 height 29
type input "[DATE]"
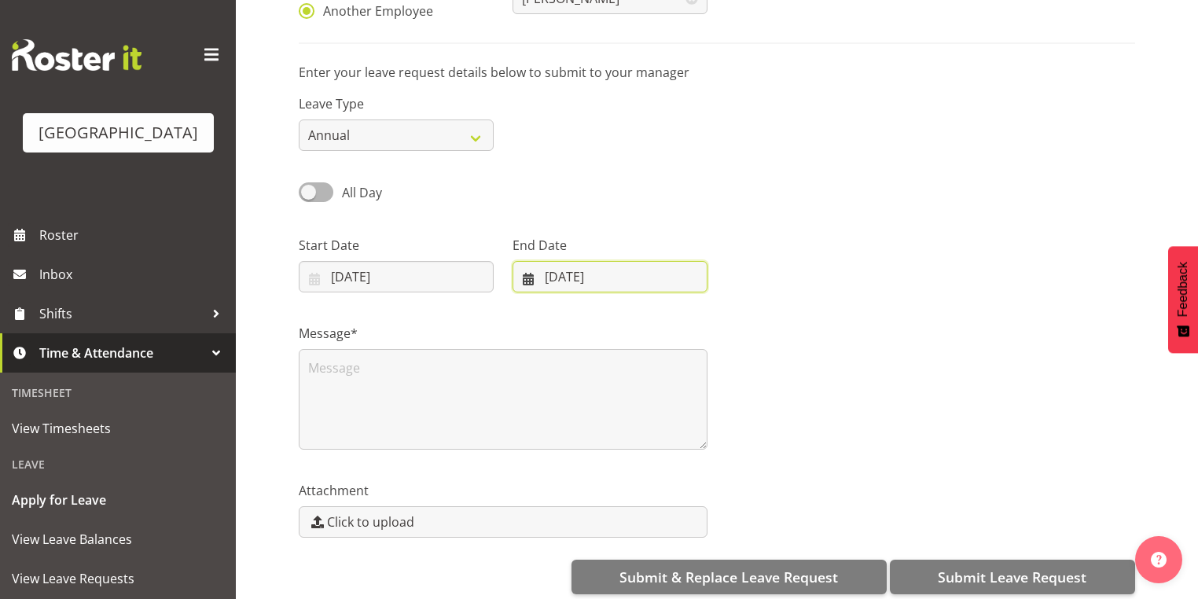
click at [531, 273] on input "[DATE]" at bounding box center [610, 276] width 195 height 31
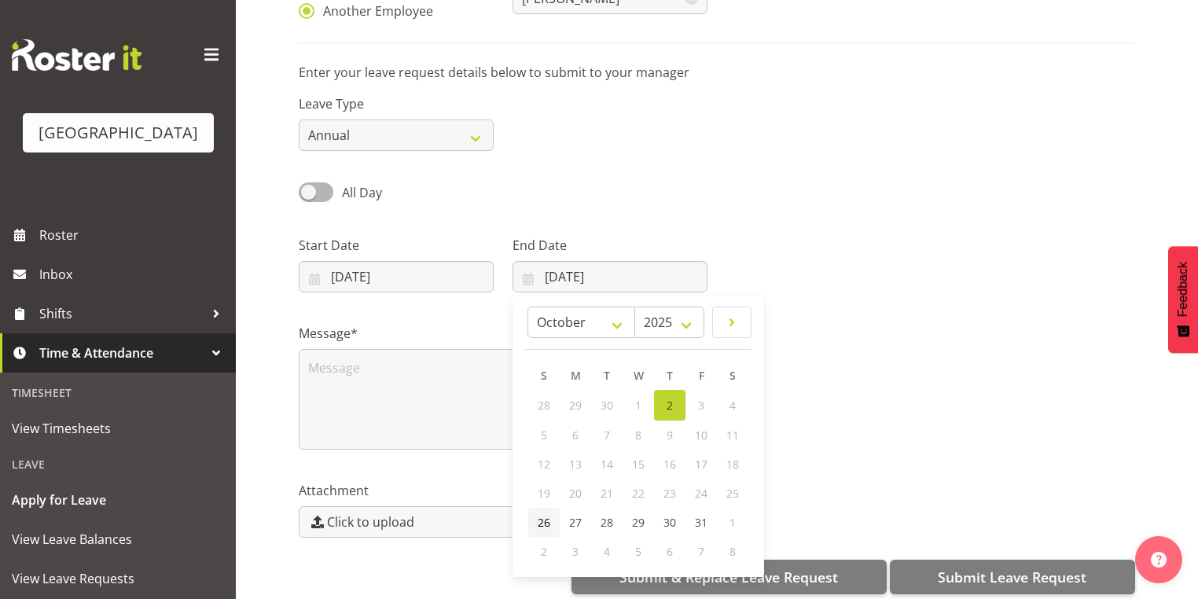
click at [542, 520] on span "26" at bounding box center [544, 522] width 13 height 15
type input "[DATE]"
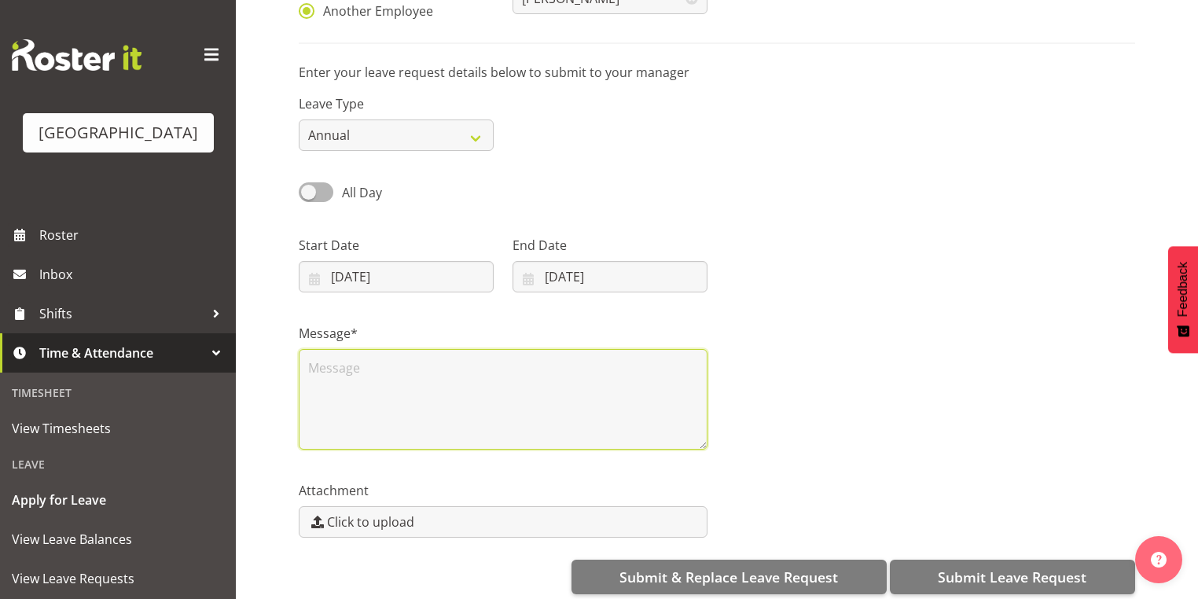
click at [437, 412] on textarea at bounding box center [503, 399] width 409 height 101
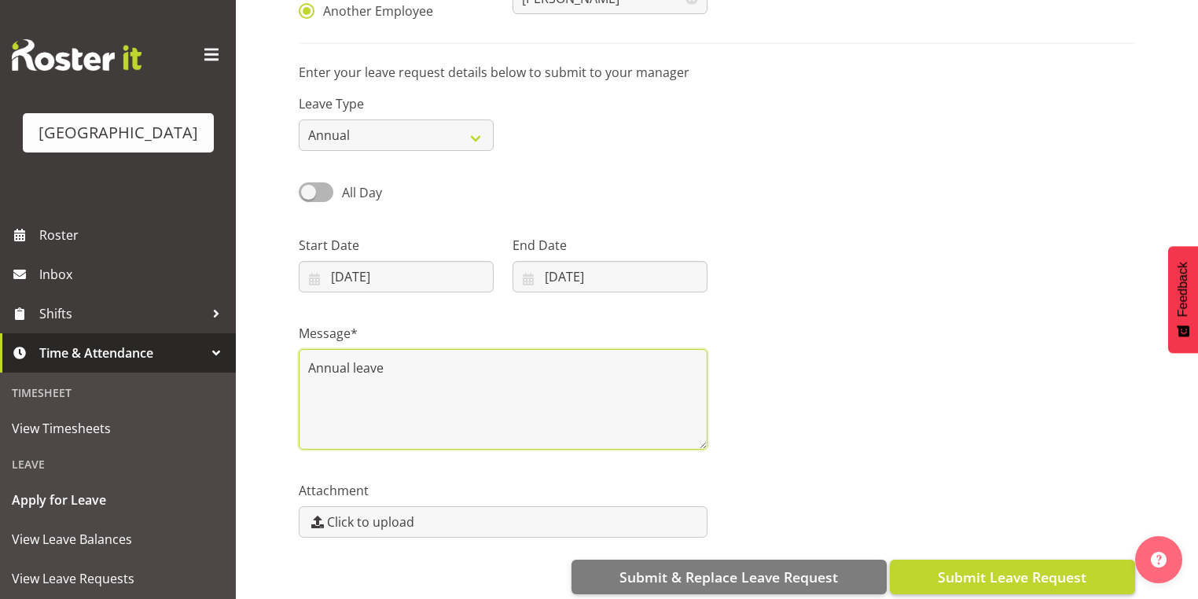
type textarea "Annual leave"
click at [1022, 570] on span "Submit Leave Request" at bounding box center [1012, 577] width 149 height 20
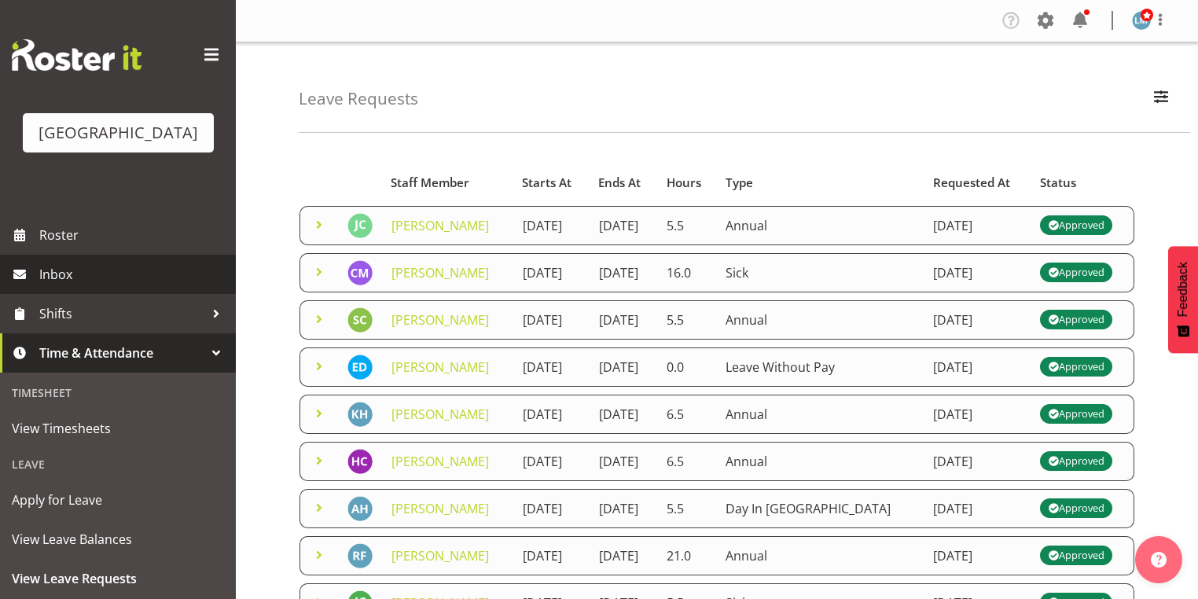
click at [62, 286] on span "Inbox" at bounding box center [133, 275] width 189 height 24
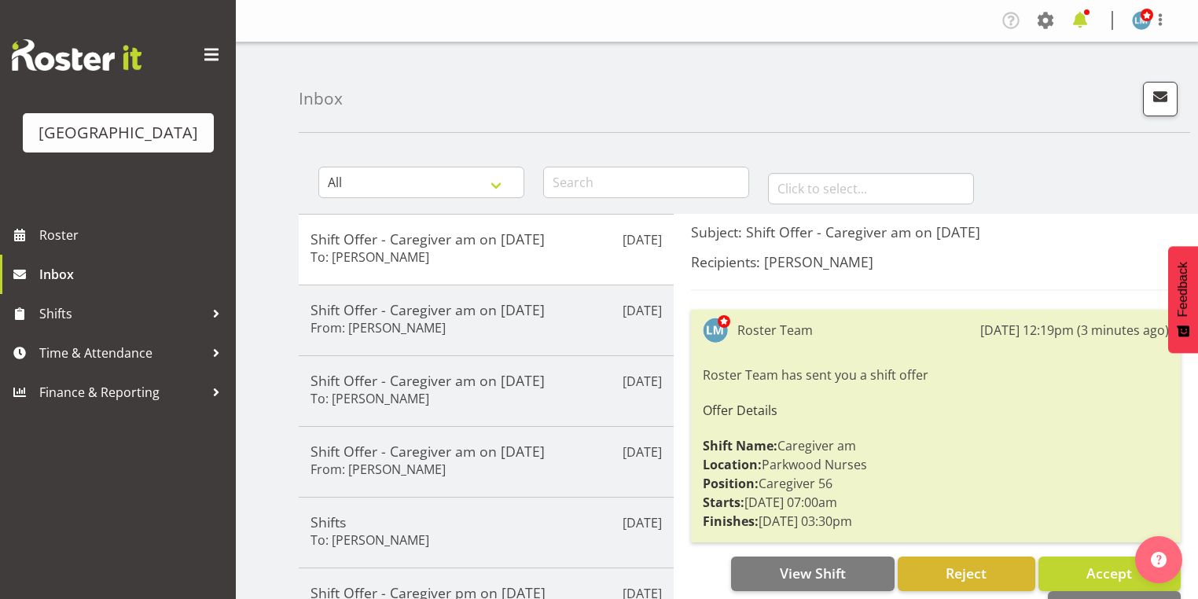
click at [1085, 17] on span at bounding box center [1080, 20] width 25 height 25
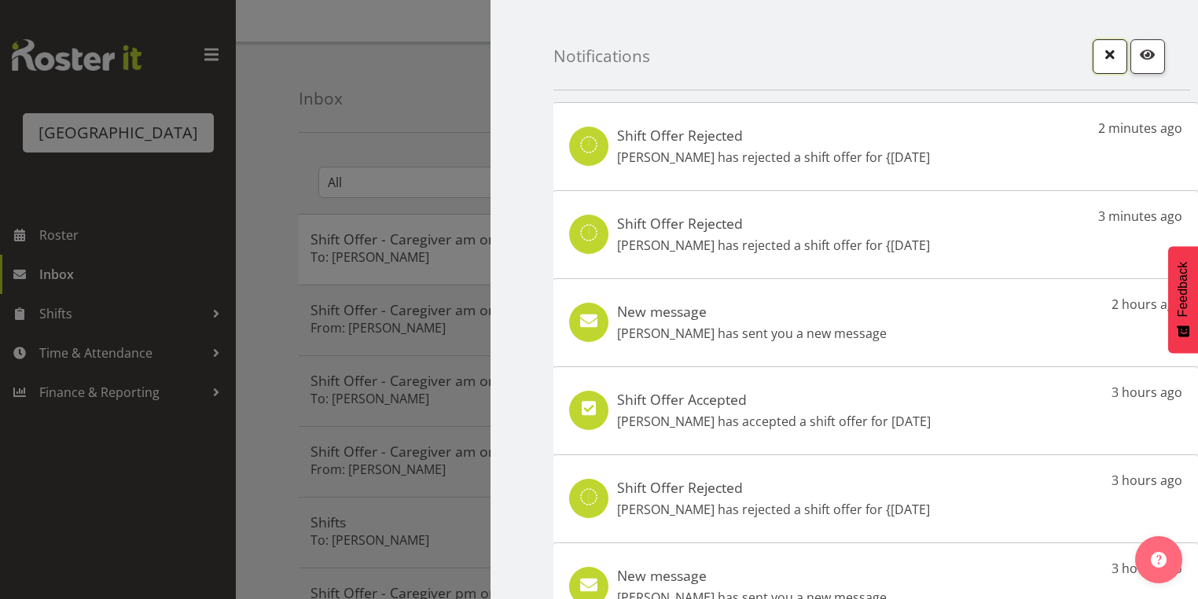
click at [1100, 52] on span "button" at bounding box center [1110, 54] width 20 height 20
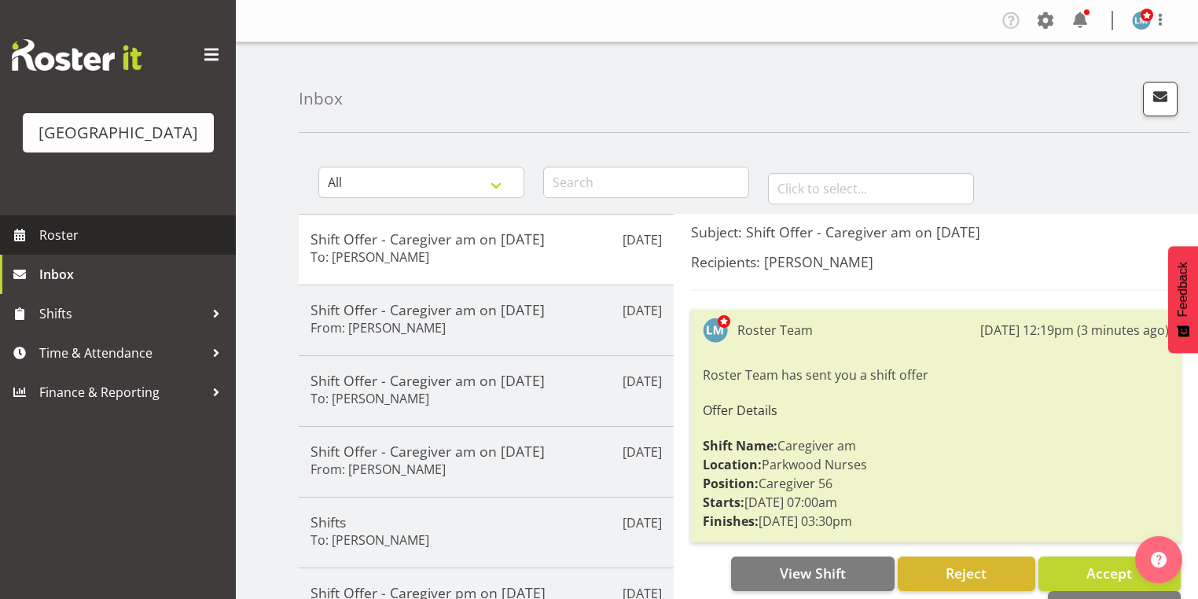
click at [57, 247] on span "Roster" at bounding box center [133, 235] width 189 height 24
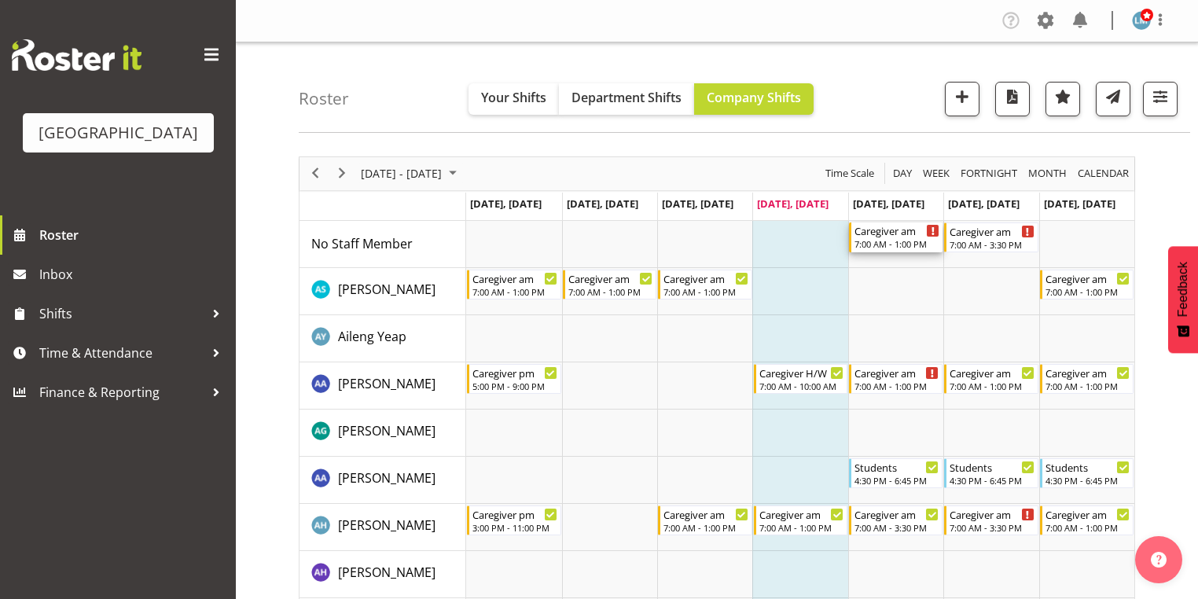
click at [883, 238] on div "7:00 AM - 1:00 PM" at bounding box center [897, 243] width 85 height 13
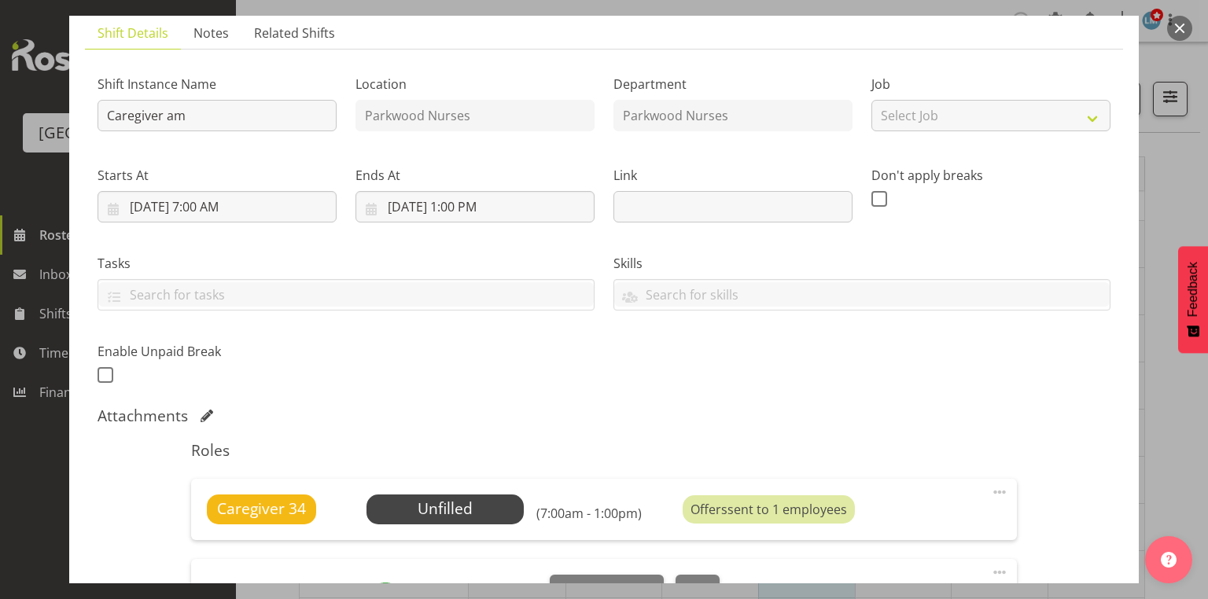
scroll to position [189, 0]
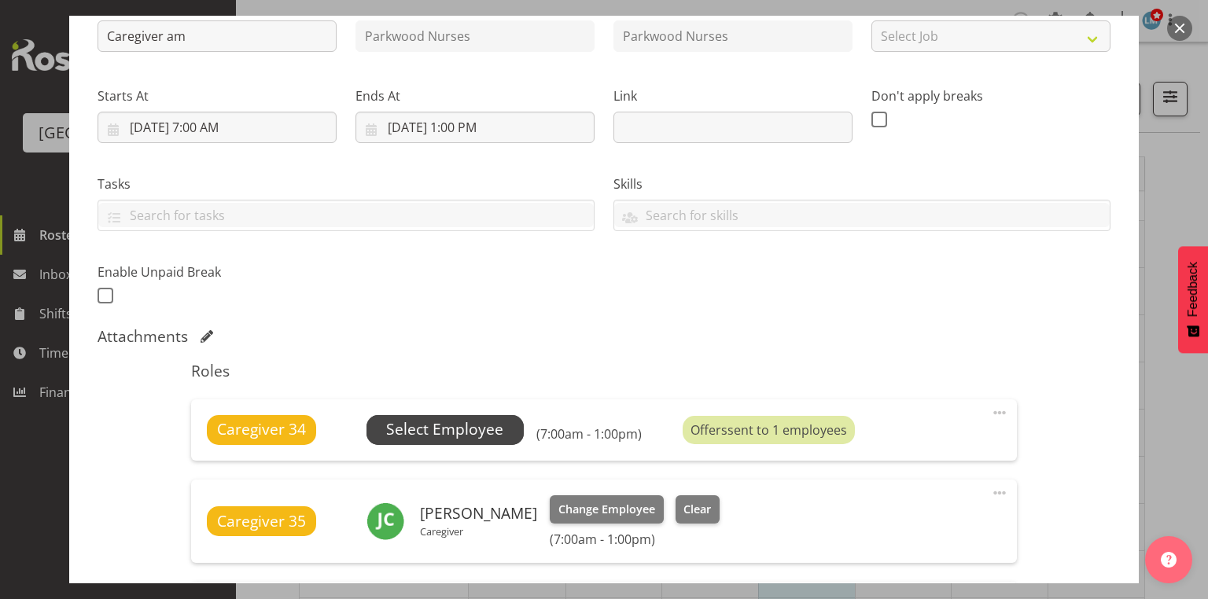
click at [440, 432] on span "Select Employee" at bounding box center [444, 429] width 117 height 23
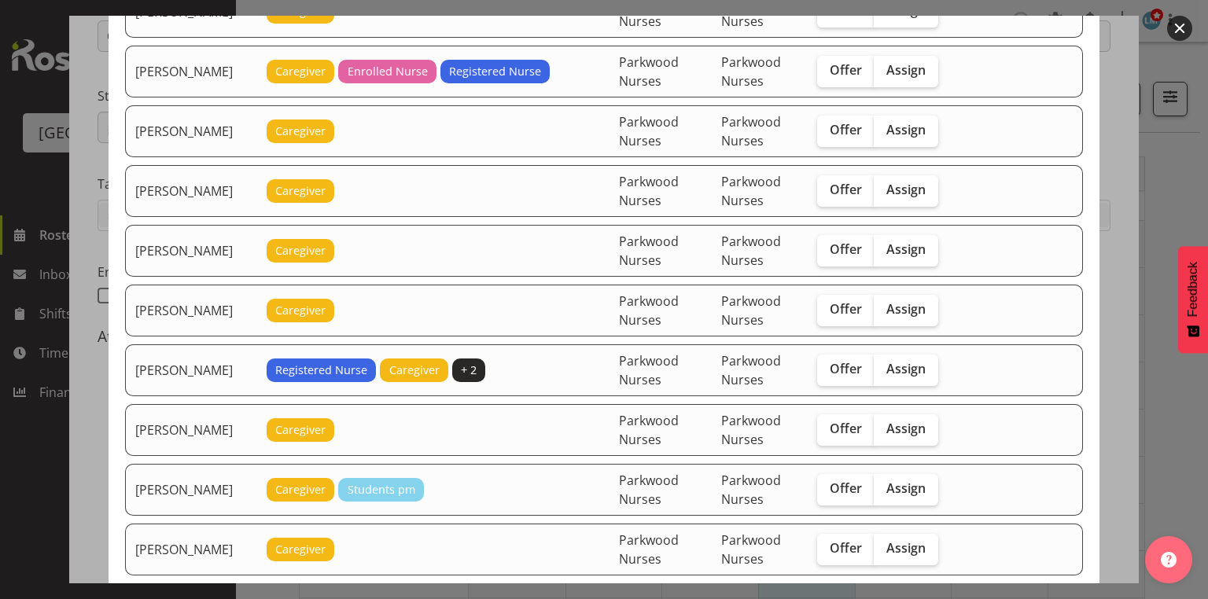
scroll to position [252, 0]
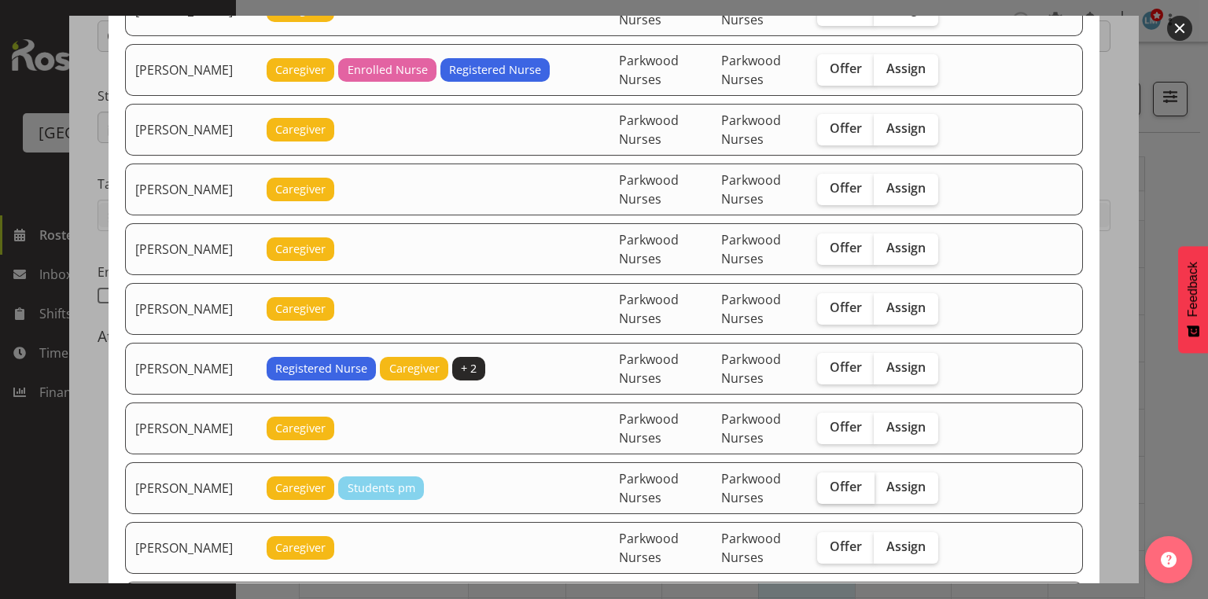
click at [849, 482] on span "Offer" at bounding box center [846, 487] width 32 height 16
click at [827, 482] on input "Offer" at bounding box center [822, 487] width 10 height 10
checkbox input "true"
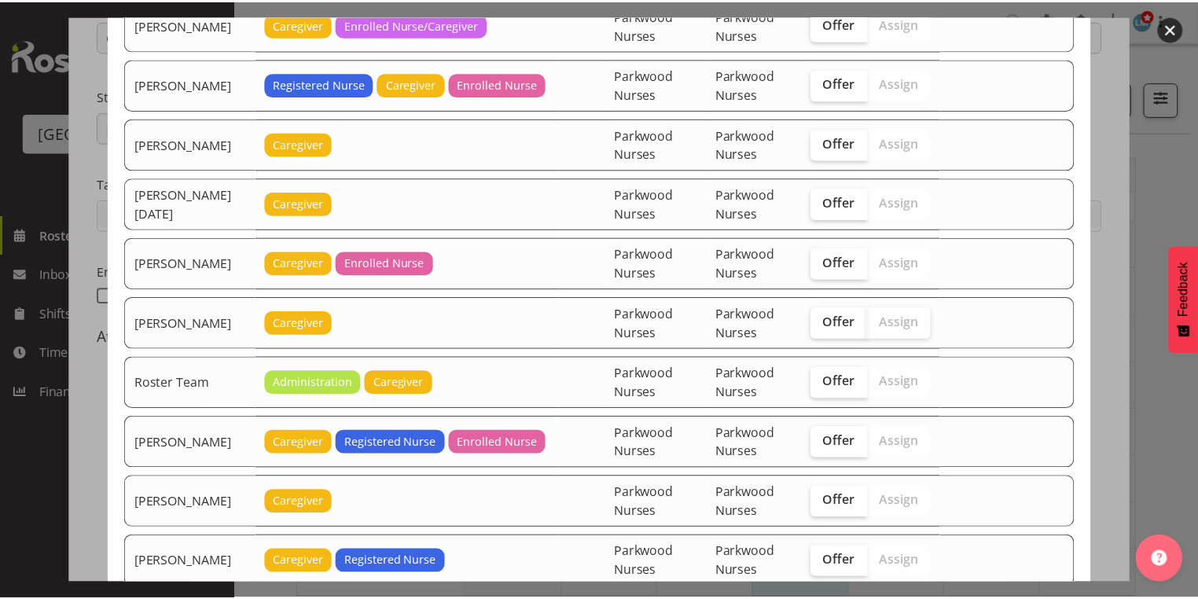
scroll to position [2047, 0]
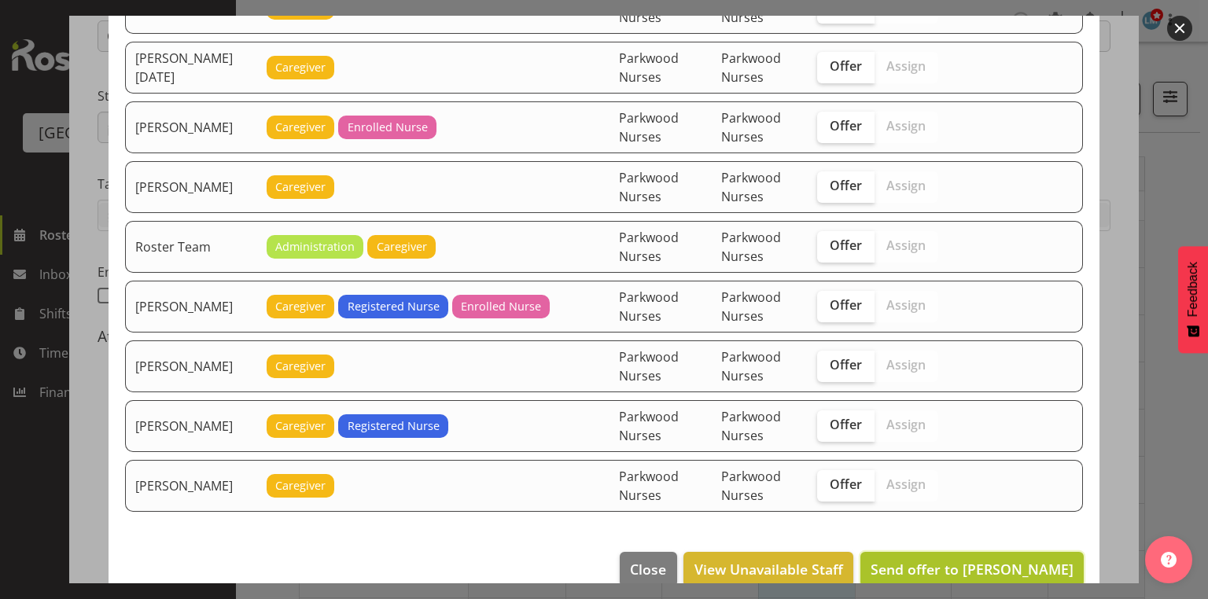
click at [959, 560] on span "Send offer to [PERSON_NAME]" at bounding box center [971, 569] width 203 height 19
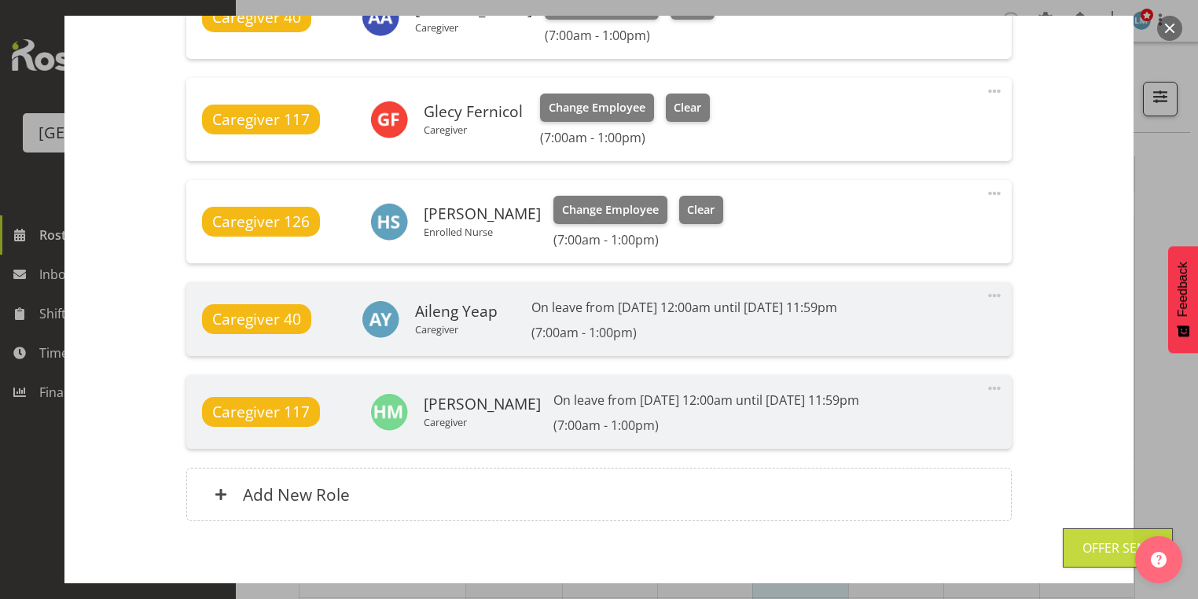
scroll to position [1280, 0]
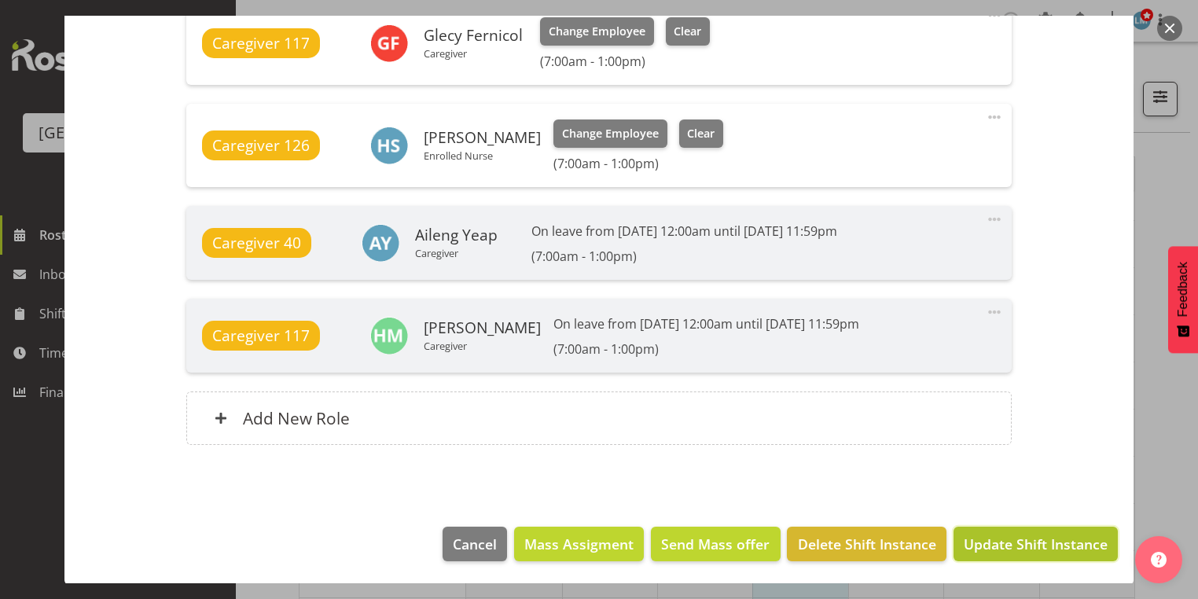
click at [1004, 538] on span "Update Shift Instance" at bounding box center [1036, 544] width 144 height 20
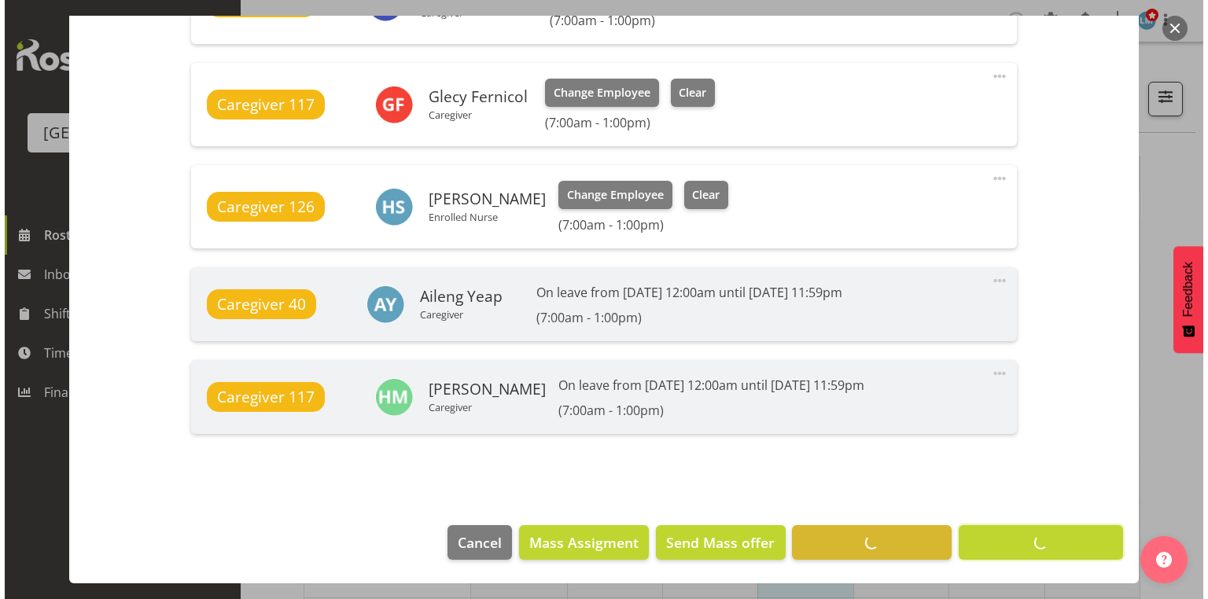
scroll to position [1218, 0]
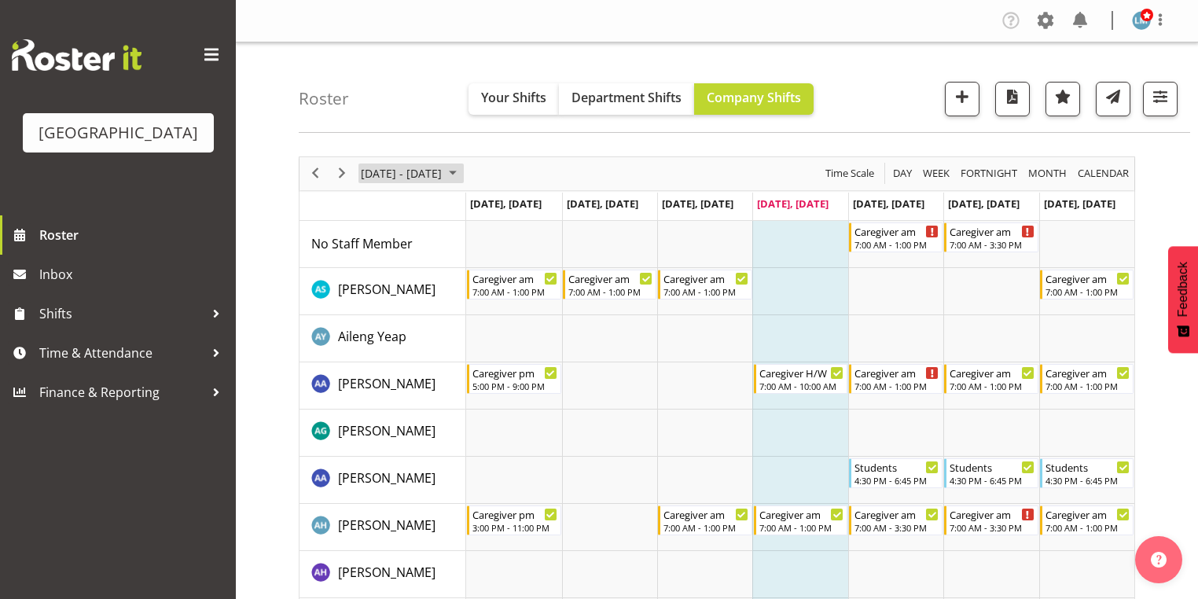
click at [462, 173] on span "October 2025" at bounding box center [452, 174] width 19 height 20
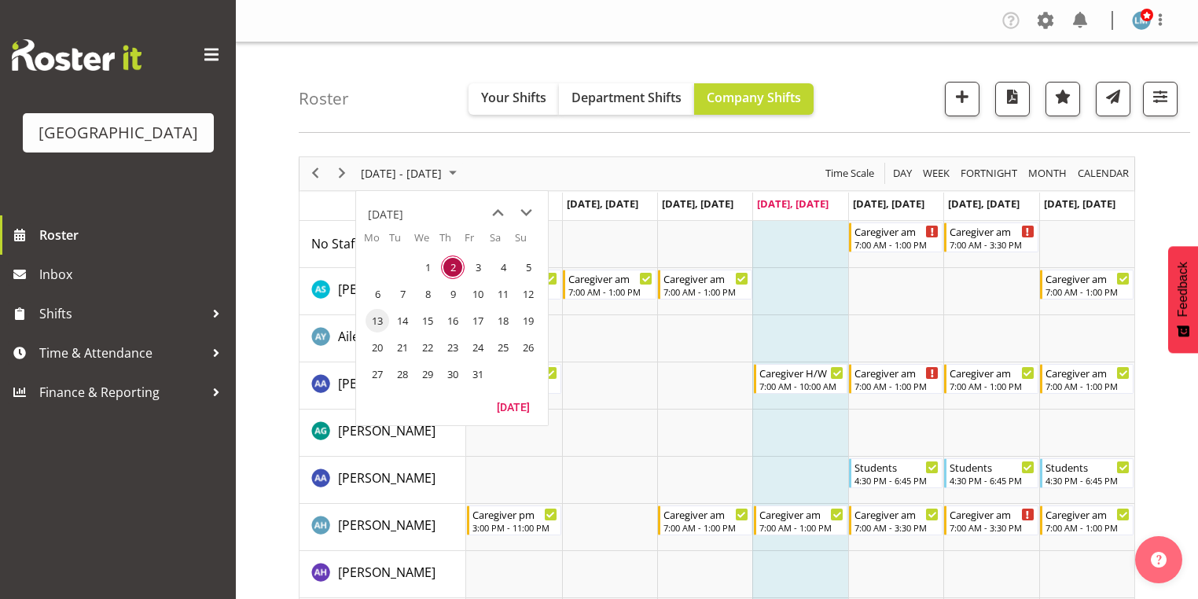
click at [380, 324] on span "13" at bounding box center [378, 321] width 24 height 24
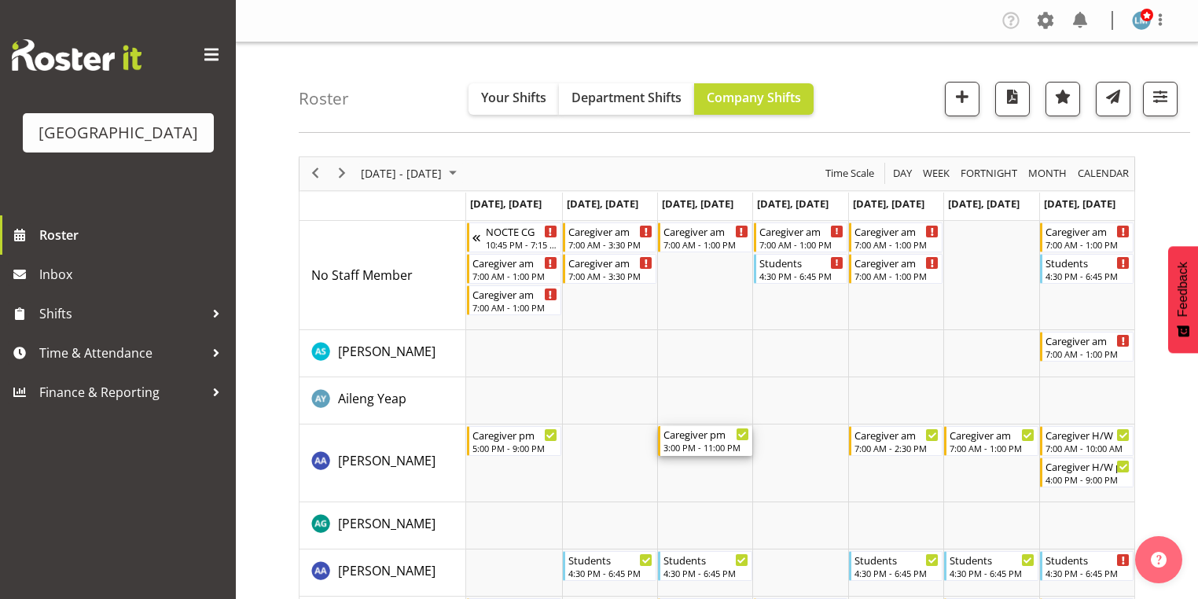
click at [689, 445] on div "3:00 PM - 11:00 PM" at bounding box center [706, 447] width 85 height 13
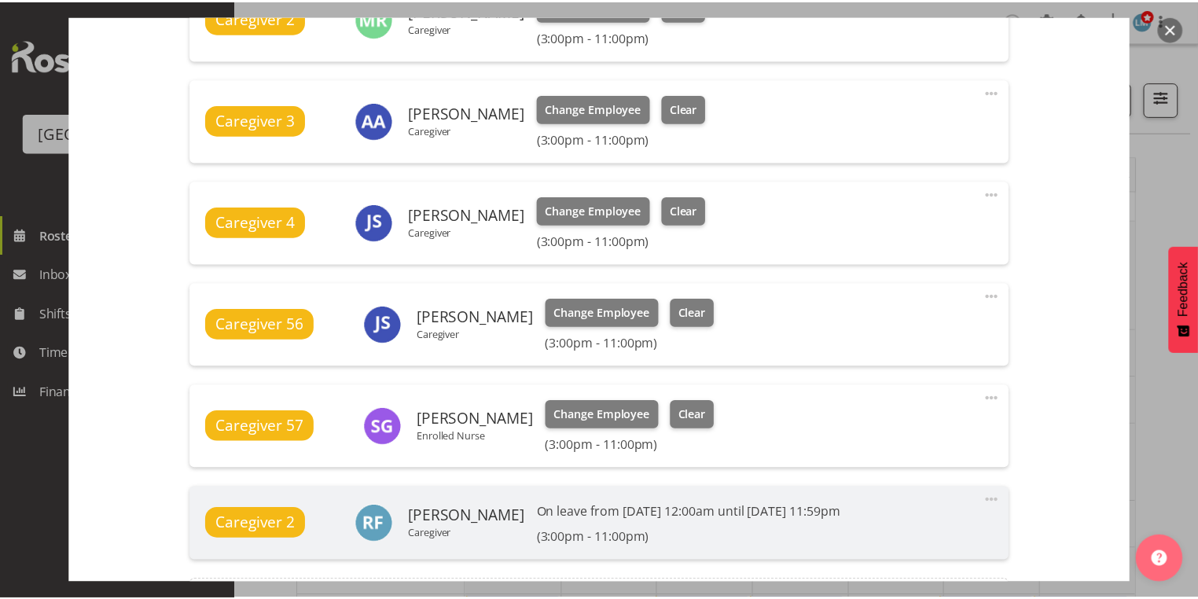
scroll to position [755, 0]
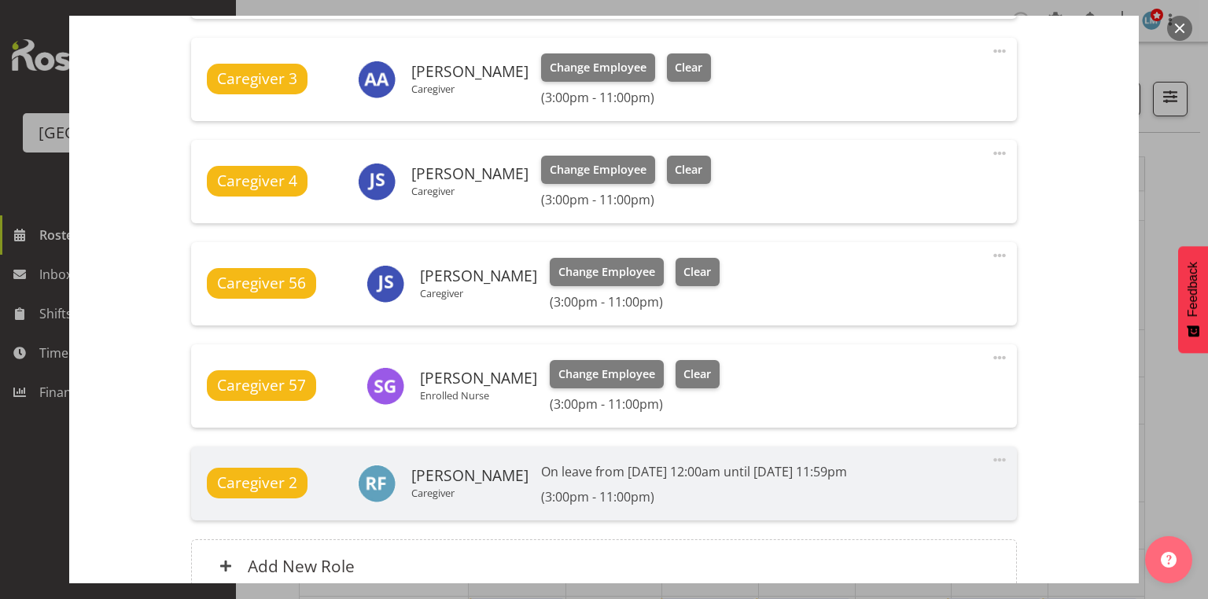
click at [1181, 24] on button "button" at bounding box center [1179, 28] width 25 height 25
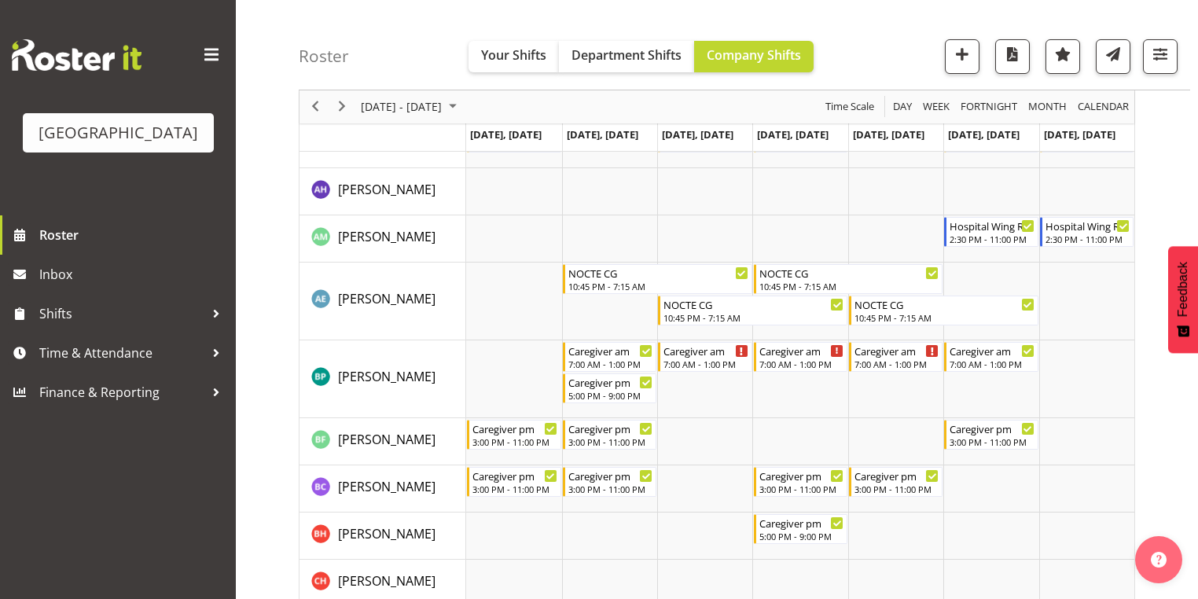
scroll to position [566, 0]
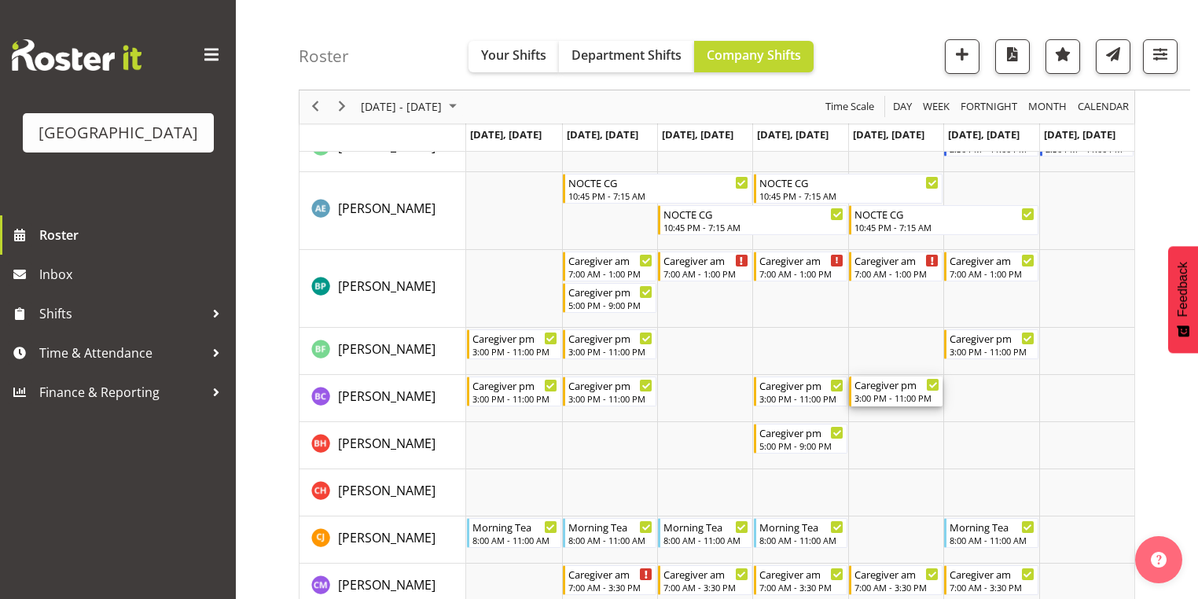
click at [887, 403] on div "3:00 PM - 11:00 PM" at bounding box center [897, 398] width 85 height 13
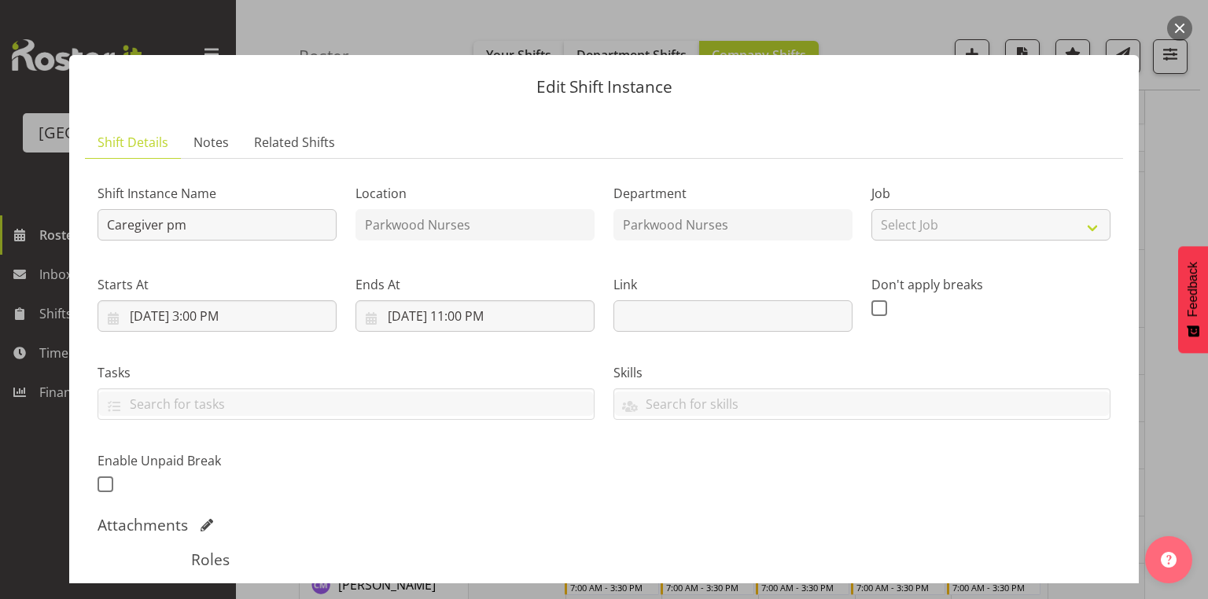
click at [1182, 22] on button "button" at bounding box center [1179, 28] width 25 height 25
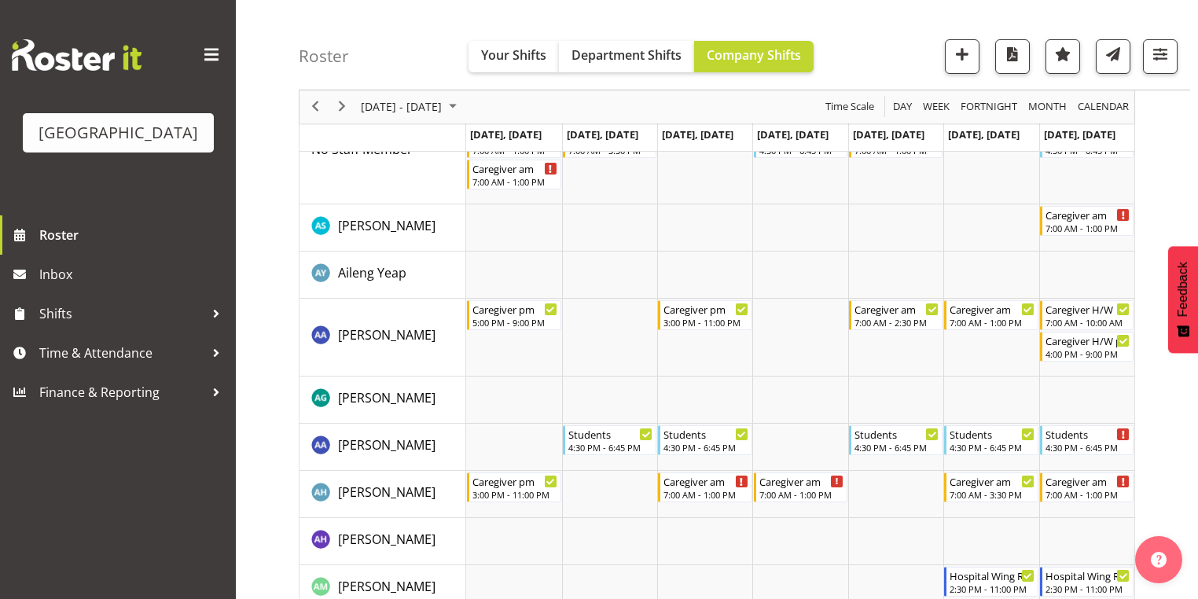
scroll to position [0, 0]
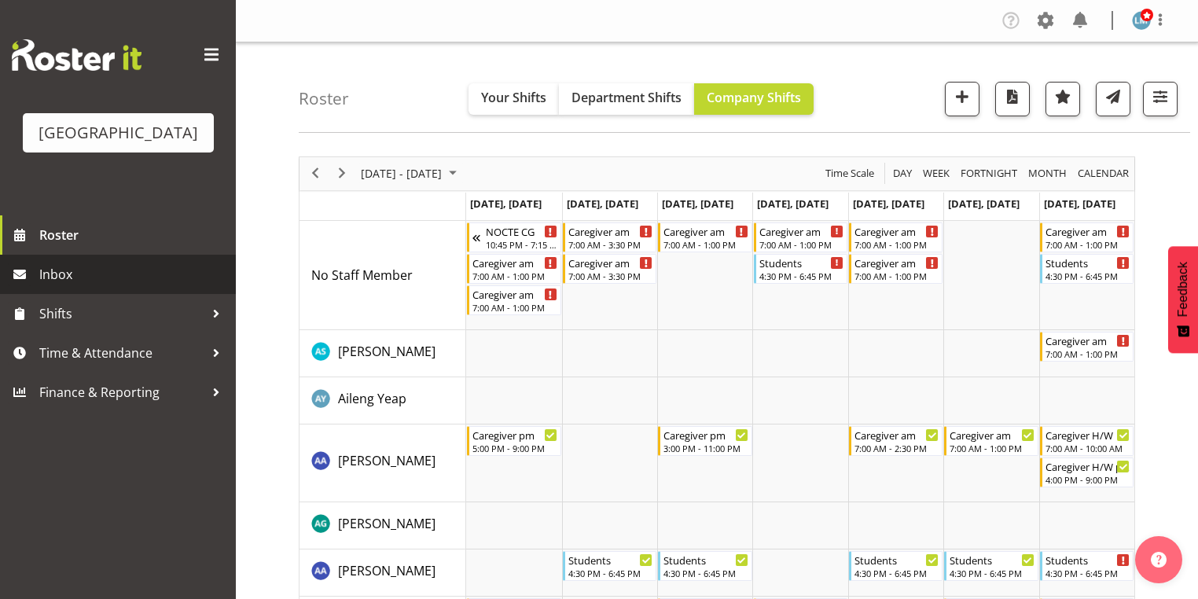
click at [95, 286] on span "Inbox" at bounding box center [133, 275] width 189 height 24
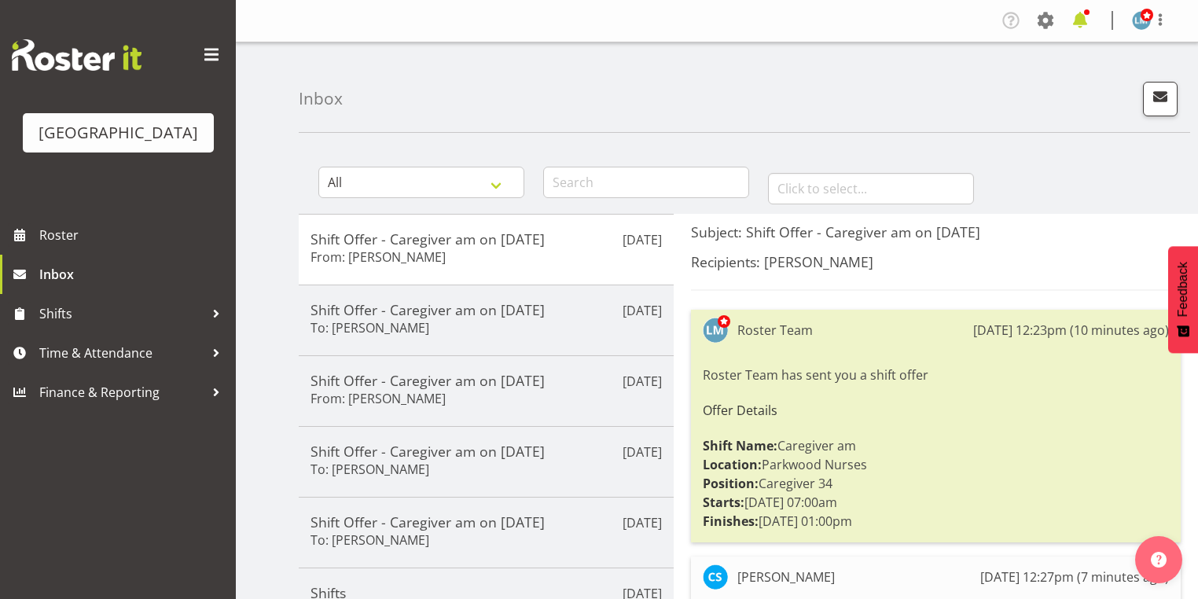
click at [1080, 19] on span at bounding box center [1080, 20] width 25 height 25
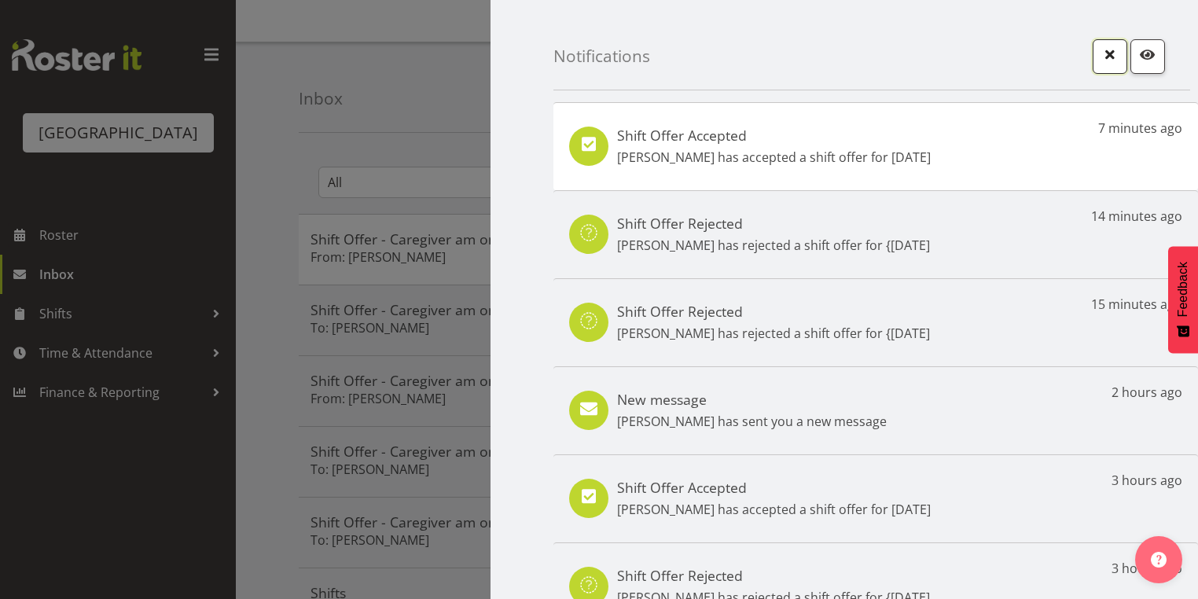
click at [1103, 53] on span "button" at bounding box center [1110, 54] width 20 height 20
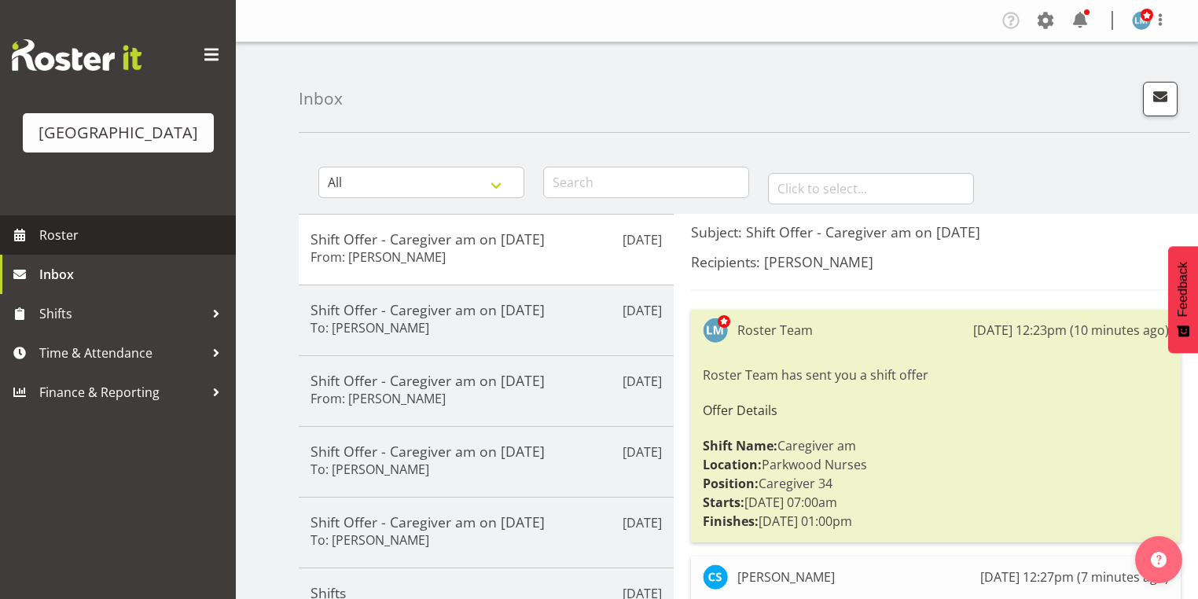
click at [90, 247] on span "Roster" at bounding box center [133, 235] width 189 height 24
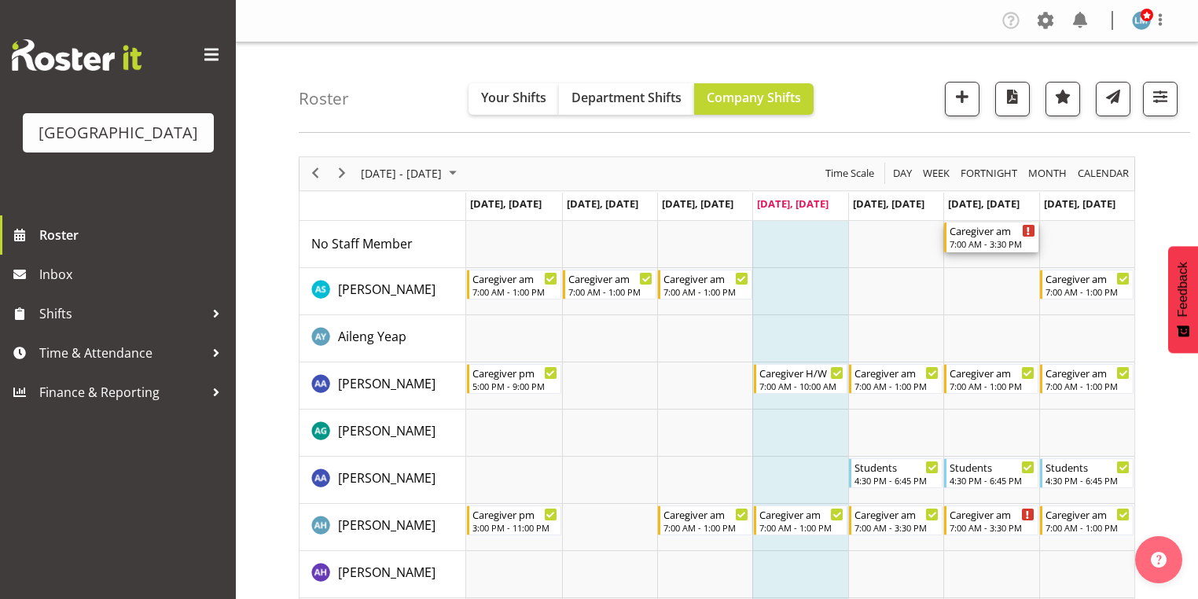
click at [982, 237] on div "Caregiver am 7:00 AM - 3:30 PM" at bounding box center [992, 238] width 85 height 30
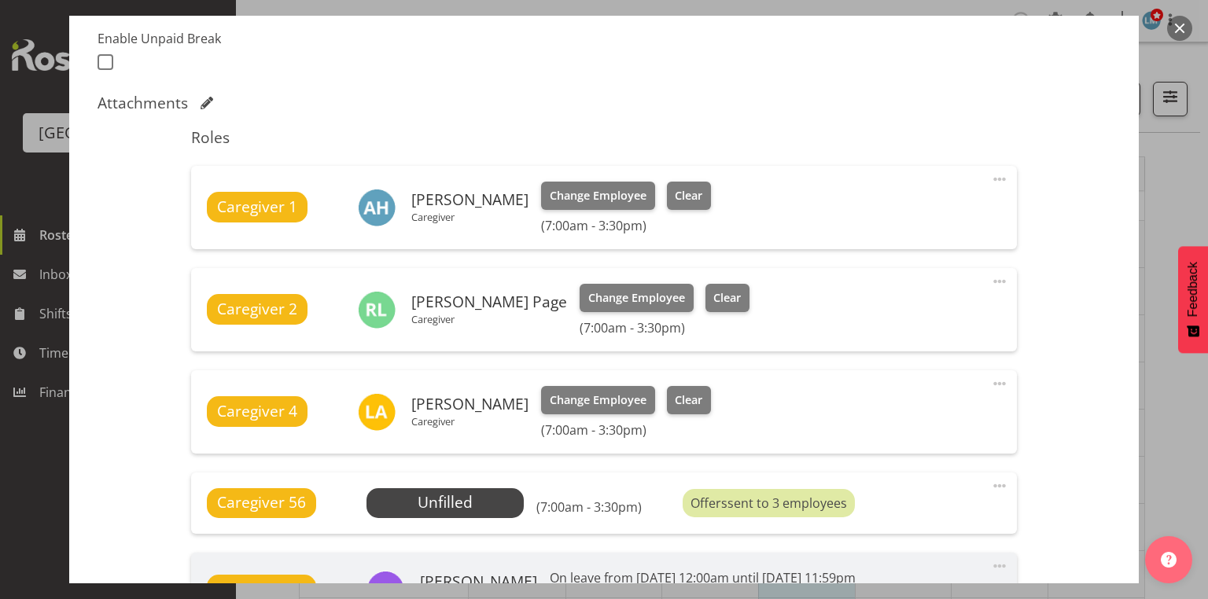
scroll to position [503, 0]
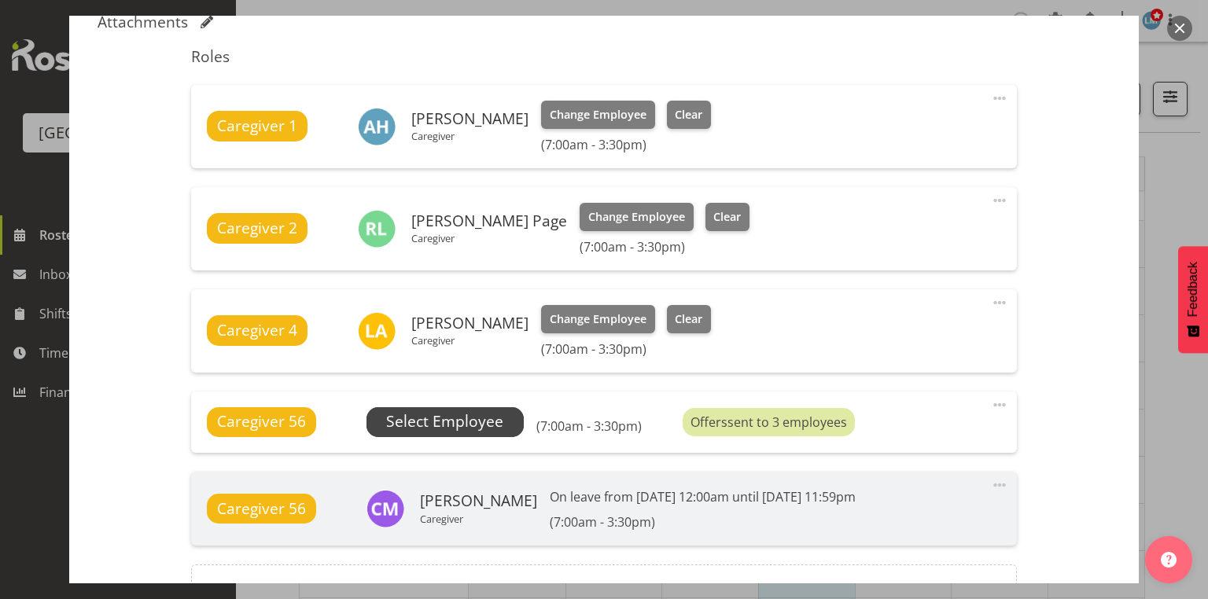
click at [436, 416] on span "Select Employee" at bounding box center [444, 421] width 117 height 23
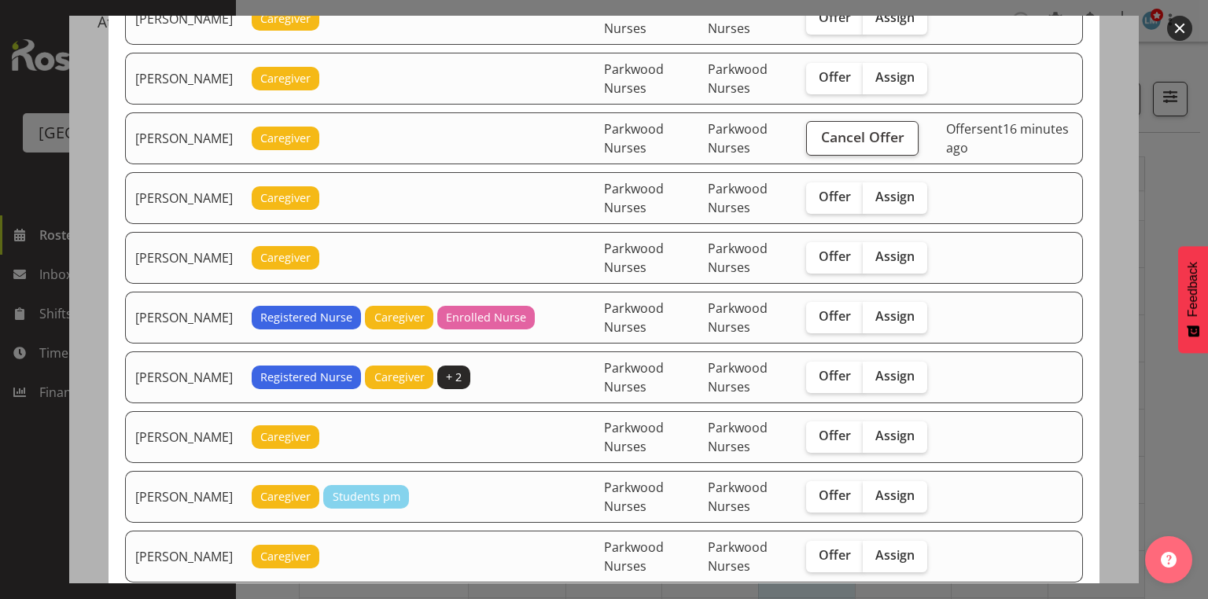
scroll to position [252, 0]
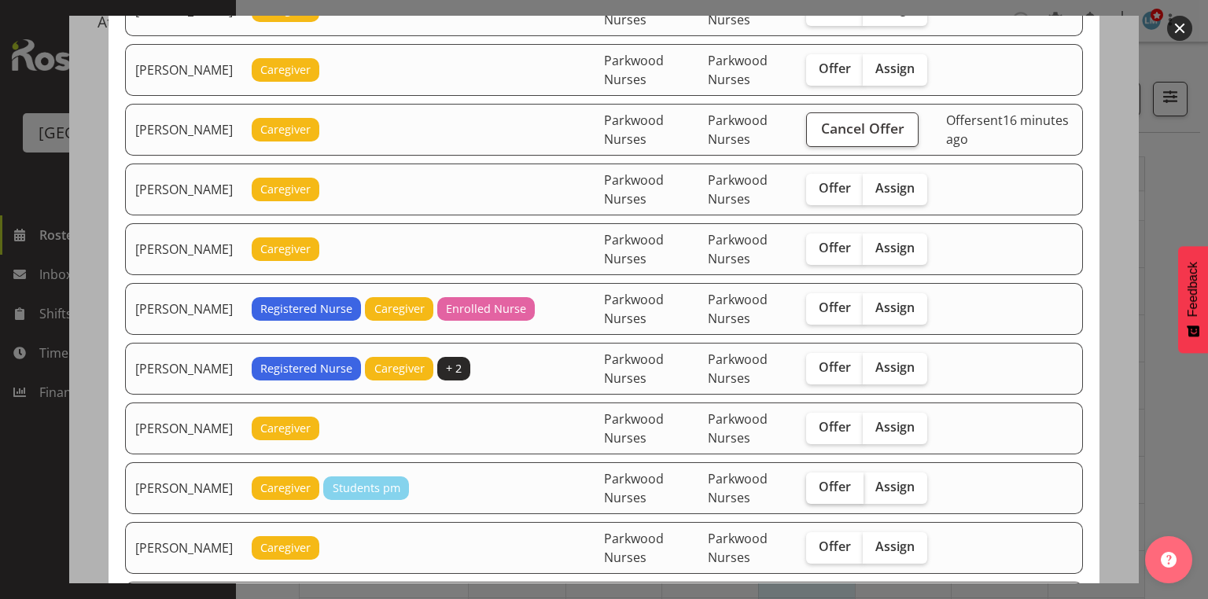
click at [841, 479] on span "Offer" at bounding box center [835, 487] width 32 height 16
click at [816, 482] on input "Offer" at bounding box center [811, 487] width 10 height 10
checkbox input "true"
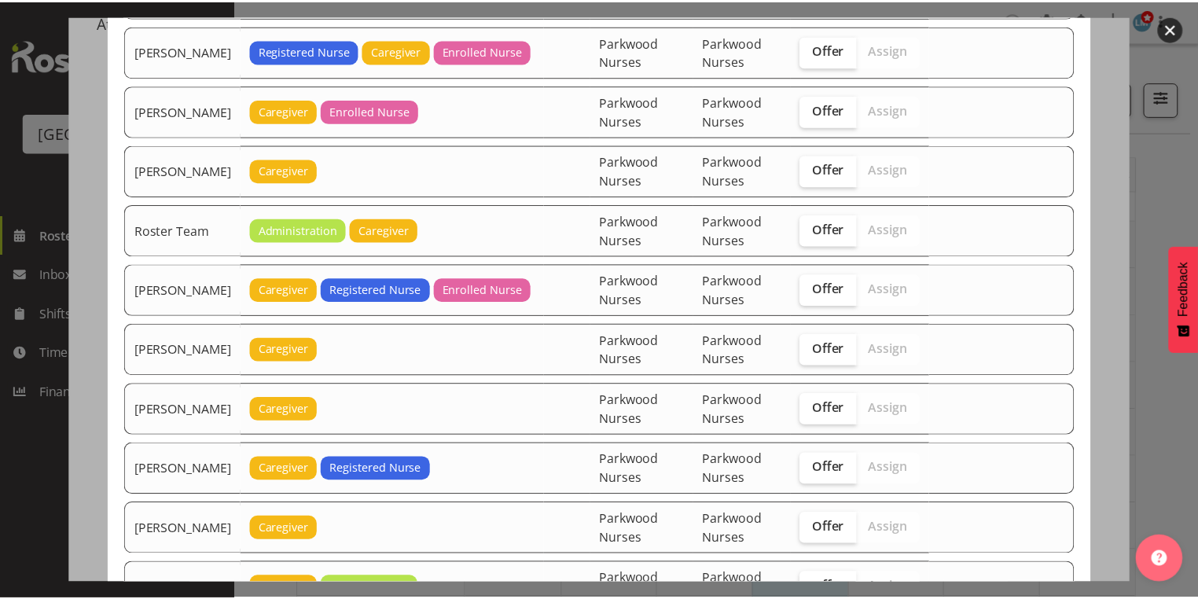
scroll to position [1988, 0]
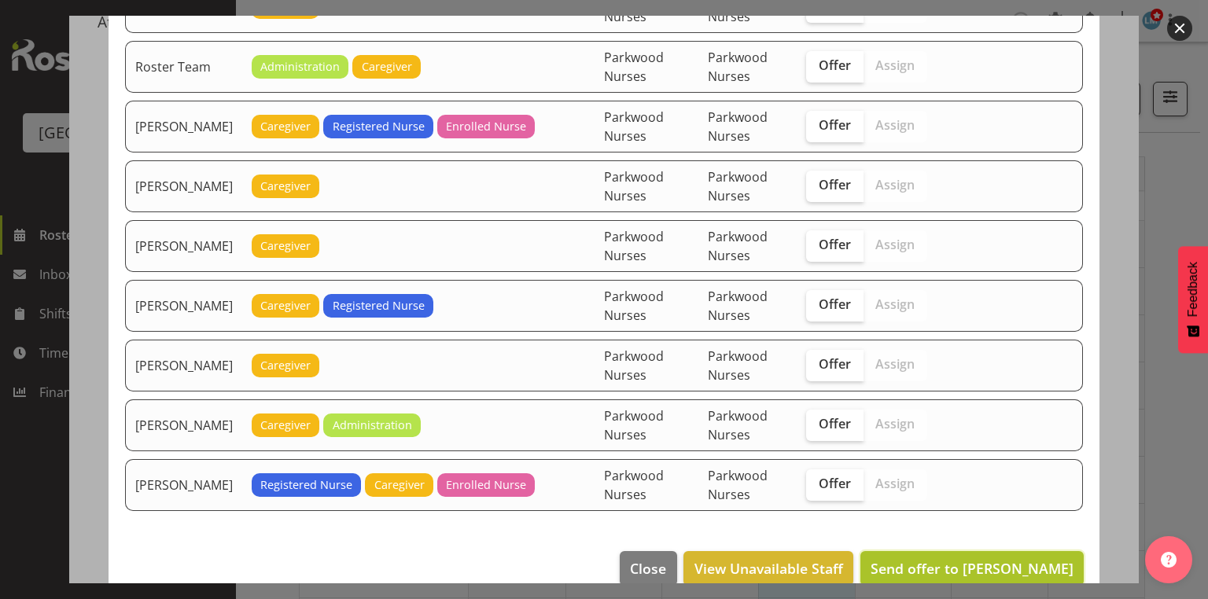
click at [953, 559] on span "Send offer to [PERSON_NAME]" at bounding box center [971, 568] width 203 height 19
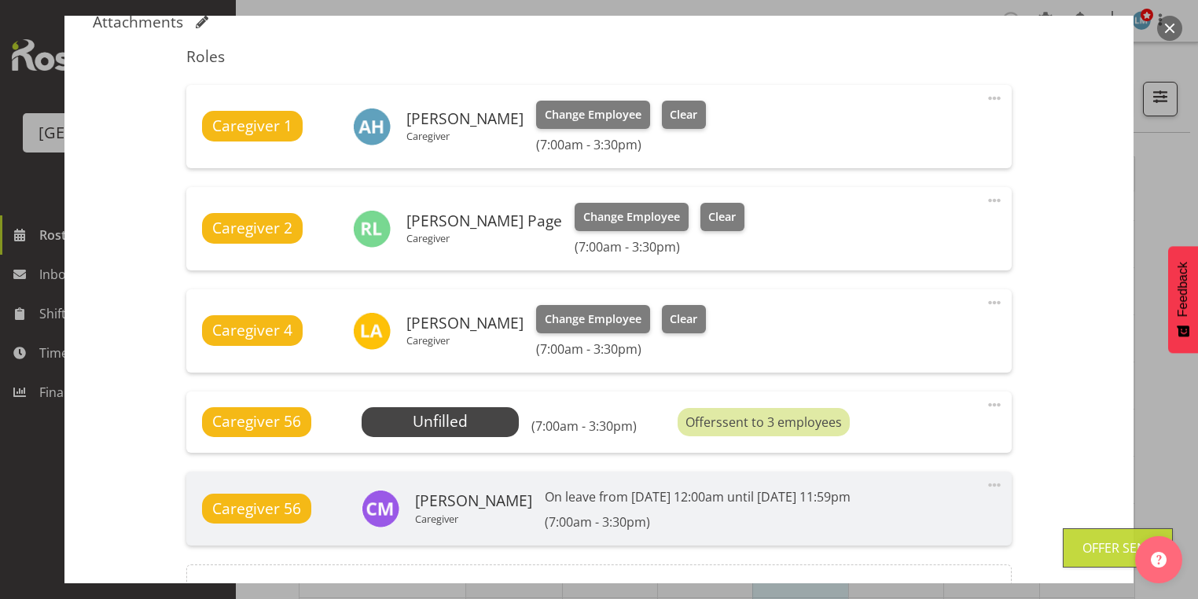
scroll to position [676, 0]
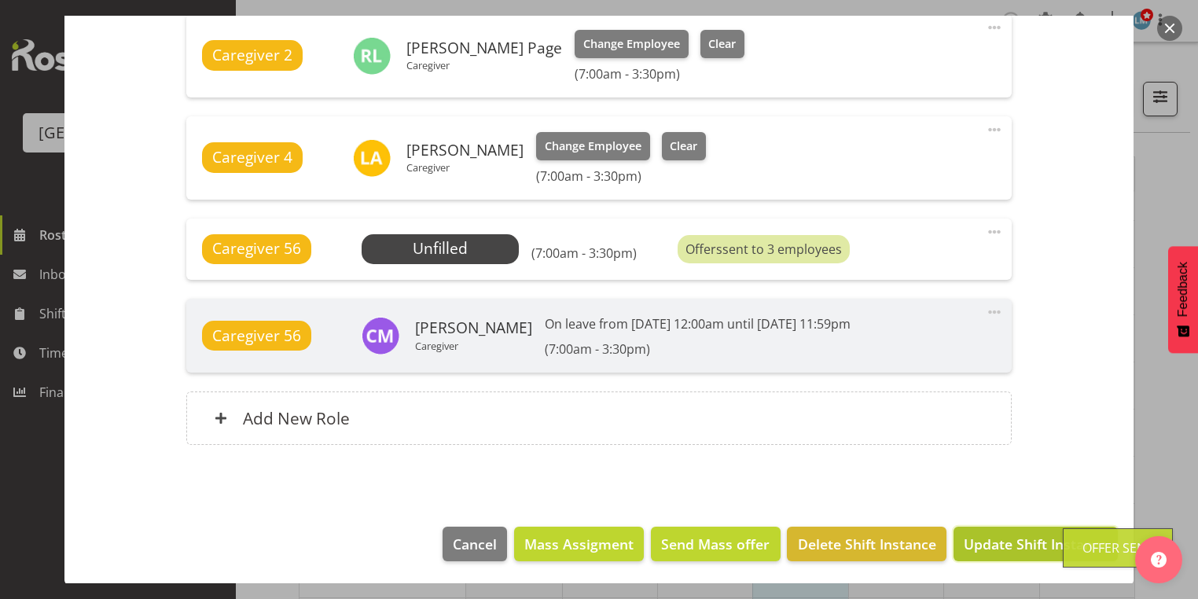
click at [983, 542] on span "Update Shift Instance" at bounding box center [1036, 544] width 144 height 20
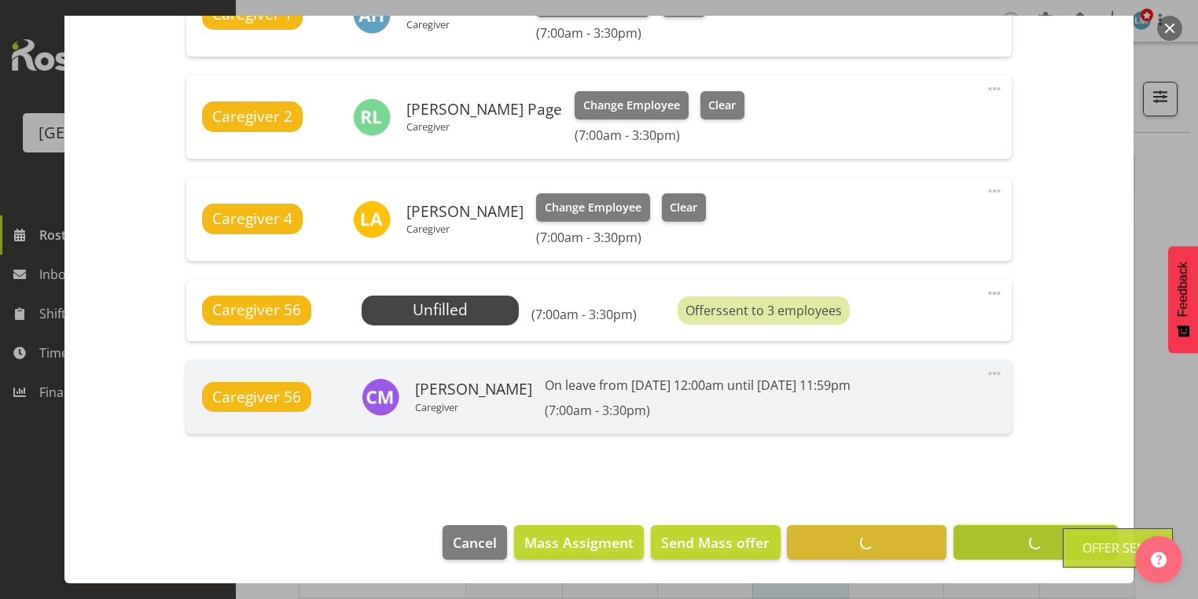
scroll to position [614, 0]
